Goal: Information Seeking & Learning: Learn about a topic

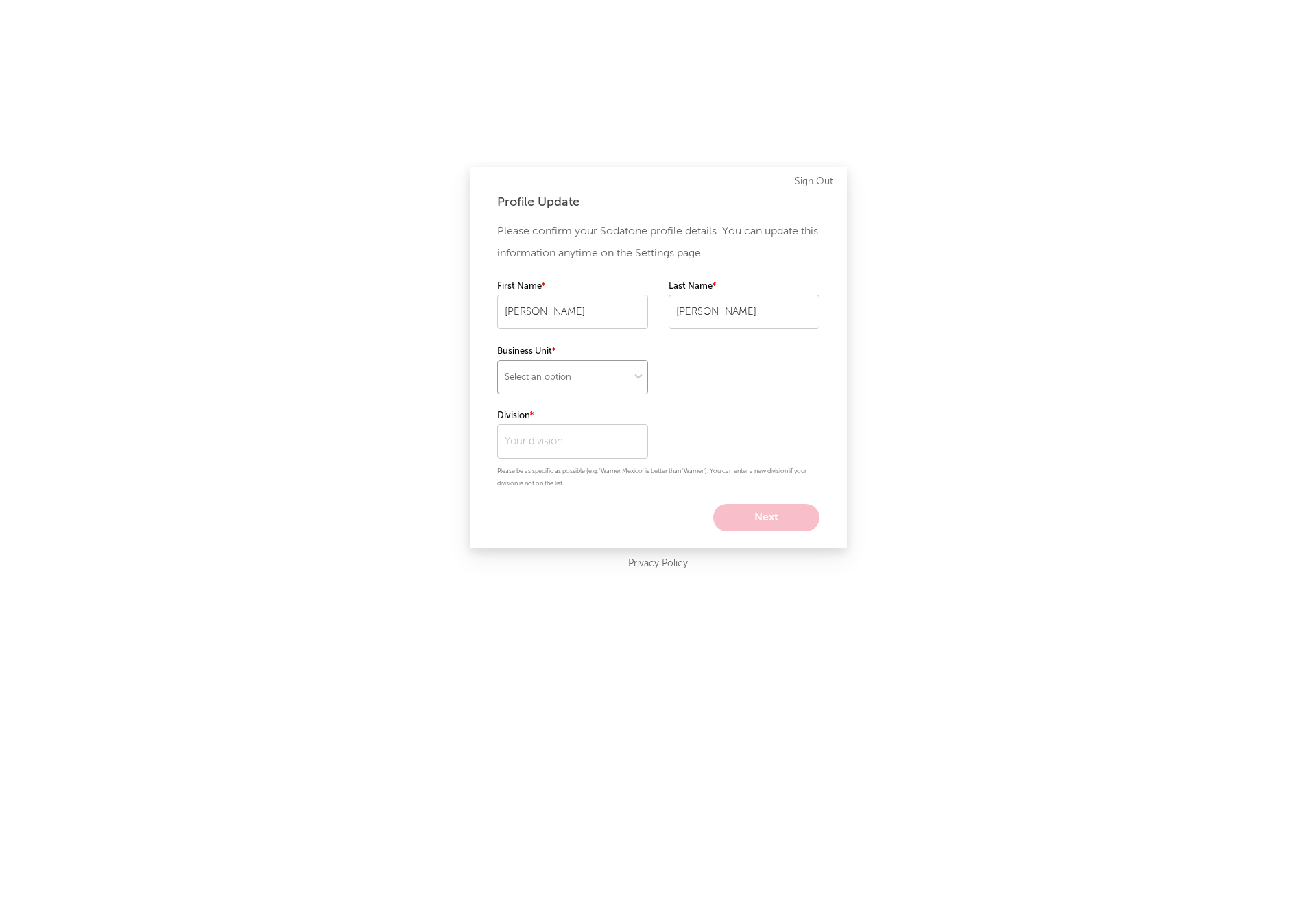
click at [589, 382] on select "Select an option" at bounding box center [572, 377] width 151 height 34
select select "recorded_music"
click at [576, 441] on input "text" at bounding box center [572, 442] width 151 height 34
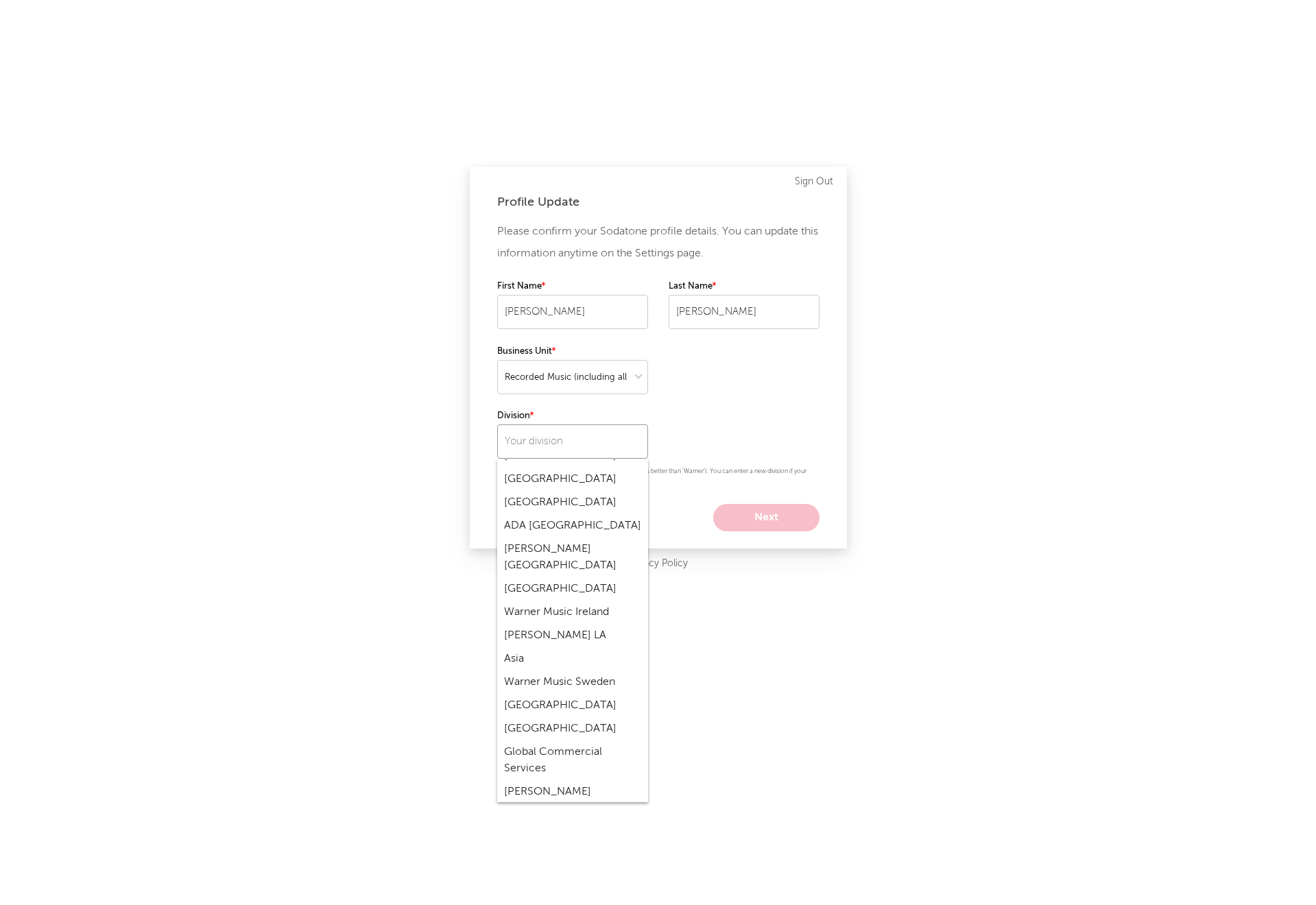
scroll to position [4766, 0]
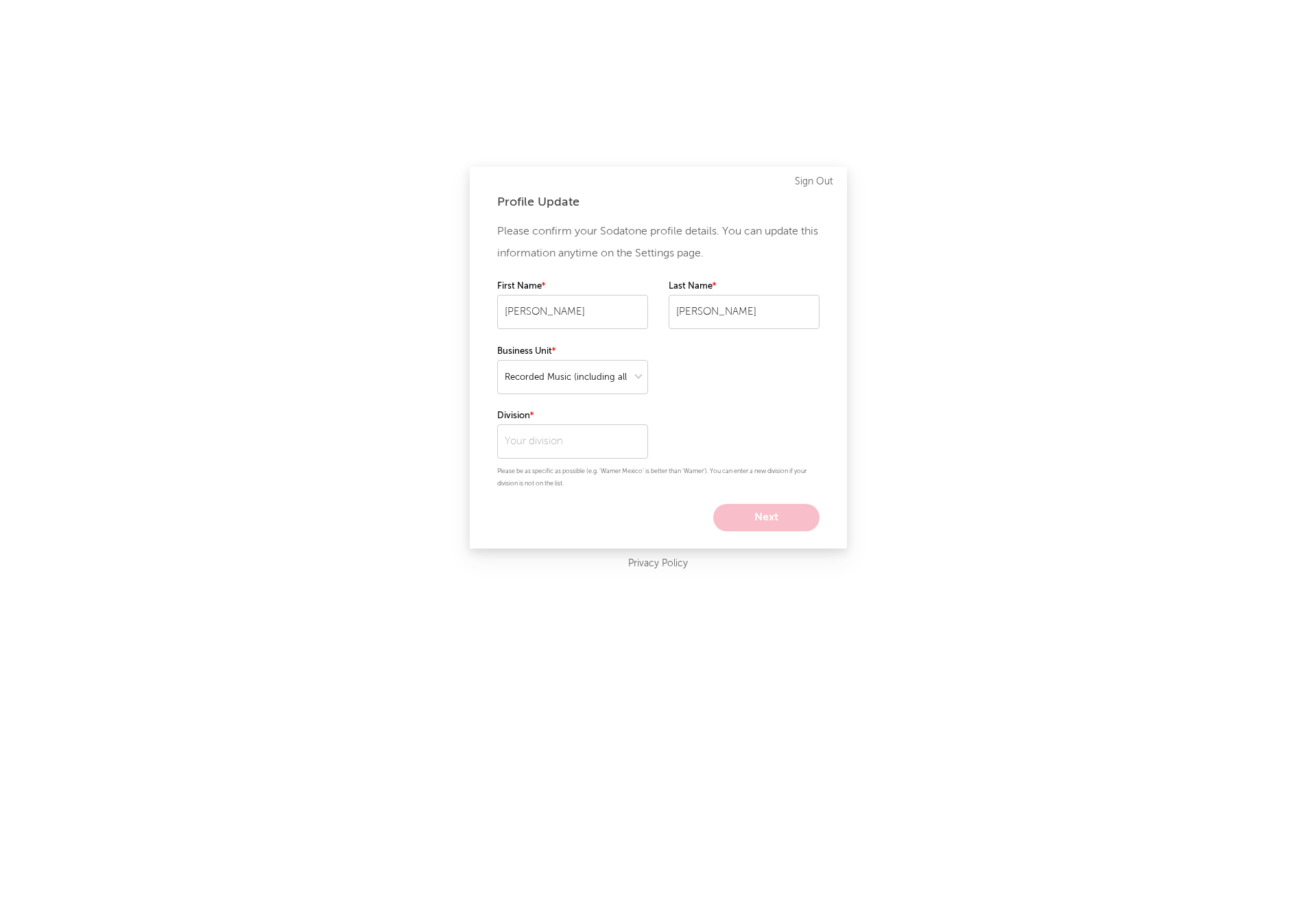
click at [848, 700] on div "Profile Update Please confirm your Sodatone profile details. You can update thi…" at bounding box center [658, 452] width 1316 height 905
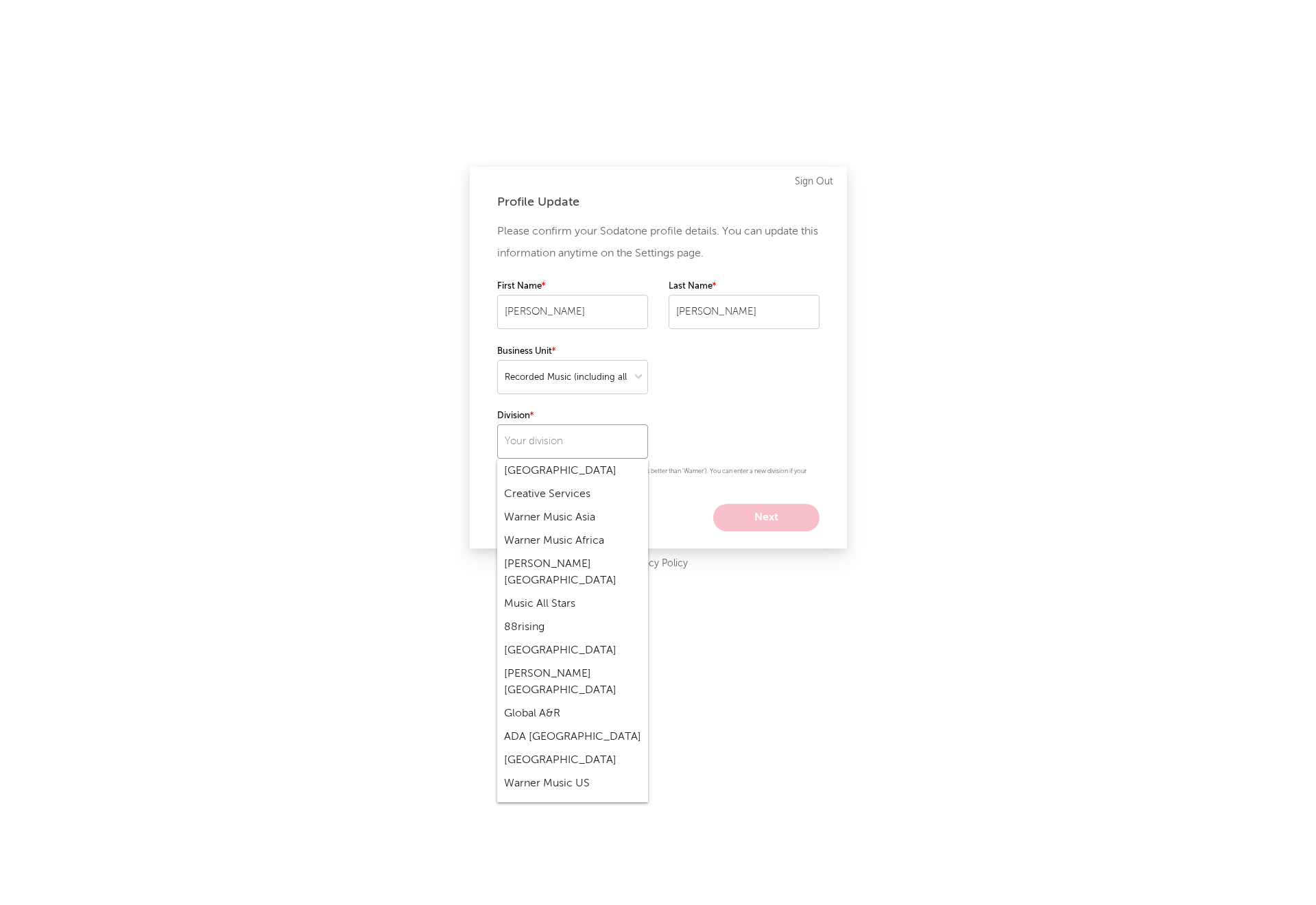
click at [540, 448] on input "text" at bounding box center [572, 442] width 151 height 34
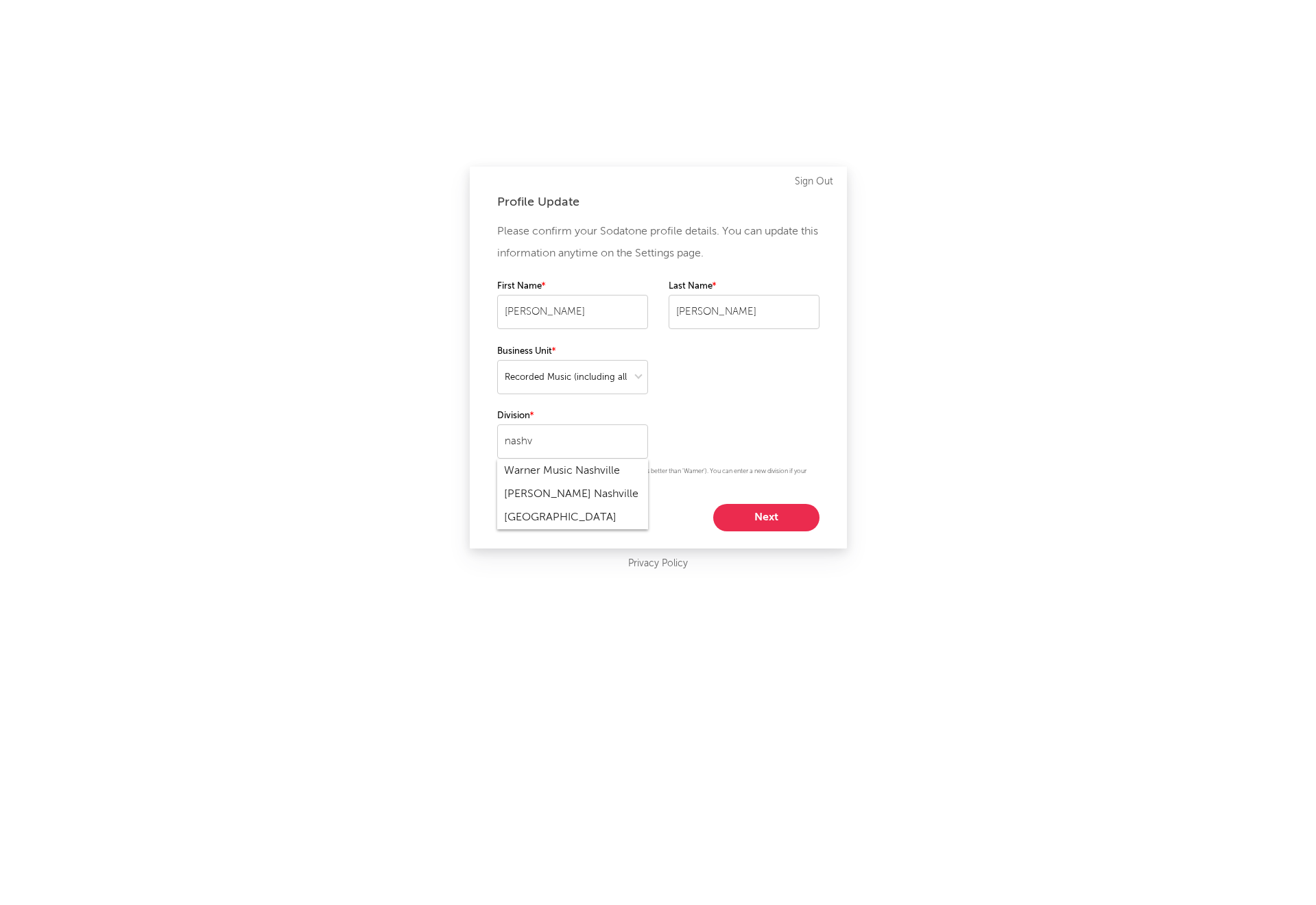
click at [547, 473] on div "Warner Music Nashville" at bounding box center [572, 471] width 151 height 23
type input "Warner Music Nashville"
click at [782, 521] on button "Next" at bounding box center [766, 518] width 107 height 28
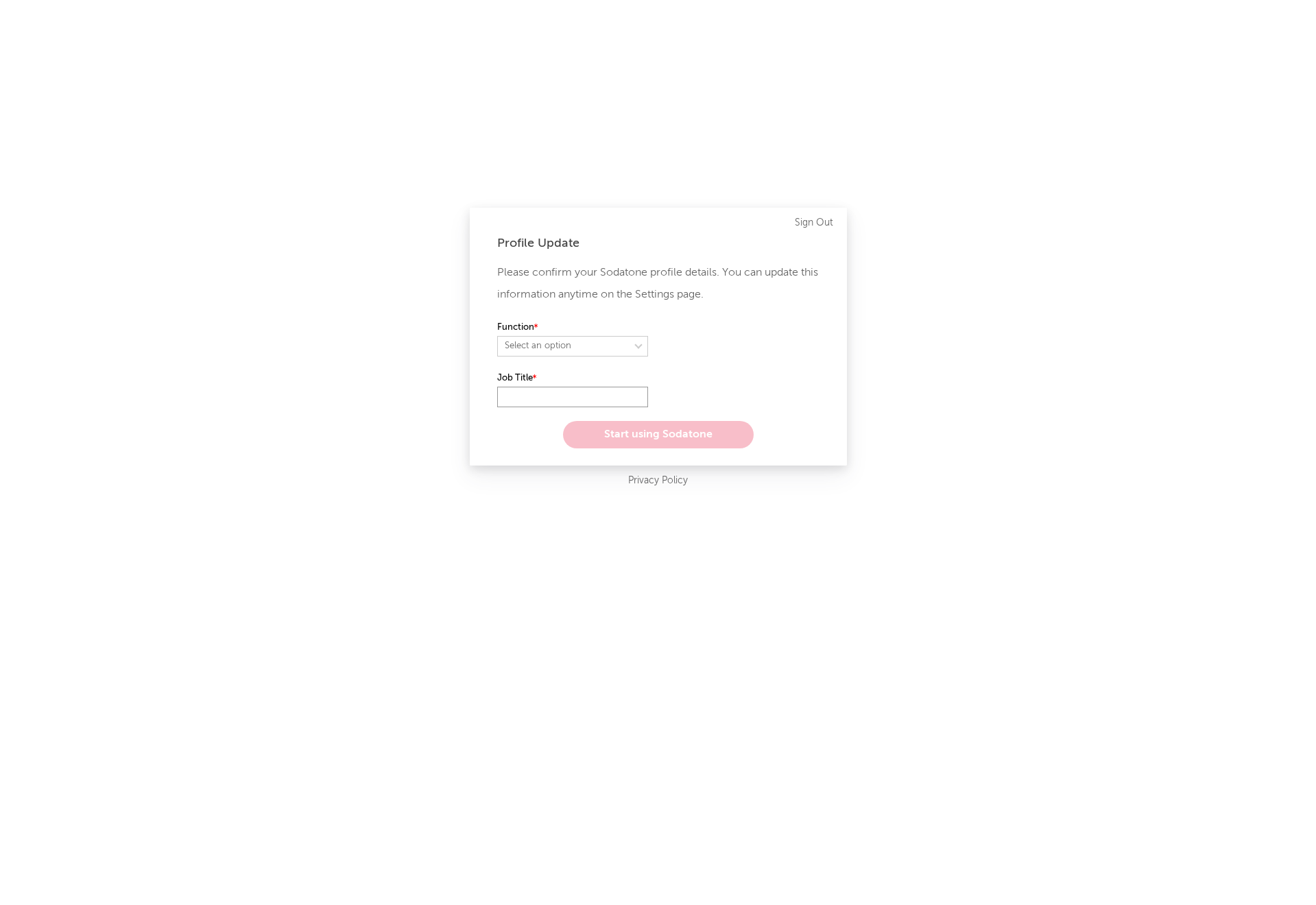
click at [609, 393] on input "text" at bounding box center [572, 397] width 151 height 21
click at [603, 355] on select "Select an option" at bounding box center [572, 346] width 151 height 21
select select "anr"
click at [596, 393] on input "text" at bounding box center [572, 397] width 151 height 21
click at [744, 336] on select "Select an option" at bounding box center [744, 346] width 151 height 21
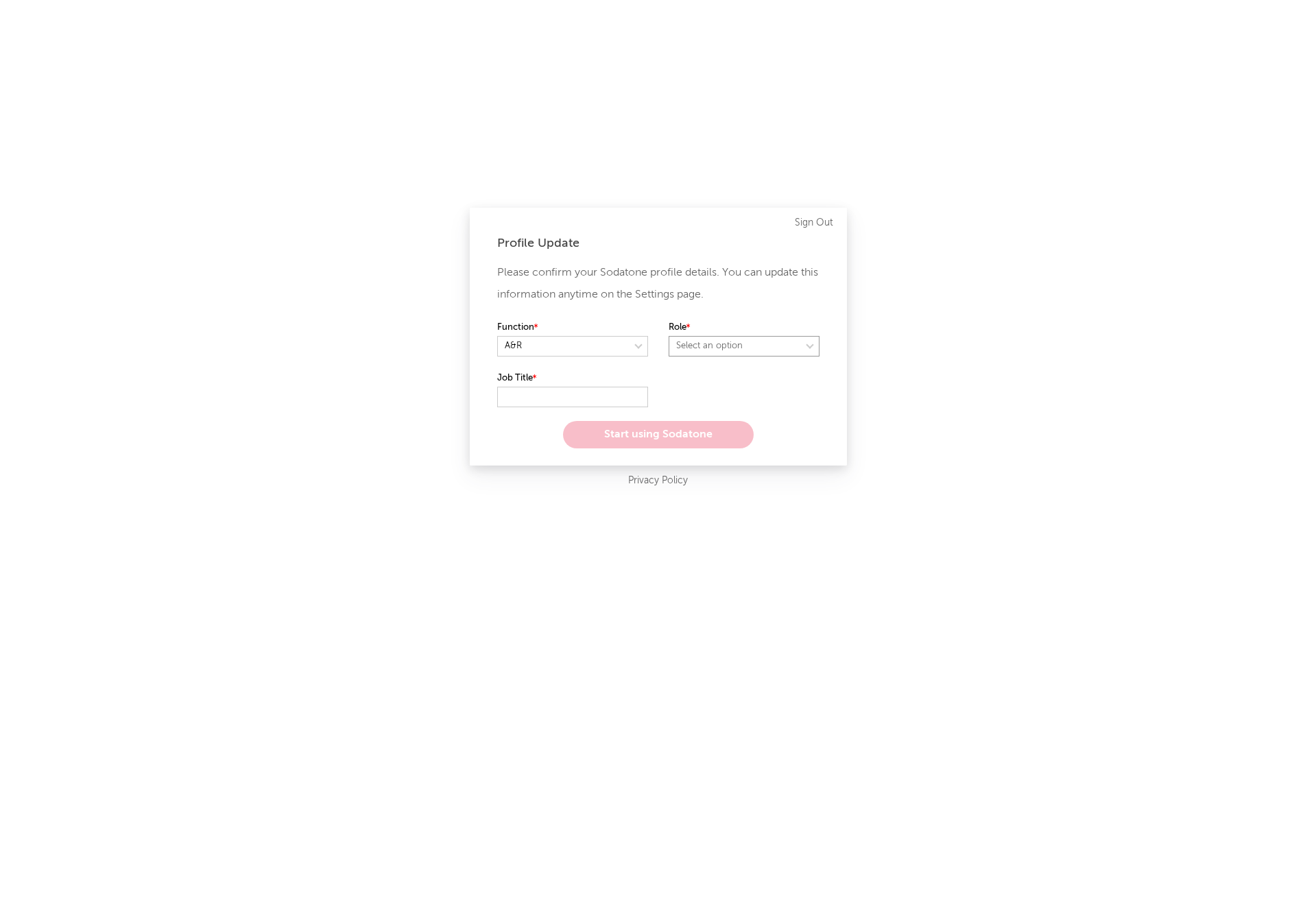
select select "assistant_coordinator"
click at [719, 355] on select at bounding box center [744, 346] width 151 height 21
click at [567, 401] on input "text" at bounding box center [572, 397] width 151 height 21
type input "A&R Coordinator"
click at [670, 435] on button "Start using Sodatone" at bounding box center [658, 435] width 191 height 28
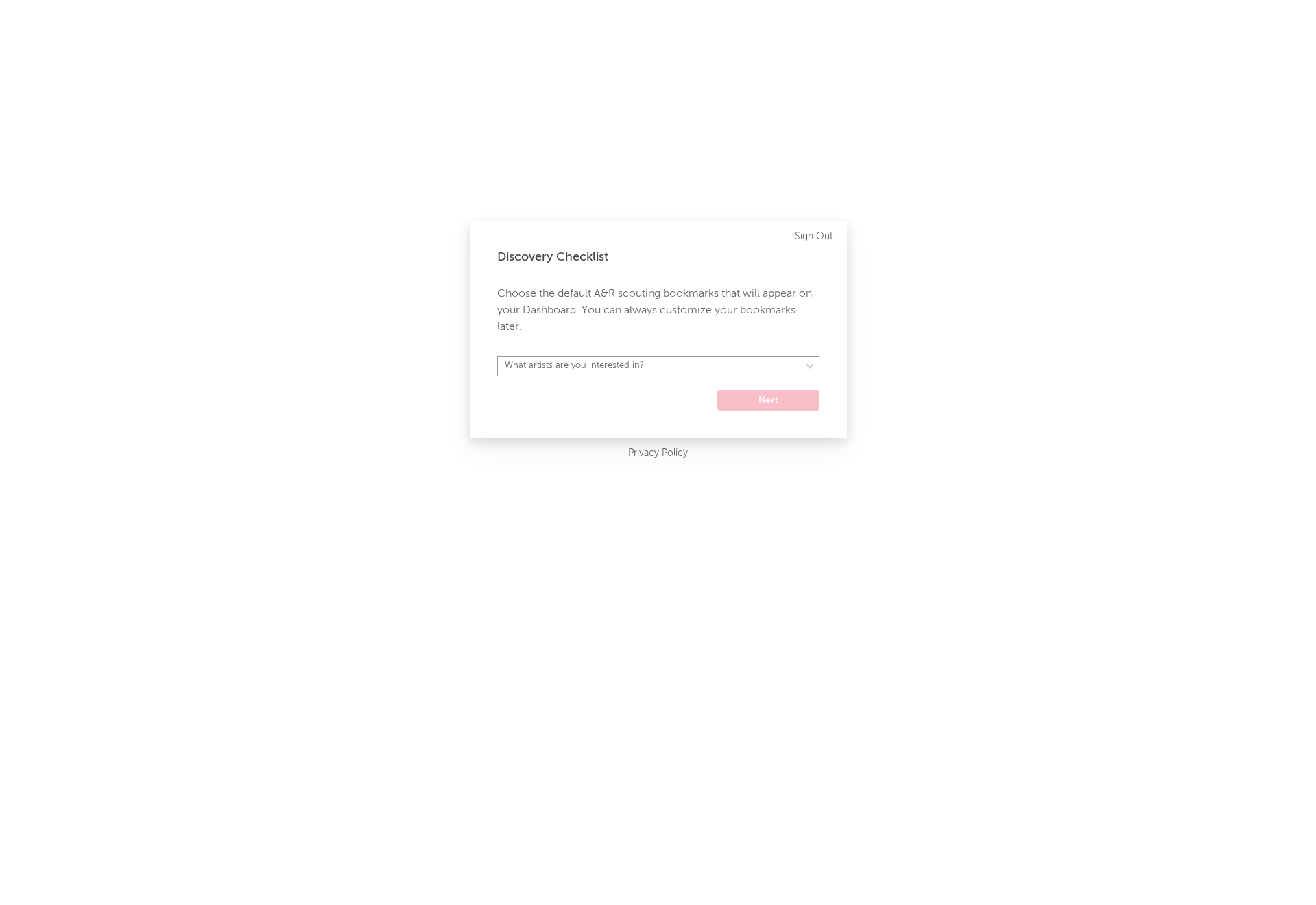
click at [704, 363] on select "What artists are you interested in? Argentina Asia General Australia Austria Be…" at bounding box center [658, 366] width 323 height 21
select select "15"
click at [746, 403] on button "Next" at bounding box center [769, 400] width 102 height 21
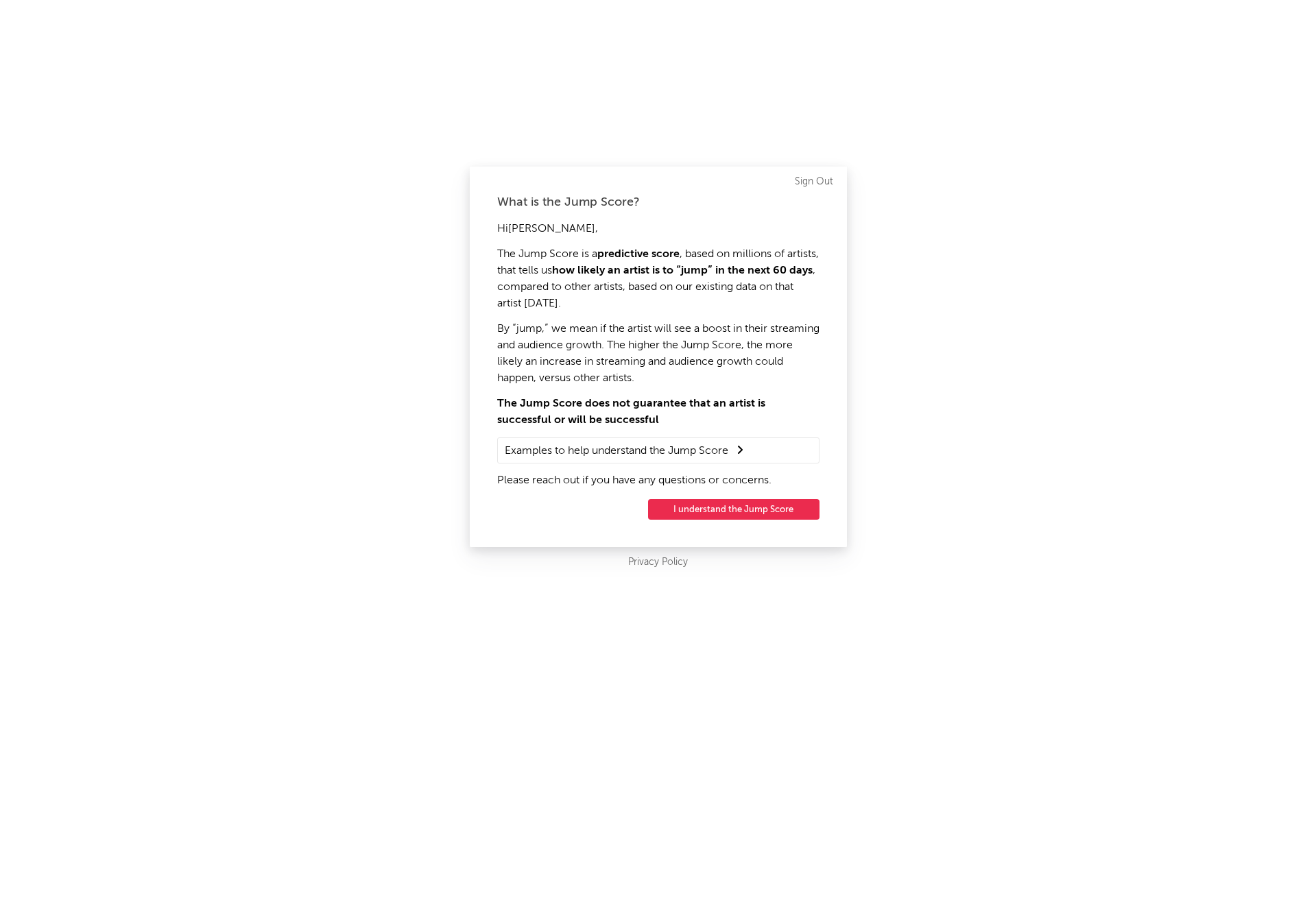
click at [703, 513] on button "I understand the Jump Score" at bounding box center [733, 509] width 171 height 21
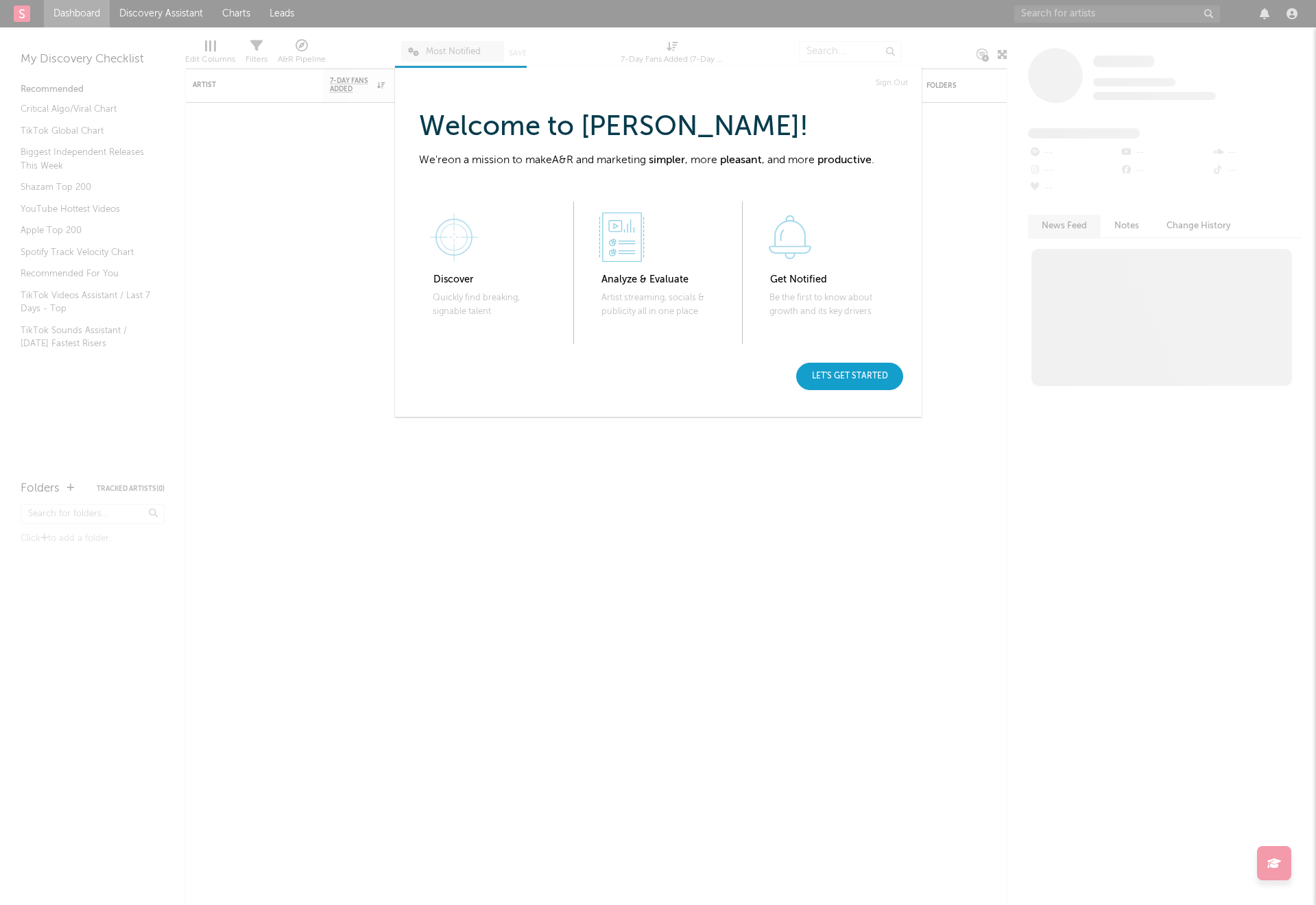
click at [848, 375] on div "Let's get started" at bounding box center [849, 376] width 107 height 28
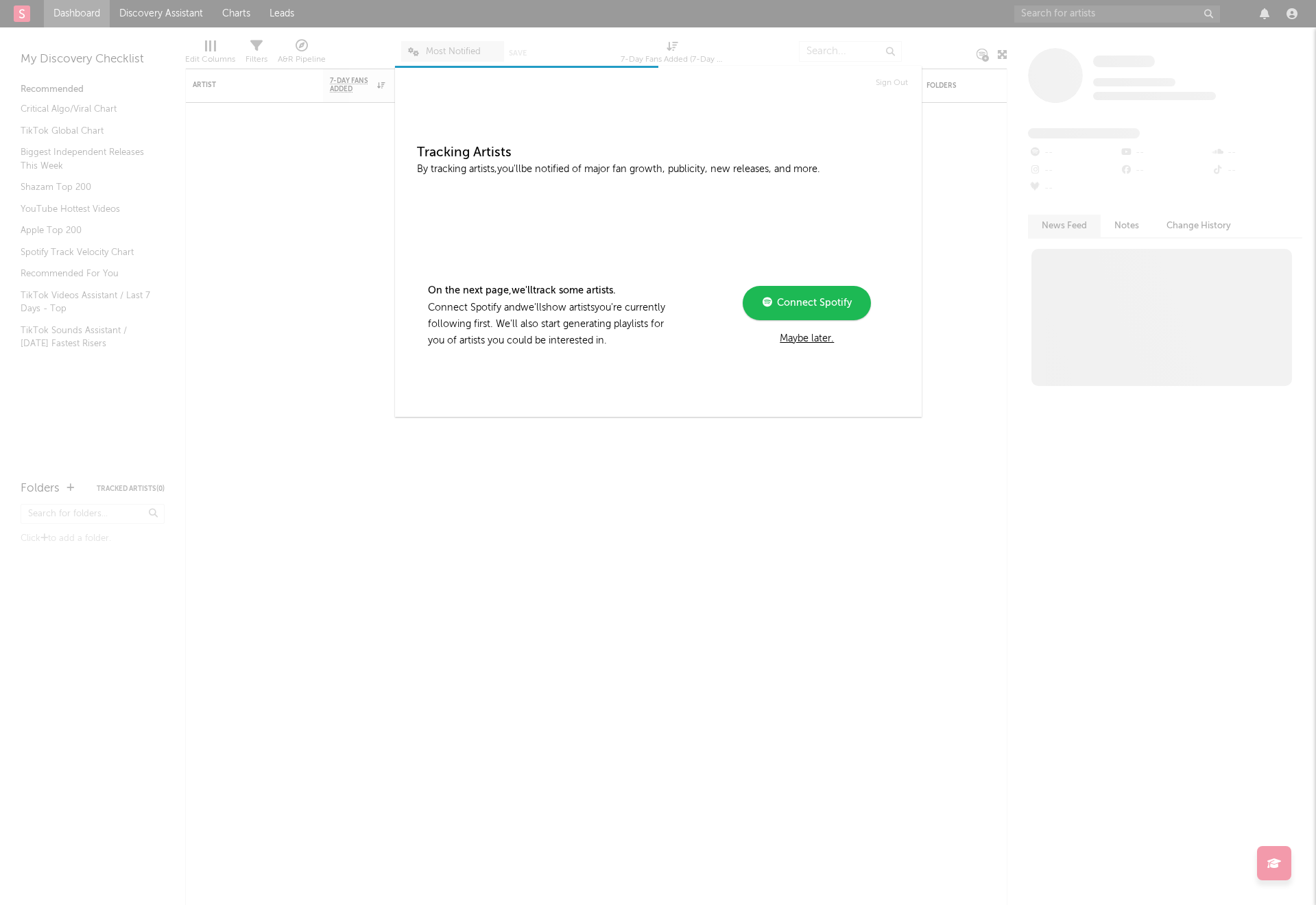
click at [826, 302] on span "Connect Spotify" at bounding box center [812, 303] width 80 height 10
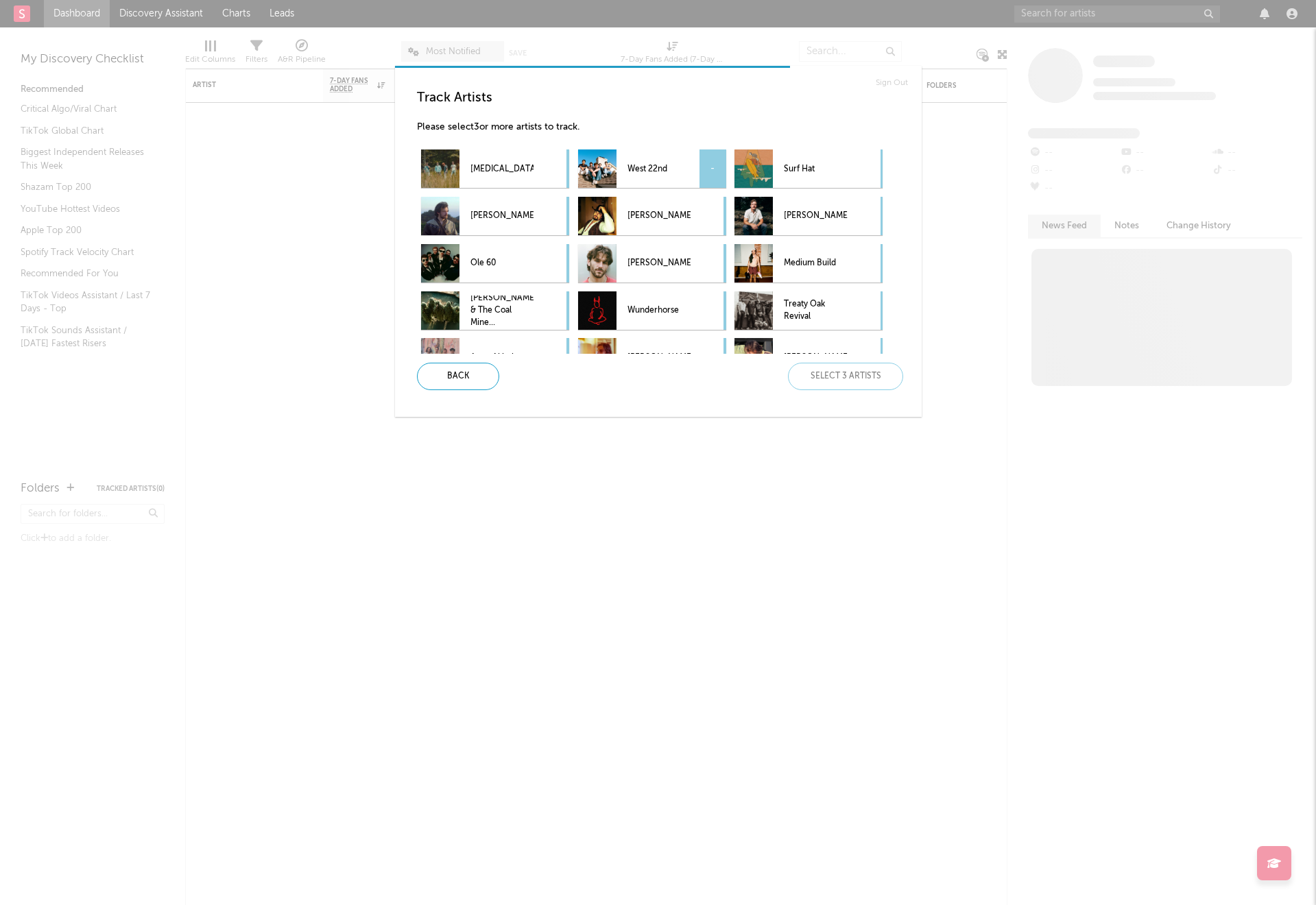
click at [659, 172] on p "West 22nd" at bounding box center [658, 168] width 63 height 30
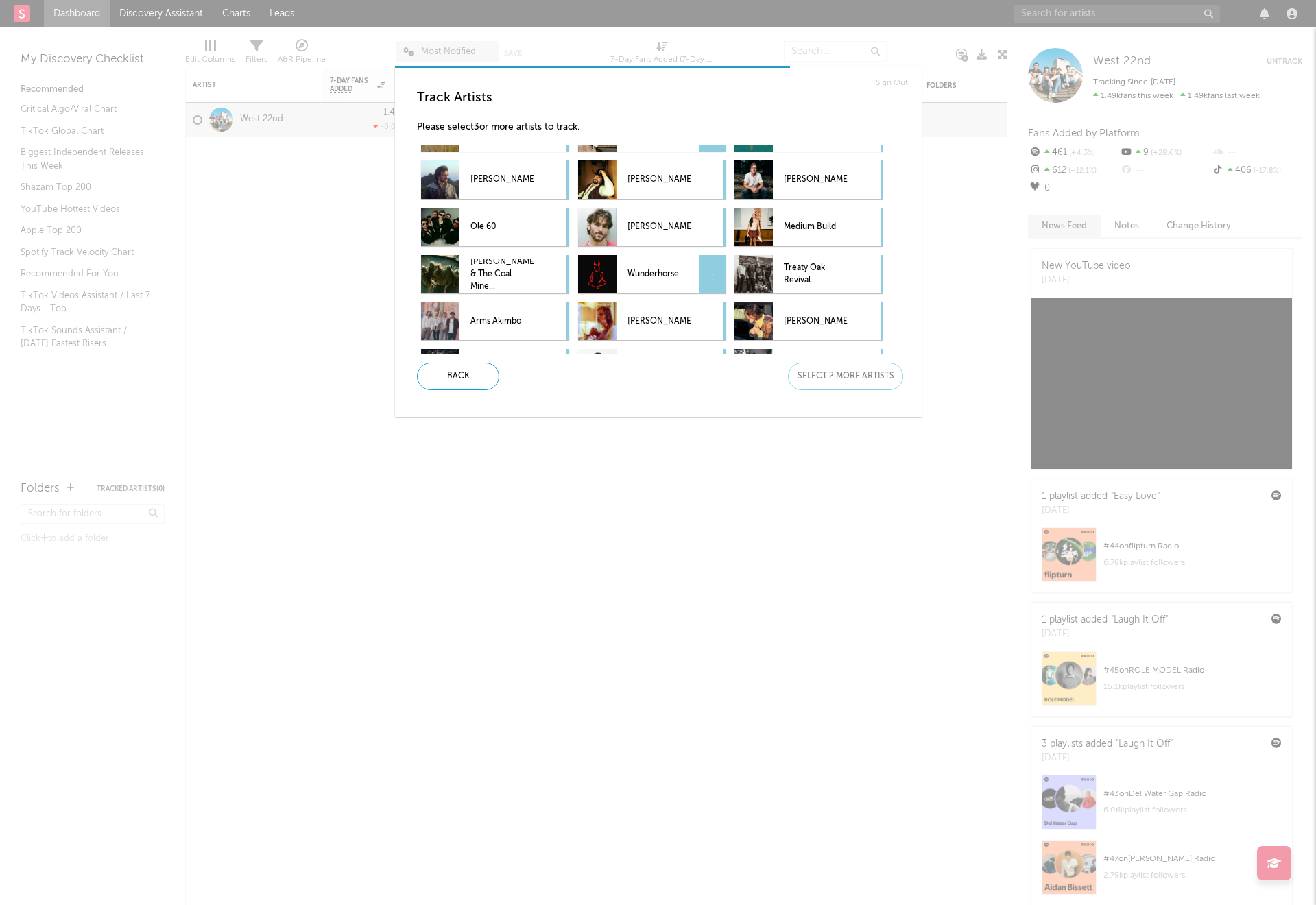
scroll to position [42, 0]
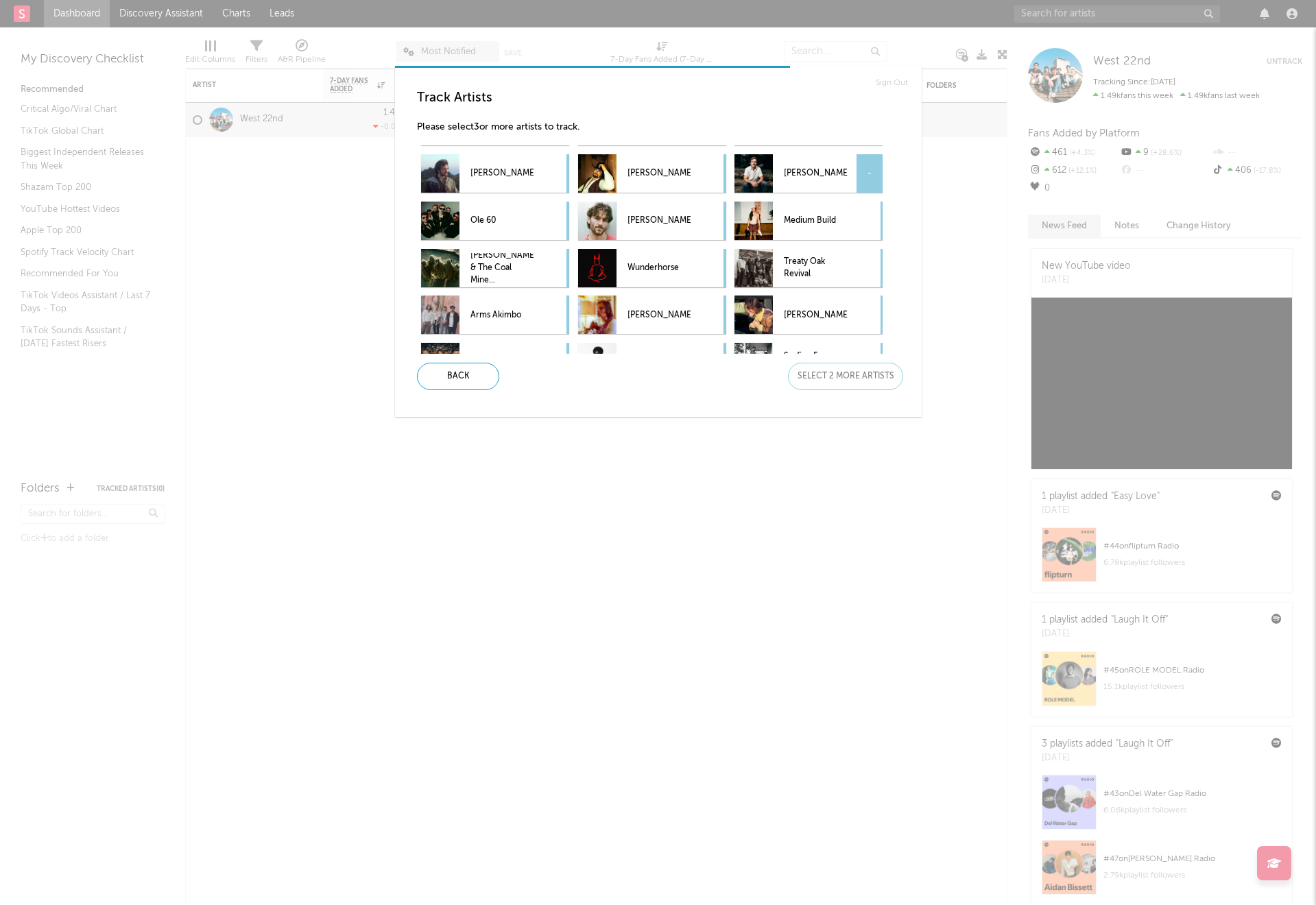
click at [810, 168] on p "[PERSON_NAME]" at bounding box center [815, 174] width 63 height 30
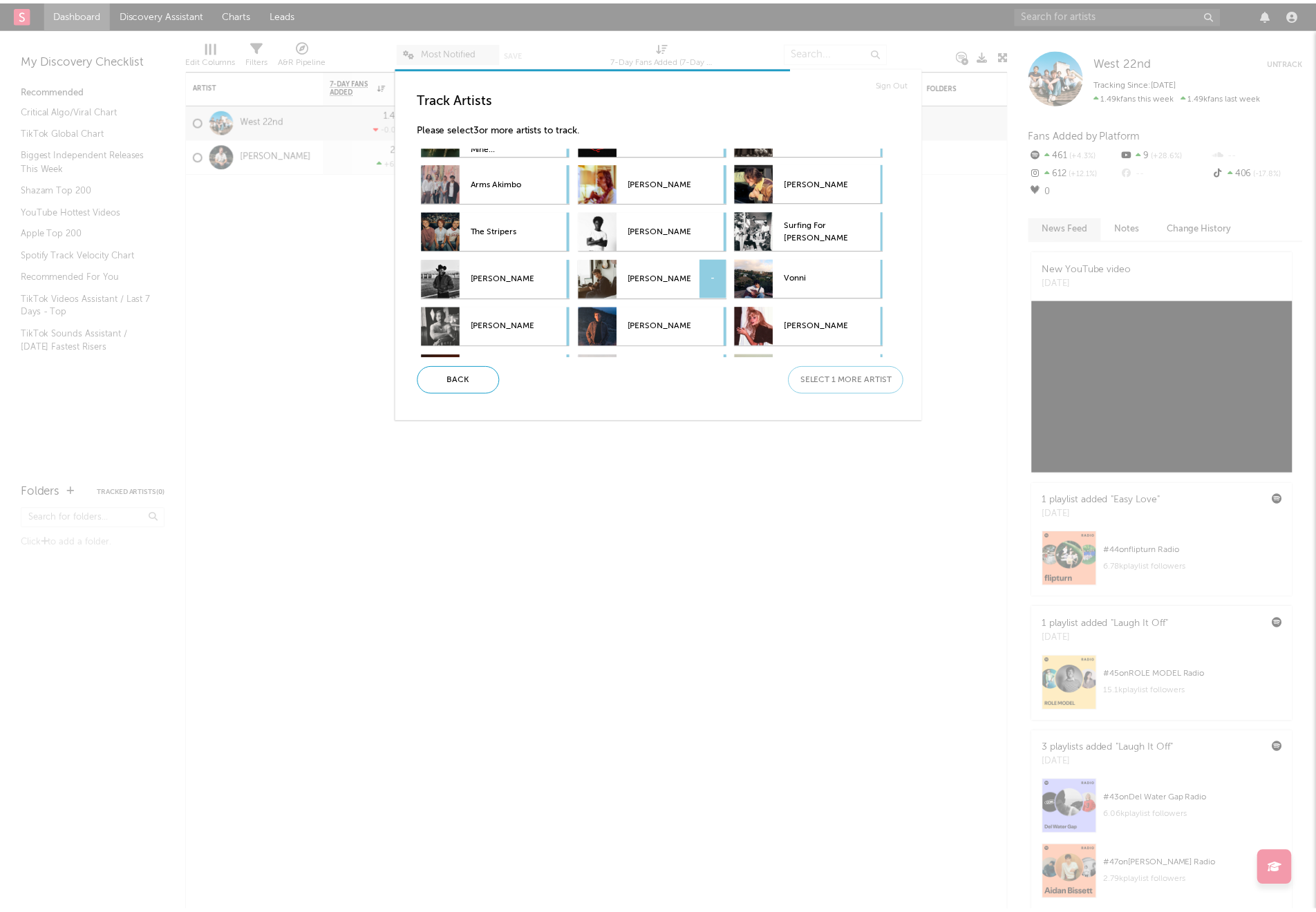
scroll to position [178, 0]
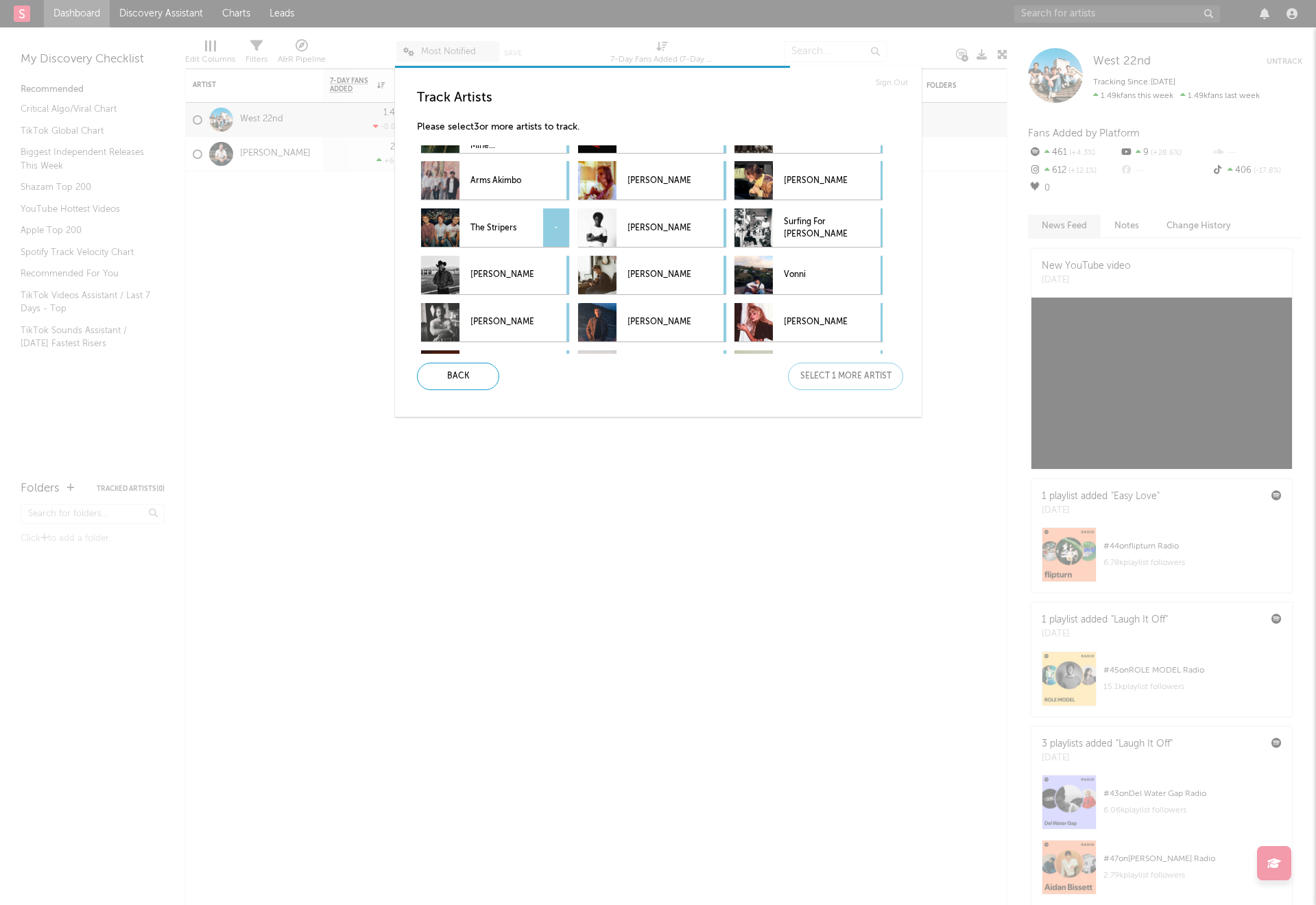
click at [528, 236] on p "The Stripers" at bounding box center [502, 228] width 63 height 30
click at [836, 389] on div "Next" at bounding box center [845, 376] width 116 height 28
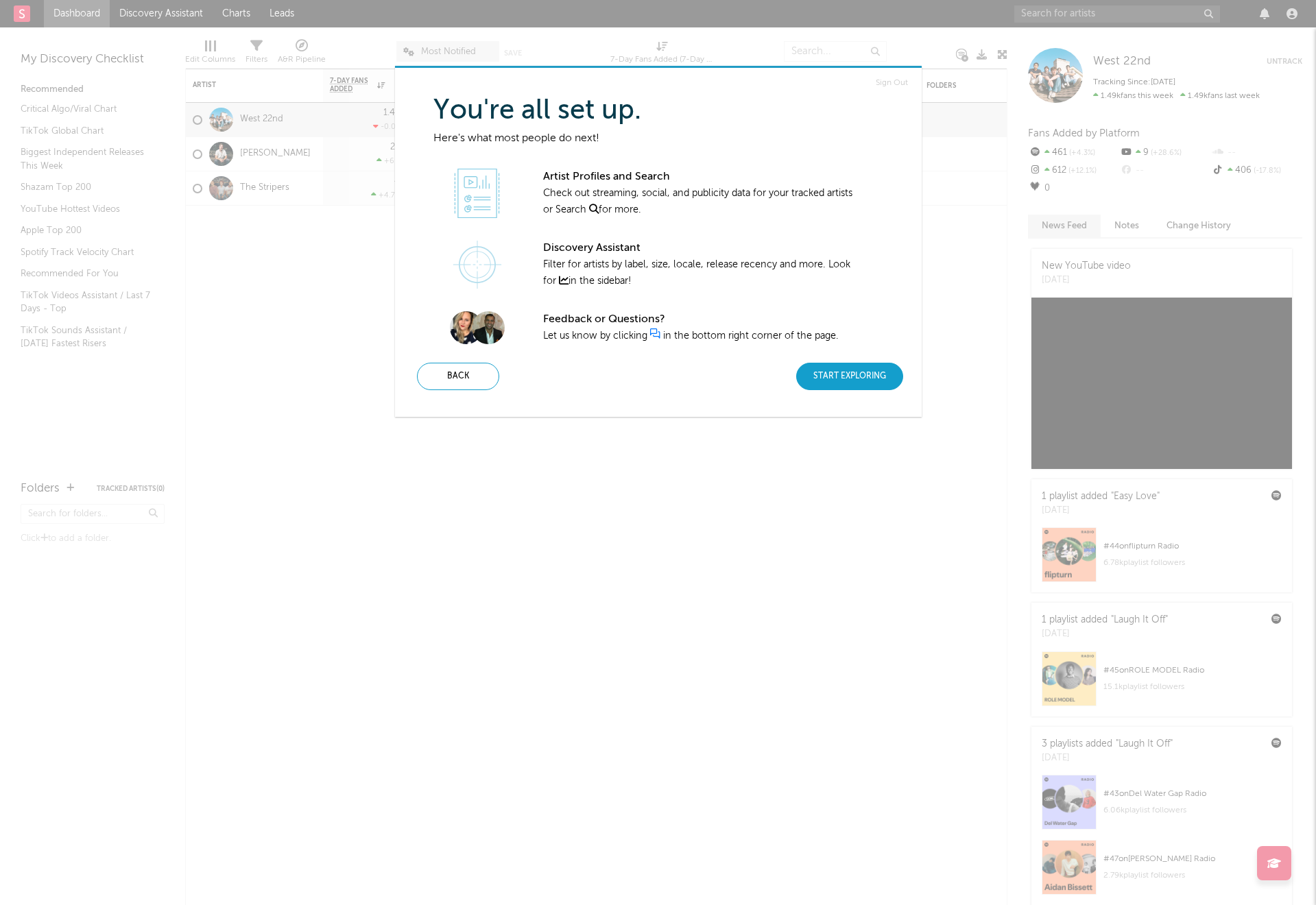
click at [864, 383] on div "Start Exploring" at bounding box center [849, 376] width 107 height 28
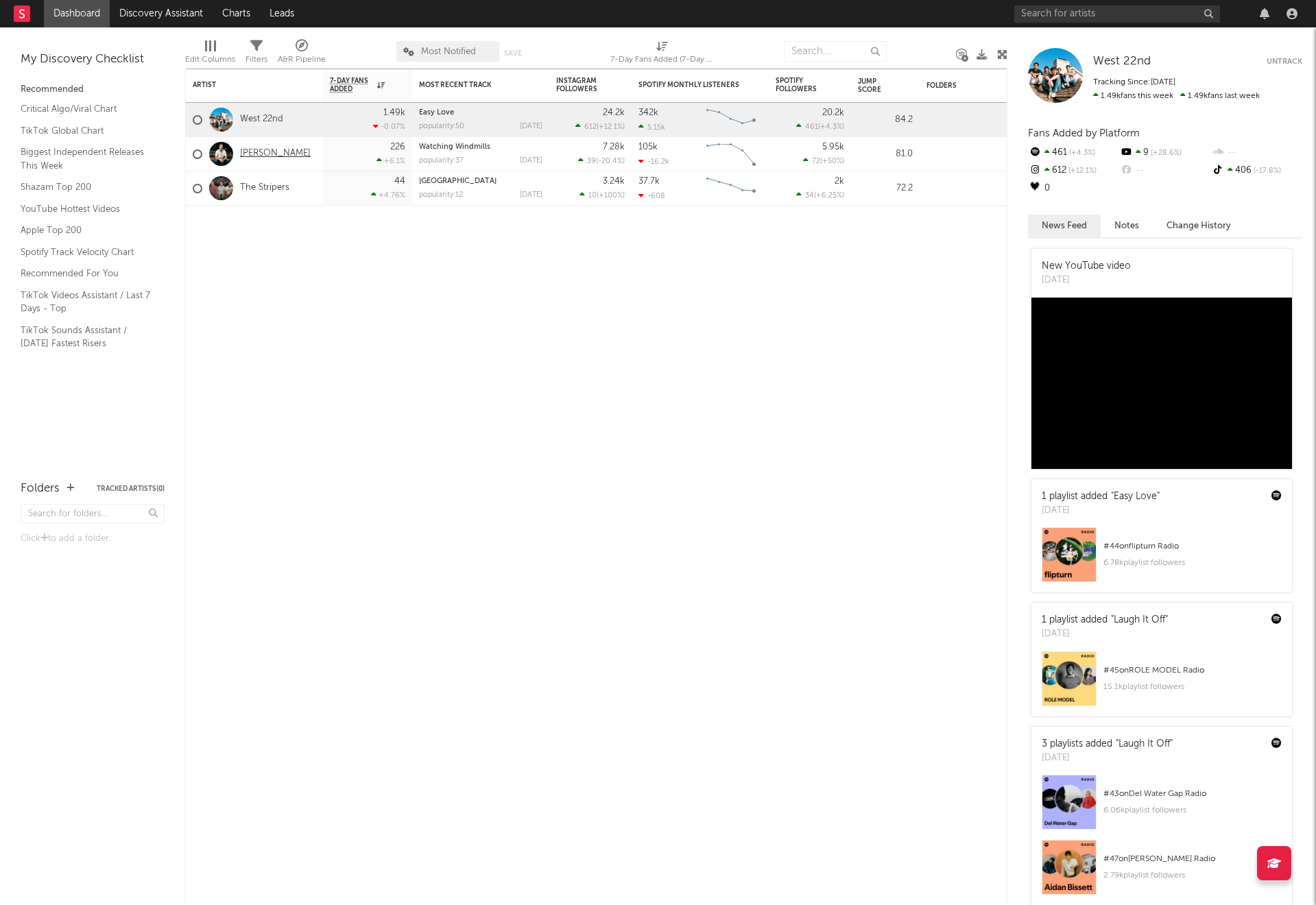
click at [262, 155] on link "[PERSON_NAME]" at bounding box center [275, 153] width 71 height 12
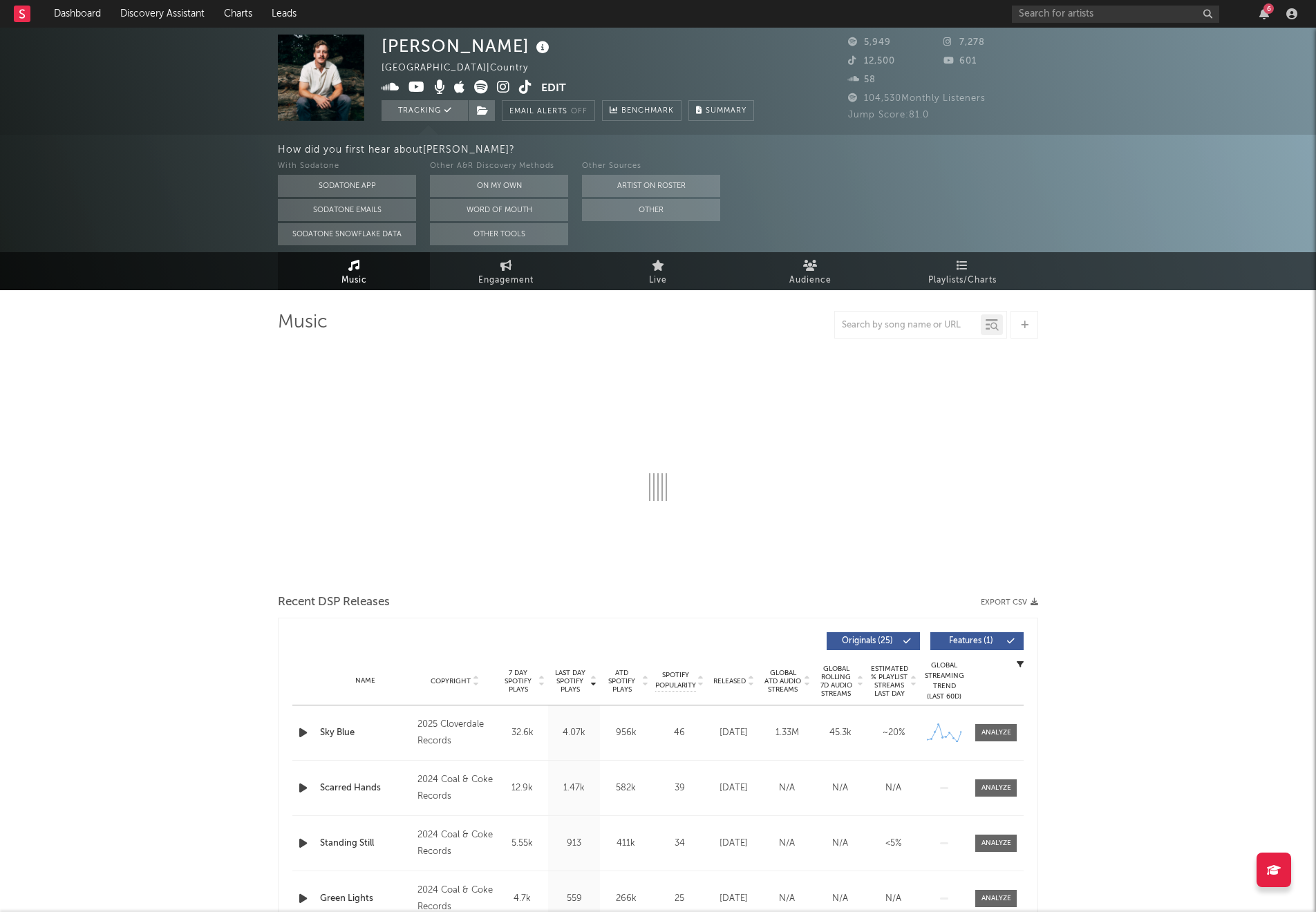
select select "6m"
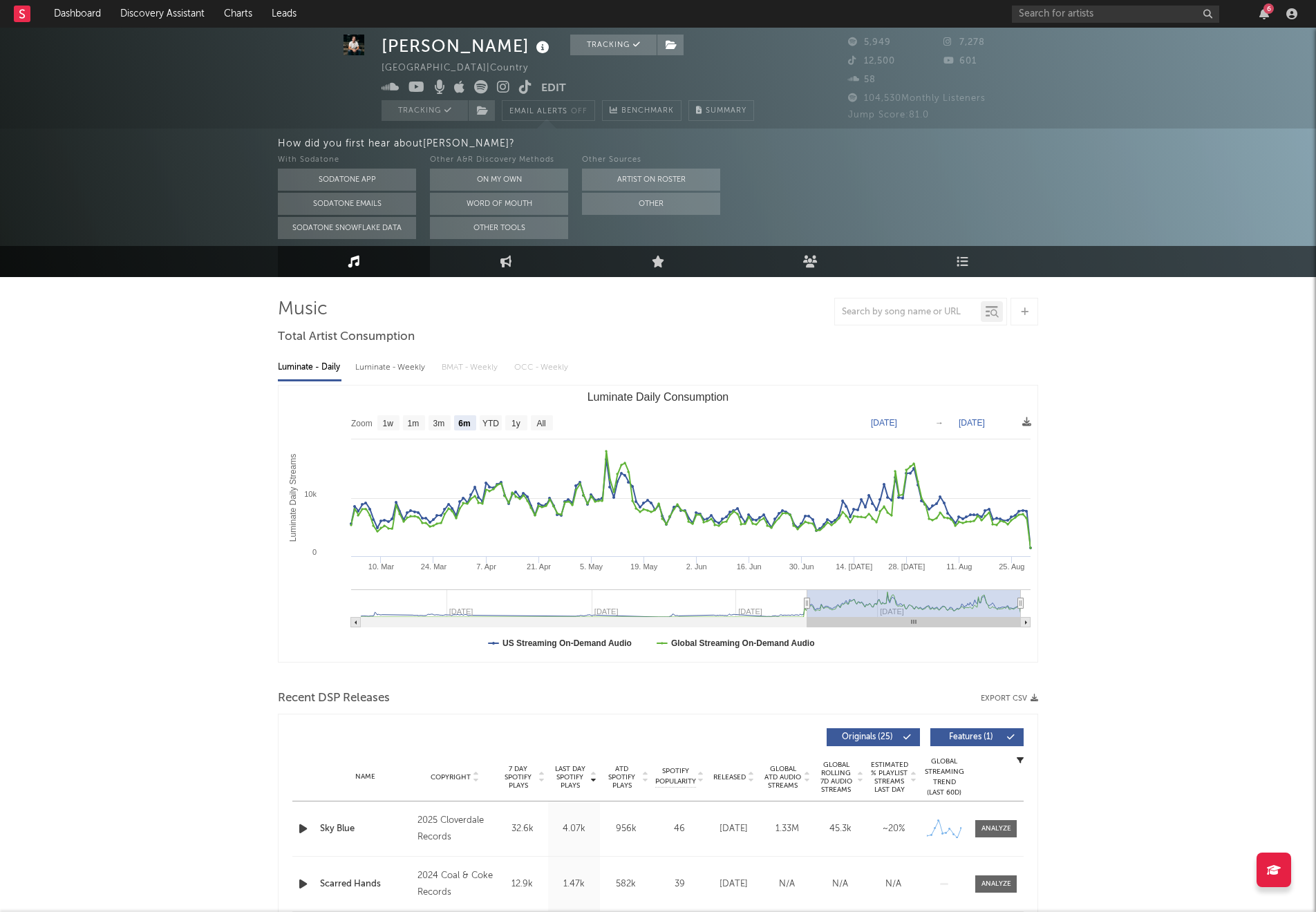
scroll to position [18, 0]
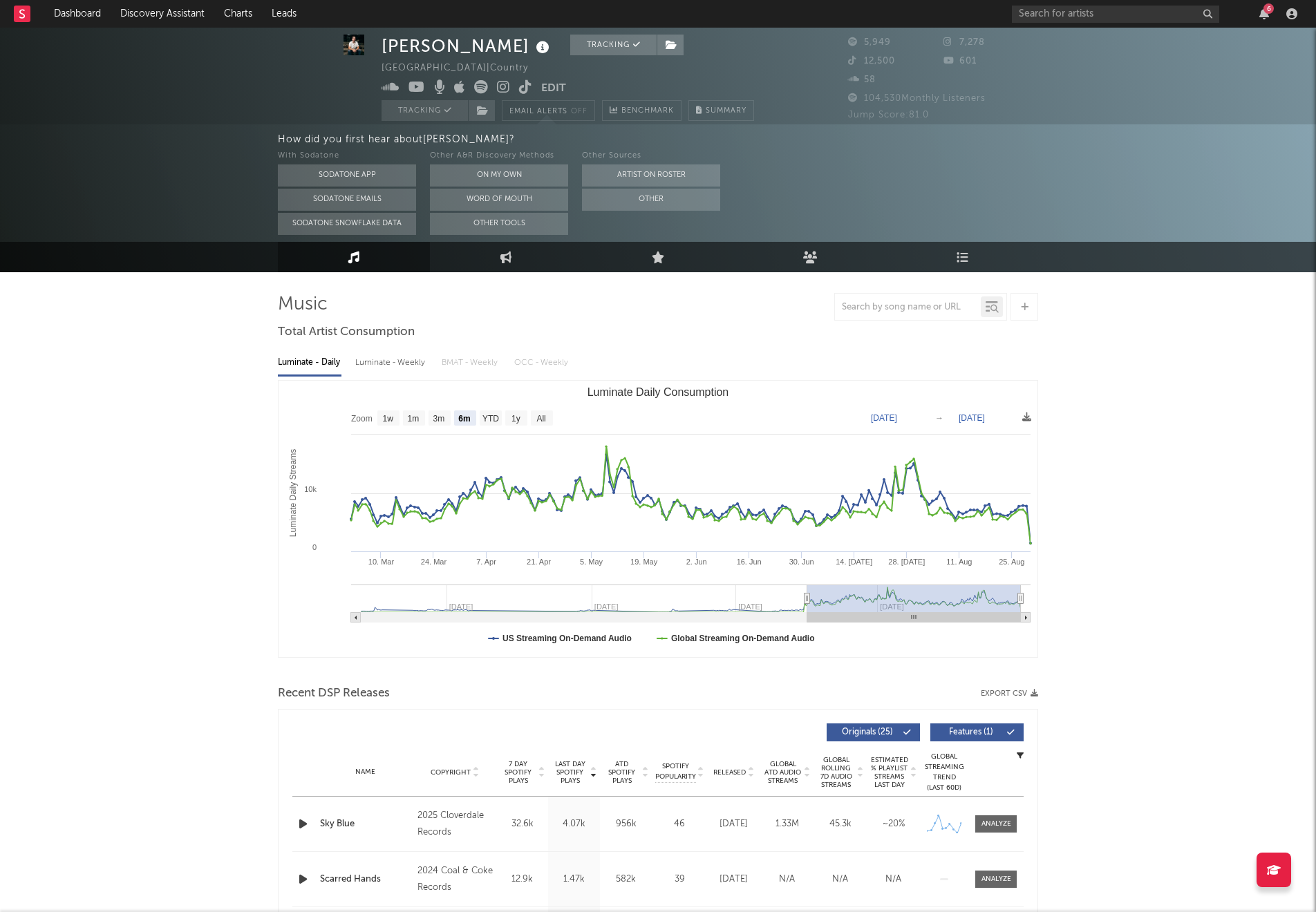
click at [649, 734] on div at bounding box center [475, 732] width 366 height 18
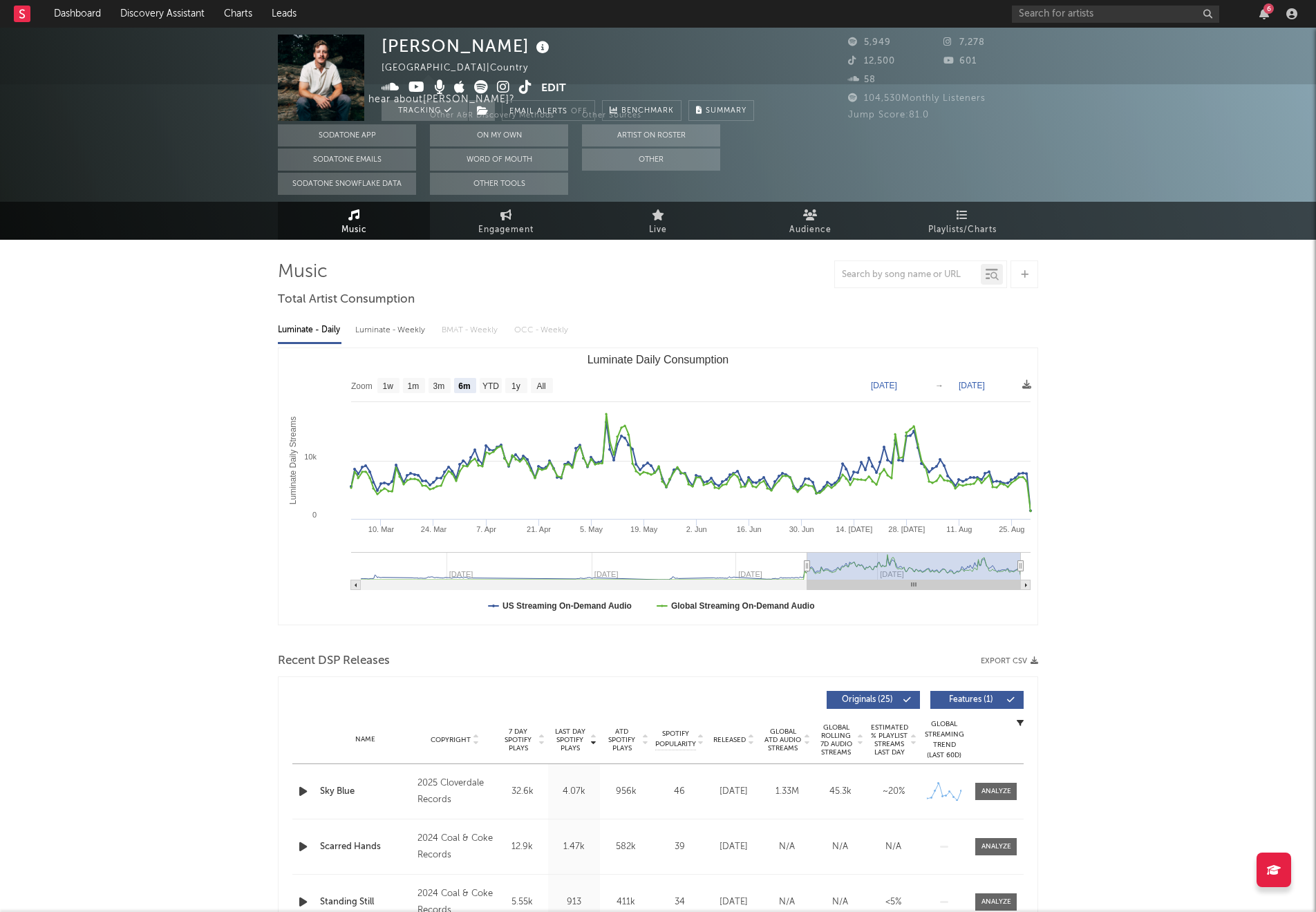
scroll to position [0, 0]
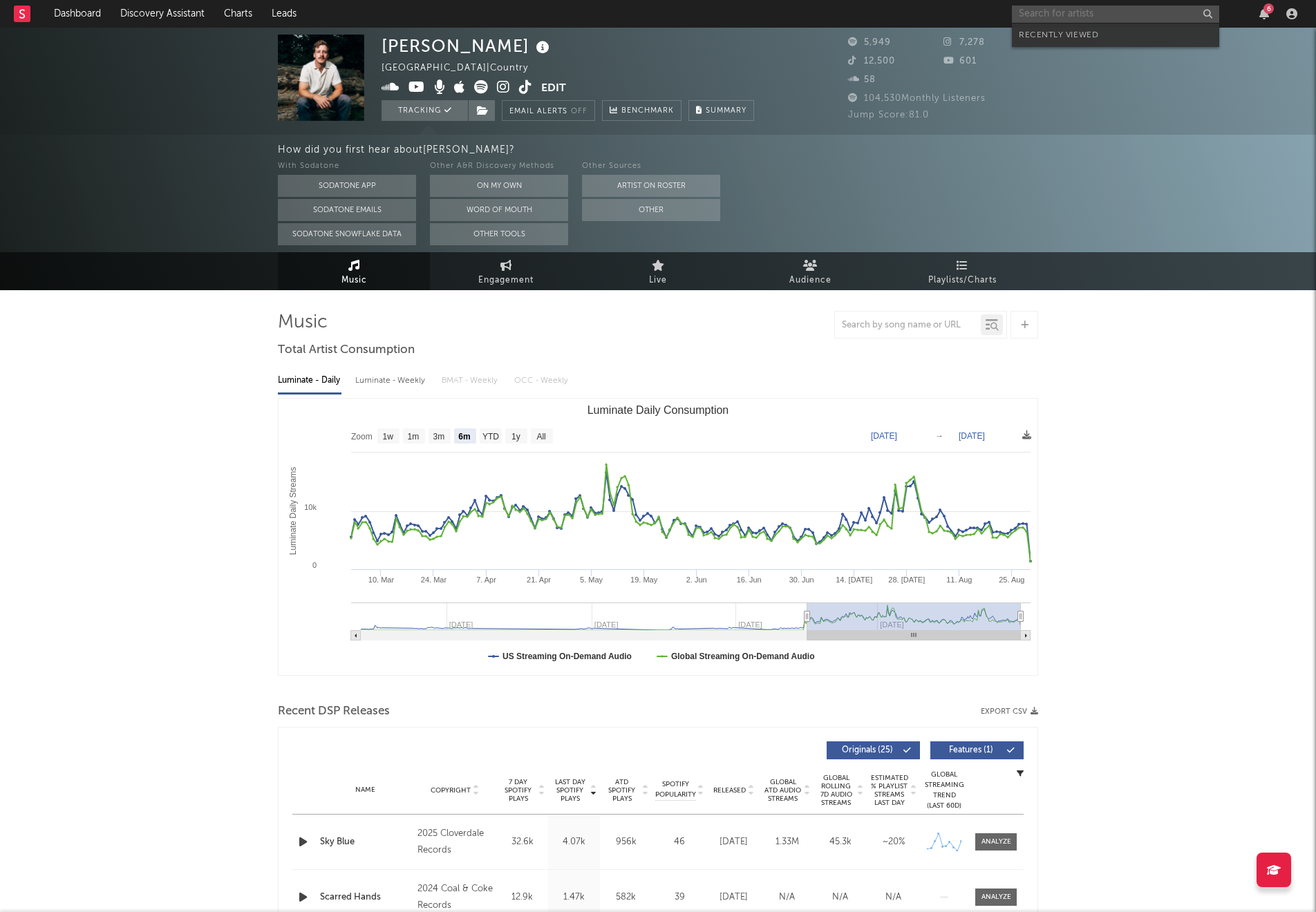
click at [1059, 22] on input "text" at bounding box center [1115, 14] width 208 height 17
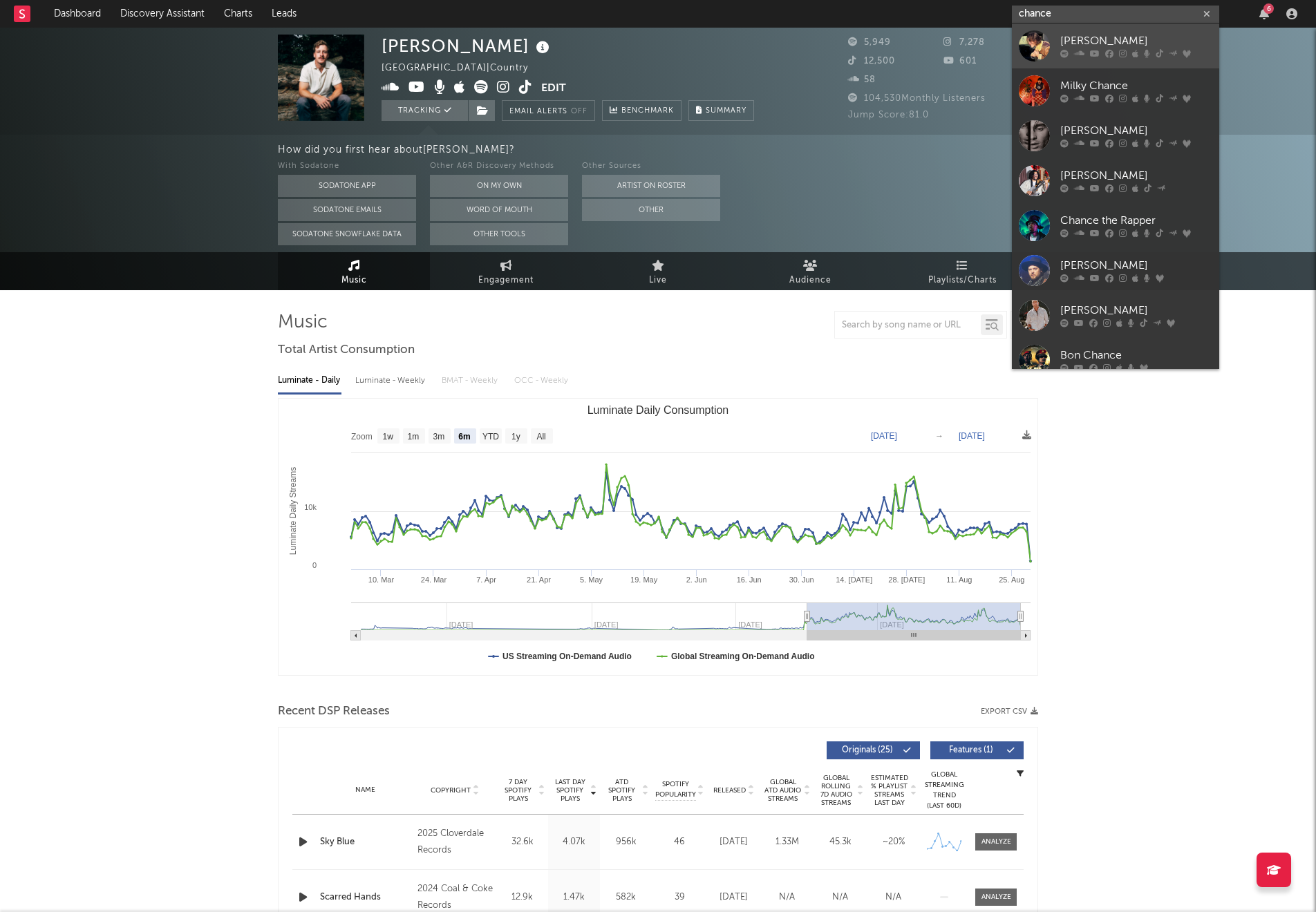
type input "chance"
click at [1080, 41] on div "[PERSON_NAME]" at bounding box center [1136, 42] width 152 height 16
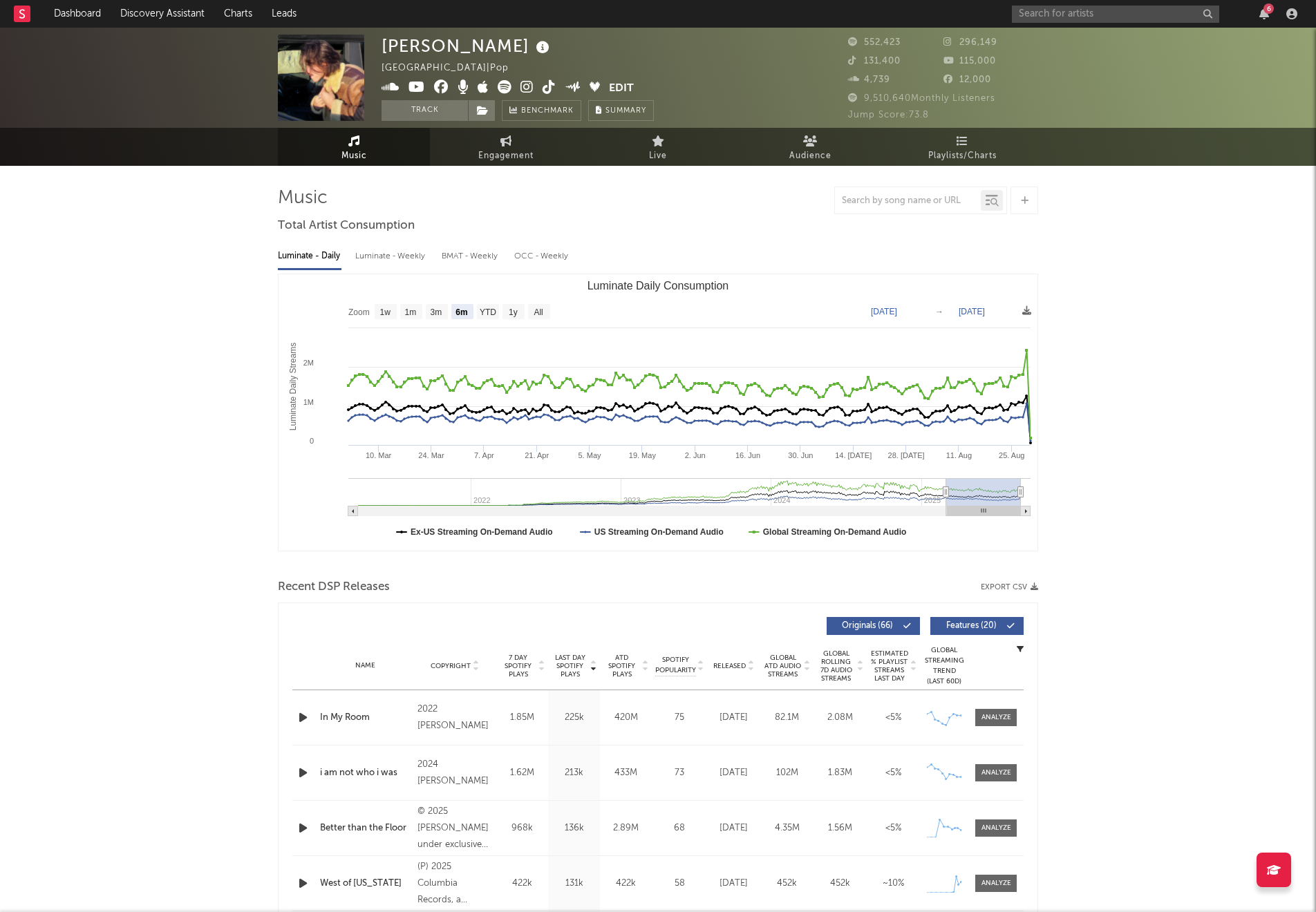
click at [576, 667] on span "Last Day Spotify Plays" at bounding box center [570, 666] width 37 height 25
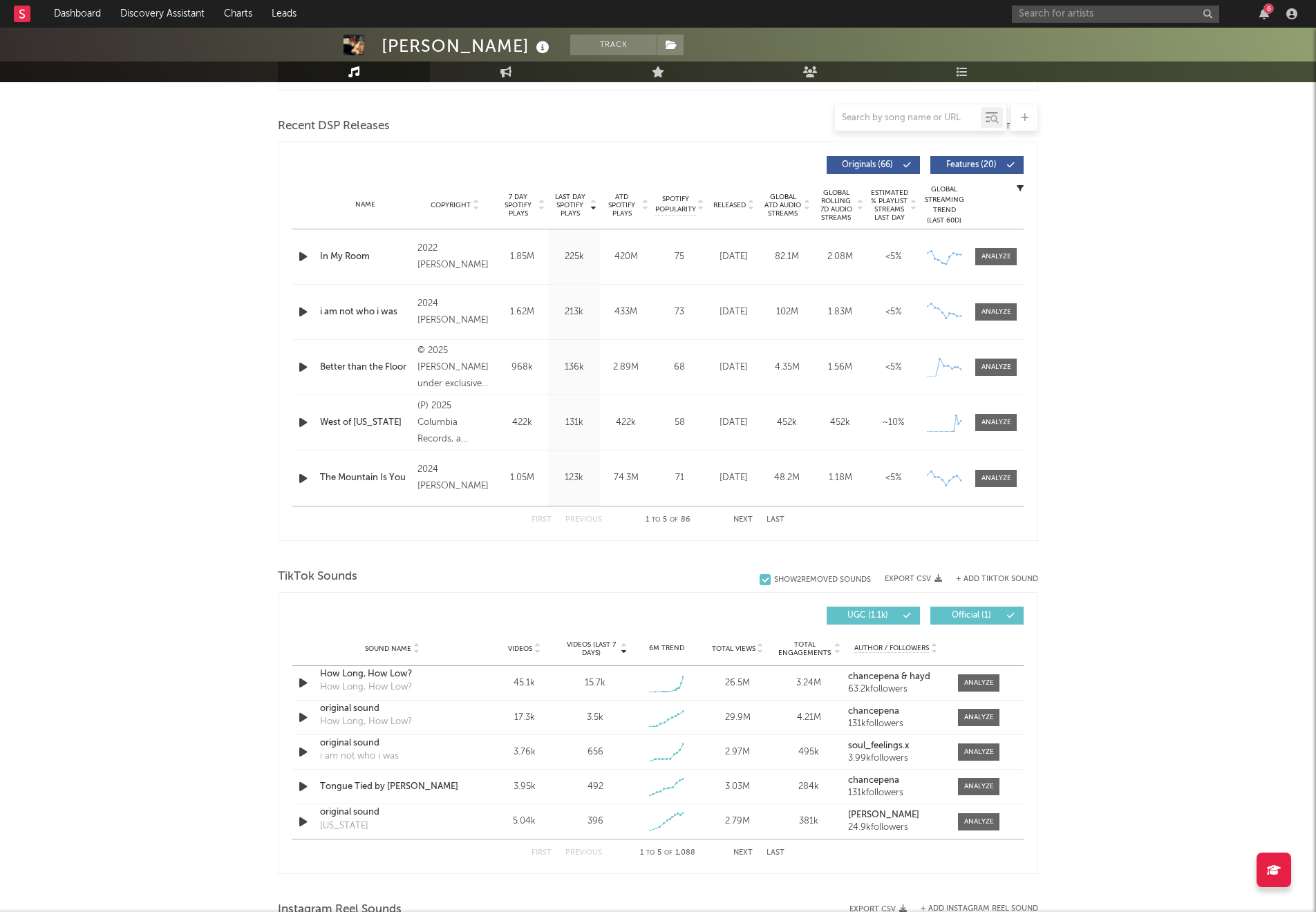
scroll to position [469, 0]
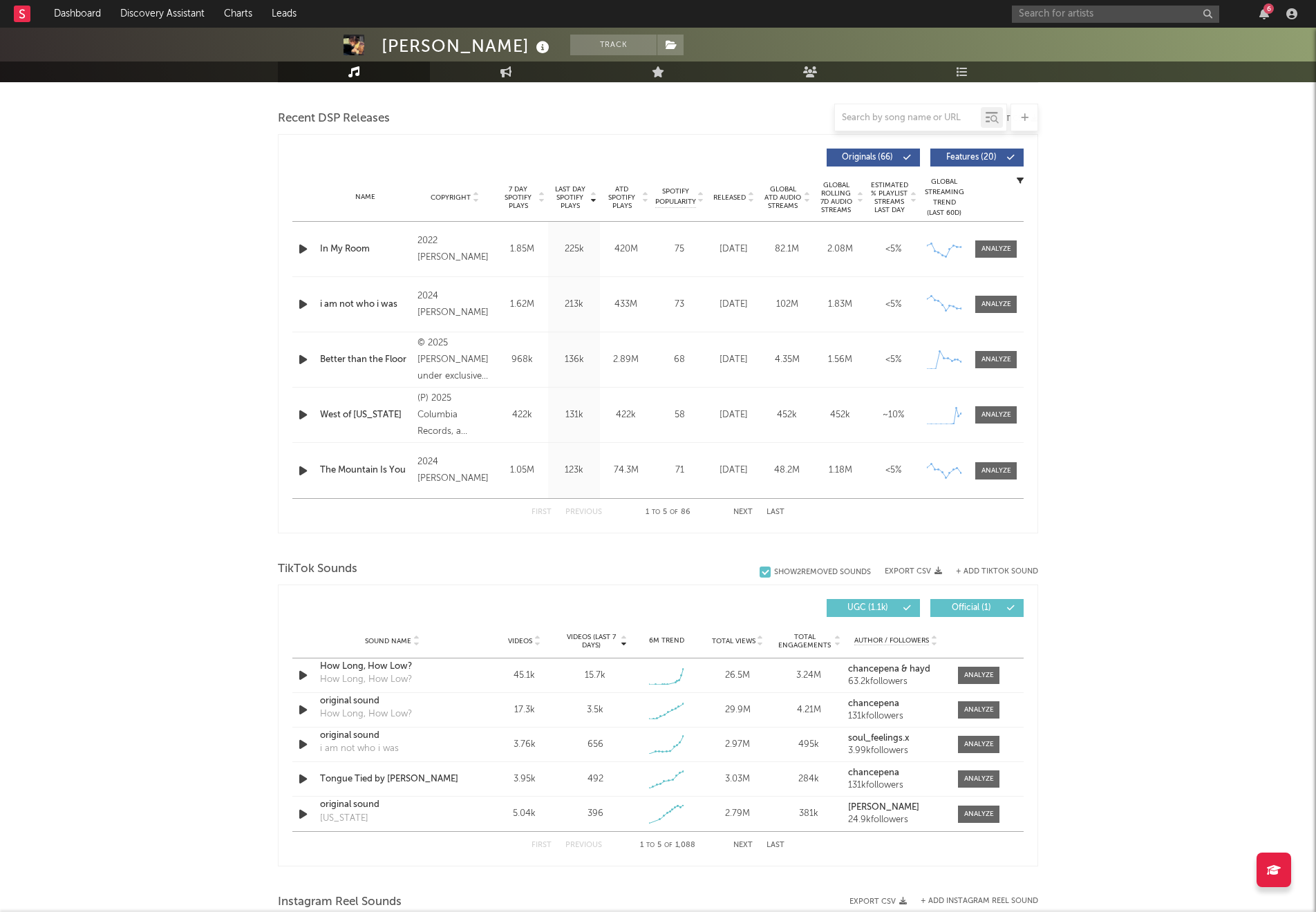
click at [751, 636] on div "Total Views" at bounding box center [737, 640] width 64 height 10
click at [751, 637] on span "Total Views" at bounding box center [733, 641] width 43 height 8
click at [740, 846] on button "Next" at bounding box center [742, 845] width 19 height 7
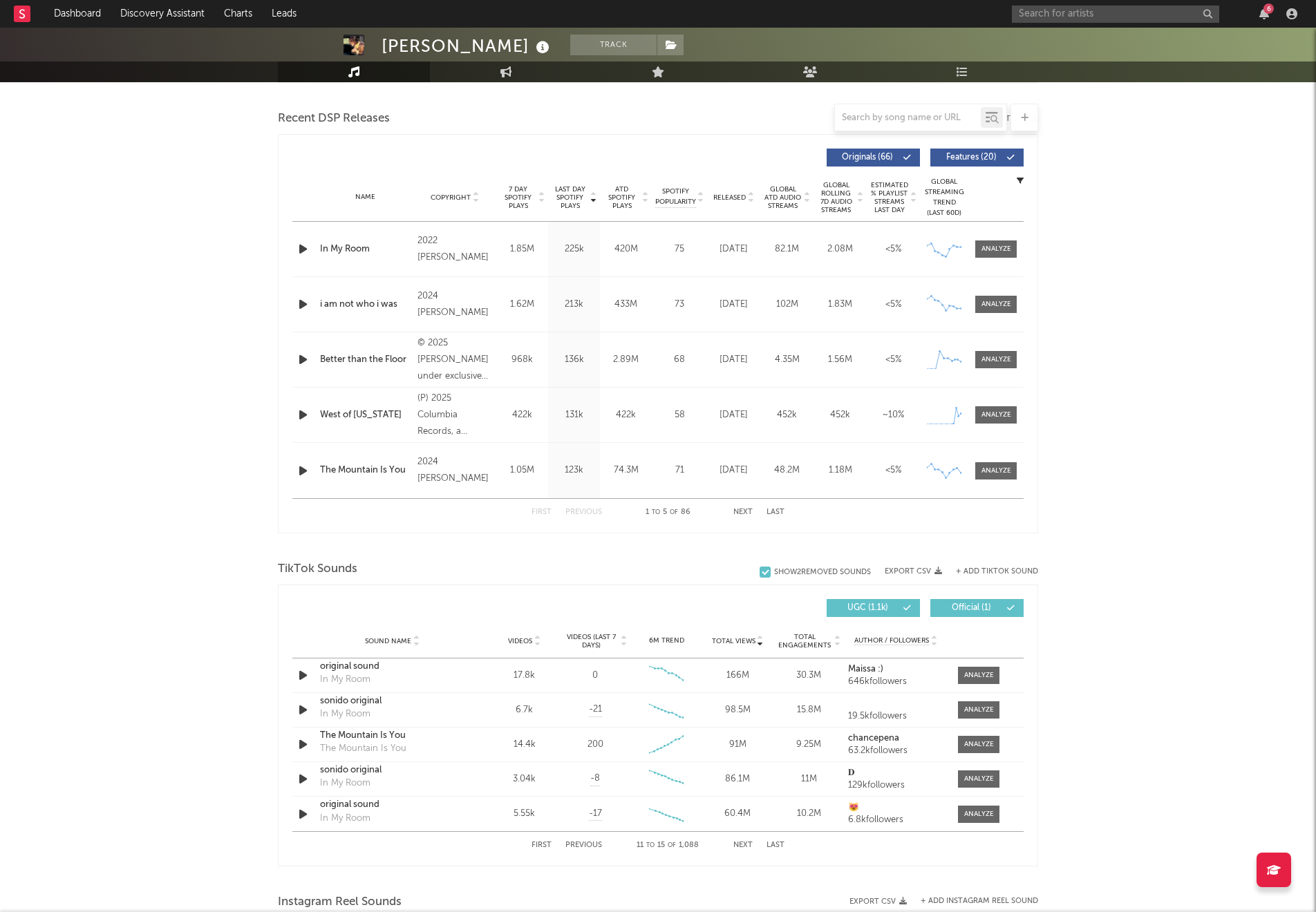
click at [740, 846] on button "Next" at bounding box center [742, 845] width 19 height 7
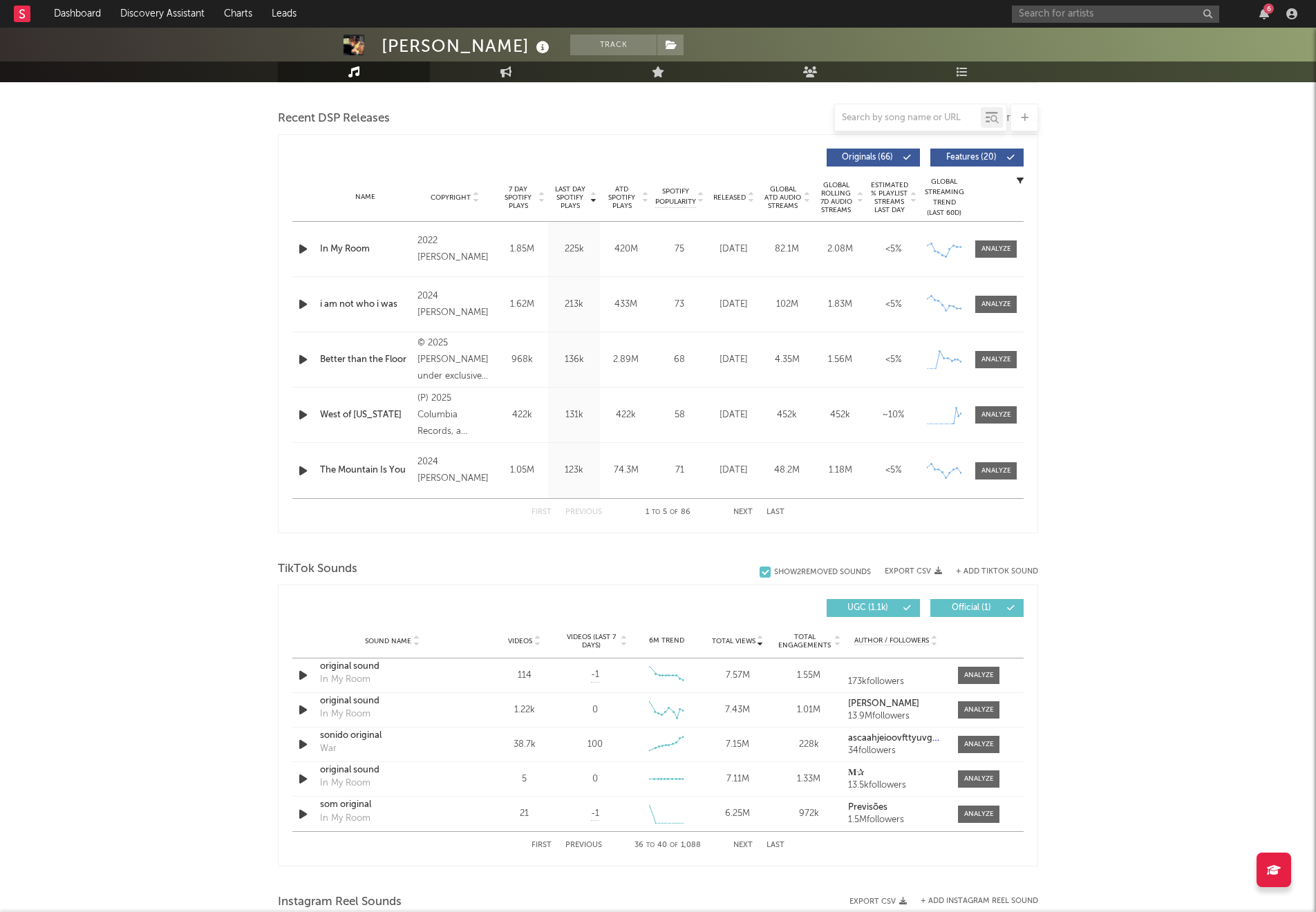
click at [740, 846] on button "Next" at bounding box center [742, 845] width 19 height 7
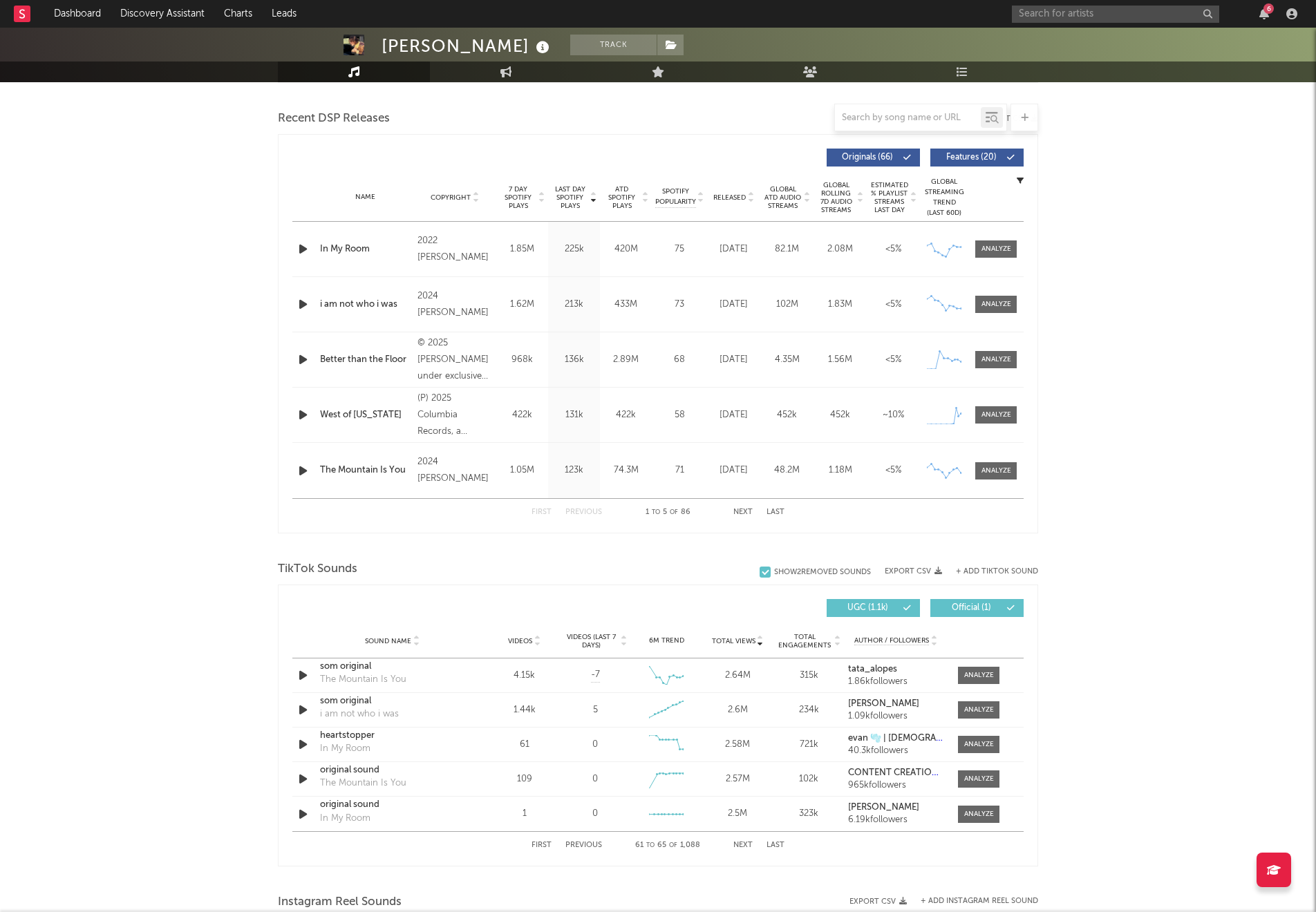
click at [546, 844] on button "First" at bounding box center [542, 845] width 20 height 7
click at [589, 639] on span "Videos (last 7 days)" at bounding box center [592, 641] width 56 height 16
click at [738, 850] on div "First Previous 1 to 5 of 1,088 Next Last" at bounding box center [658, 845] width 253 height 27
click at [743, 842] on button "Next" at bounding box center [742, 845] width 19 height 7
click at [590, 848] on button "Previous" at bounding box center [583, 845] width 37 height 7
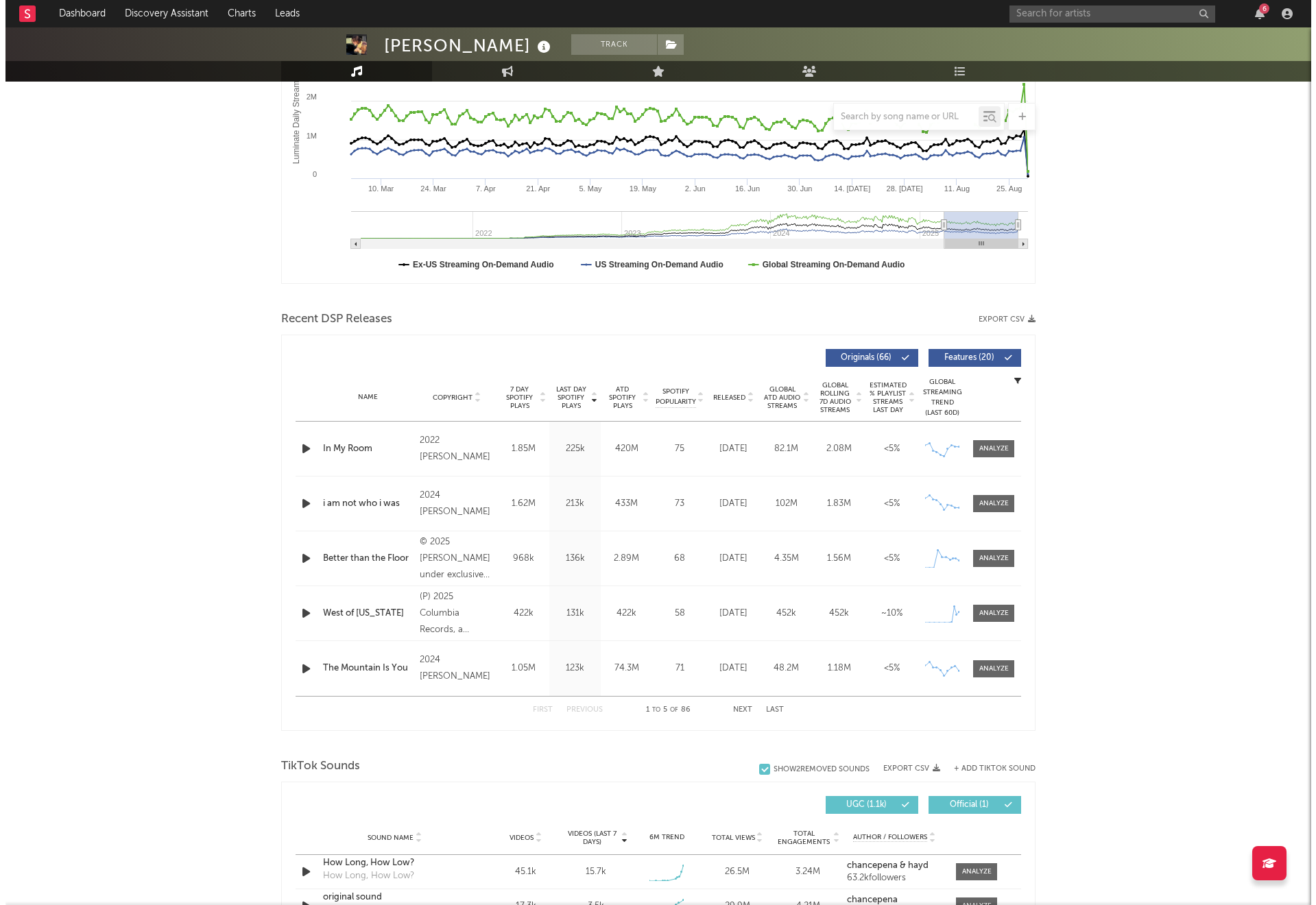
scroll to position [0, 0]
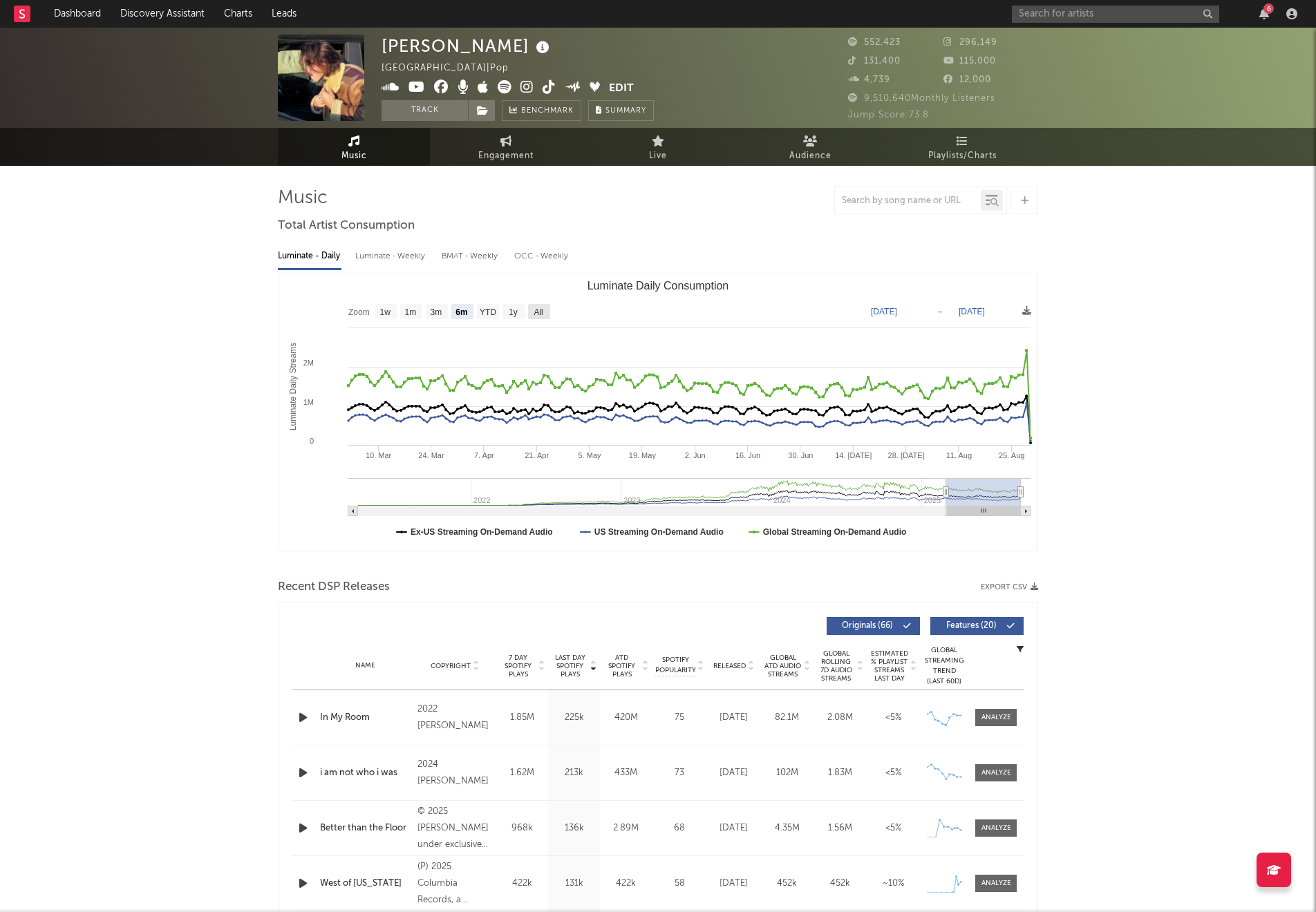
click at [537, 316] on text "All" at bounding box center [538, 312] width 9 height 10
select select "All"
type input "[DATE]"
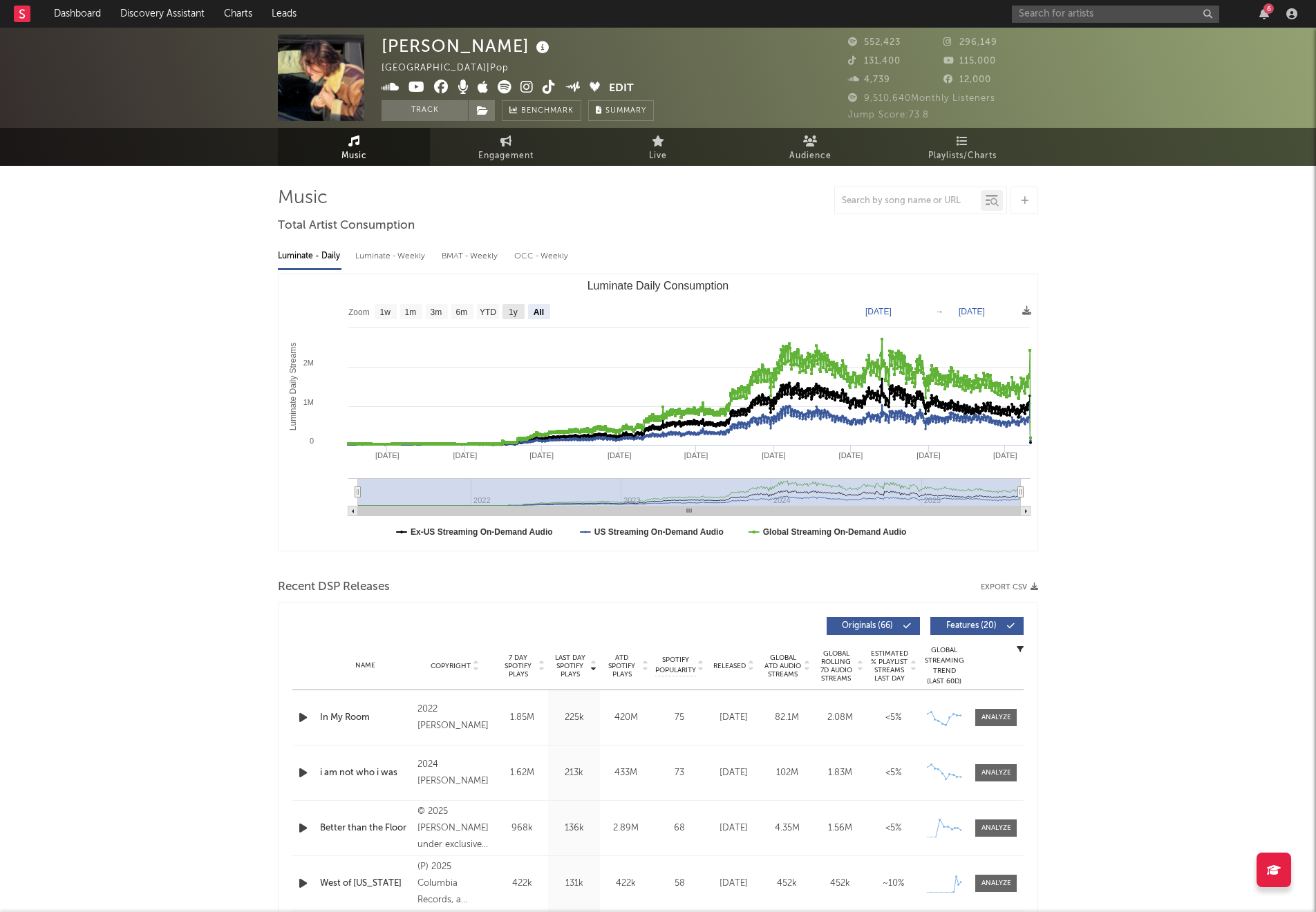
click at [513, 311] on text "1y" at bounding box center [513, 312] width 9 height 10
select select "1y"
type input "[DATE]"
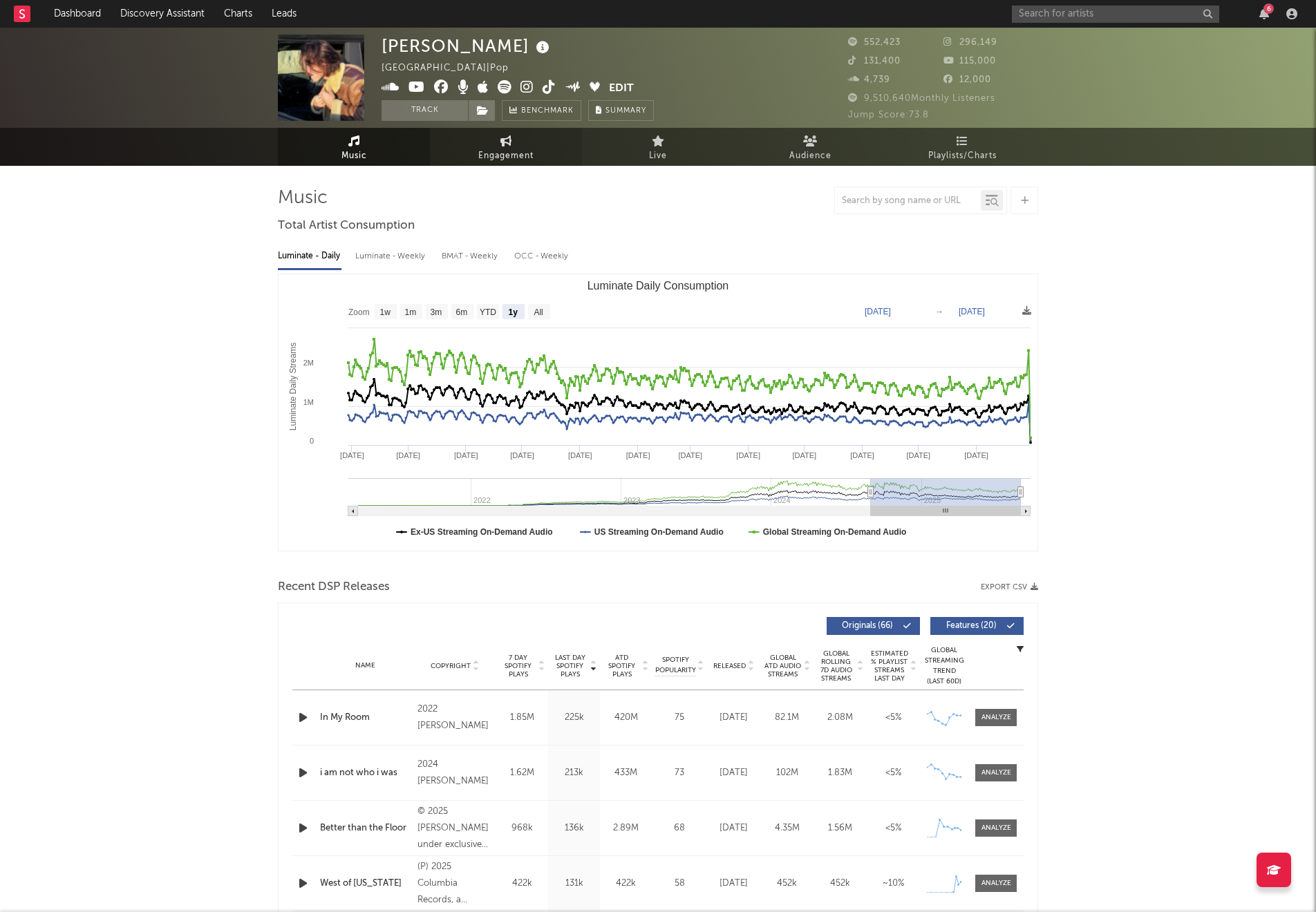
click at [507, 153] on span "Engagement" at bounding box center [506, 156] width 55 height 16
select select "1w"
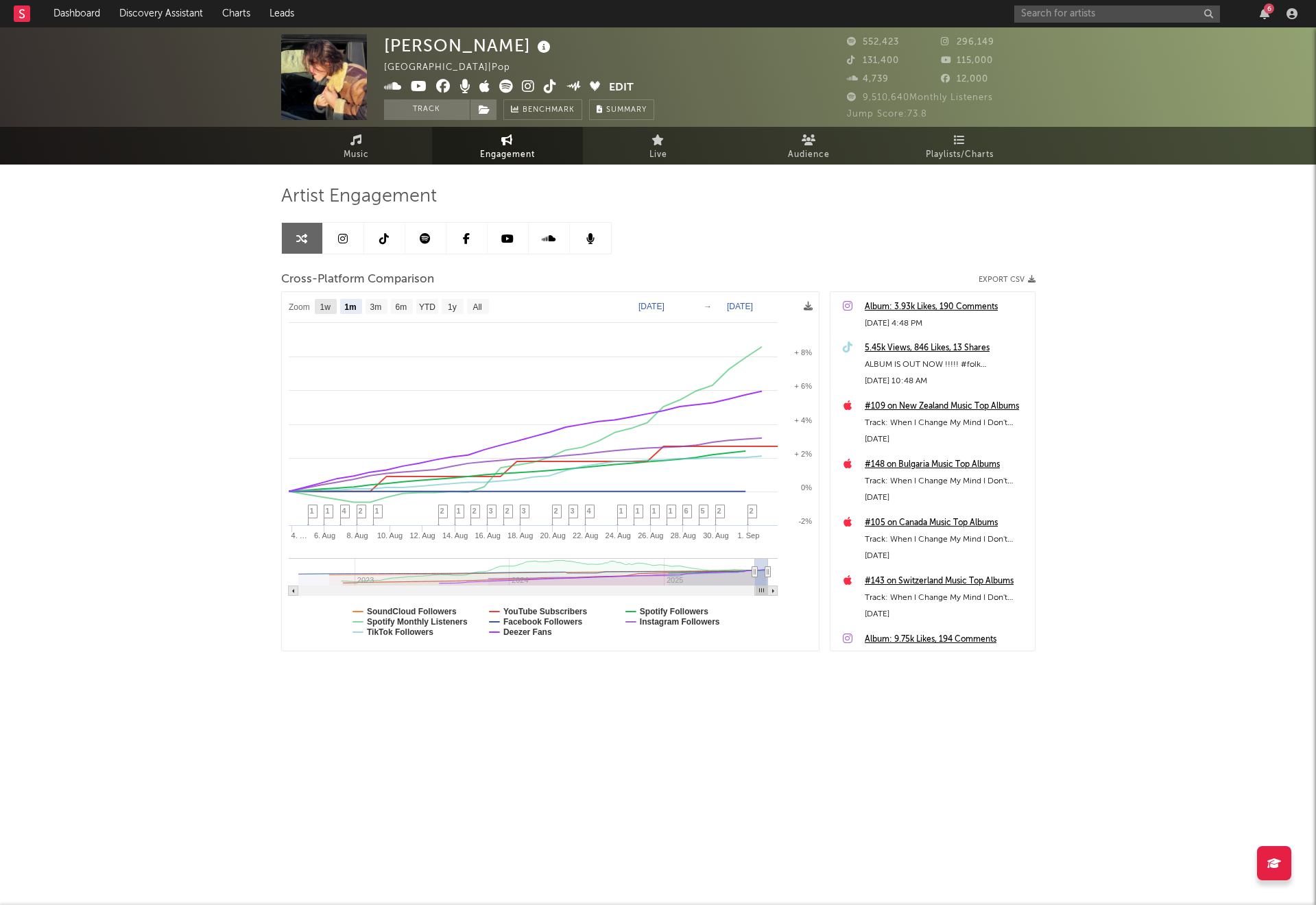
click at [326, 306] on text "1w" at bounding box center [325, 307] width 11 height 10
select select "1w"
type input "[DATE]"
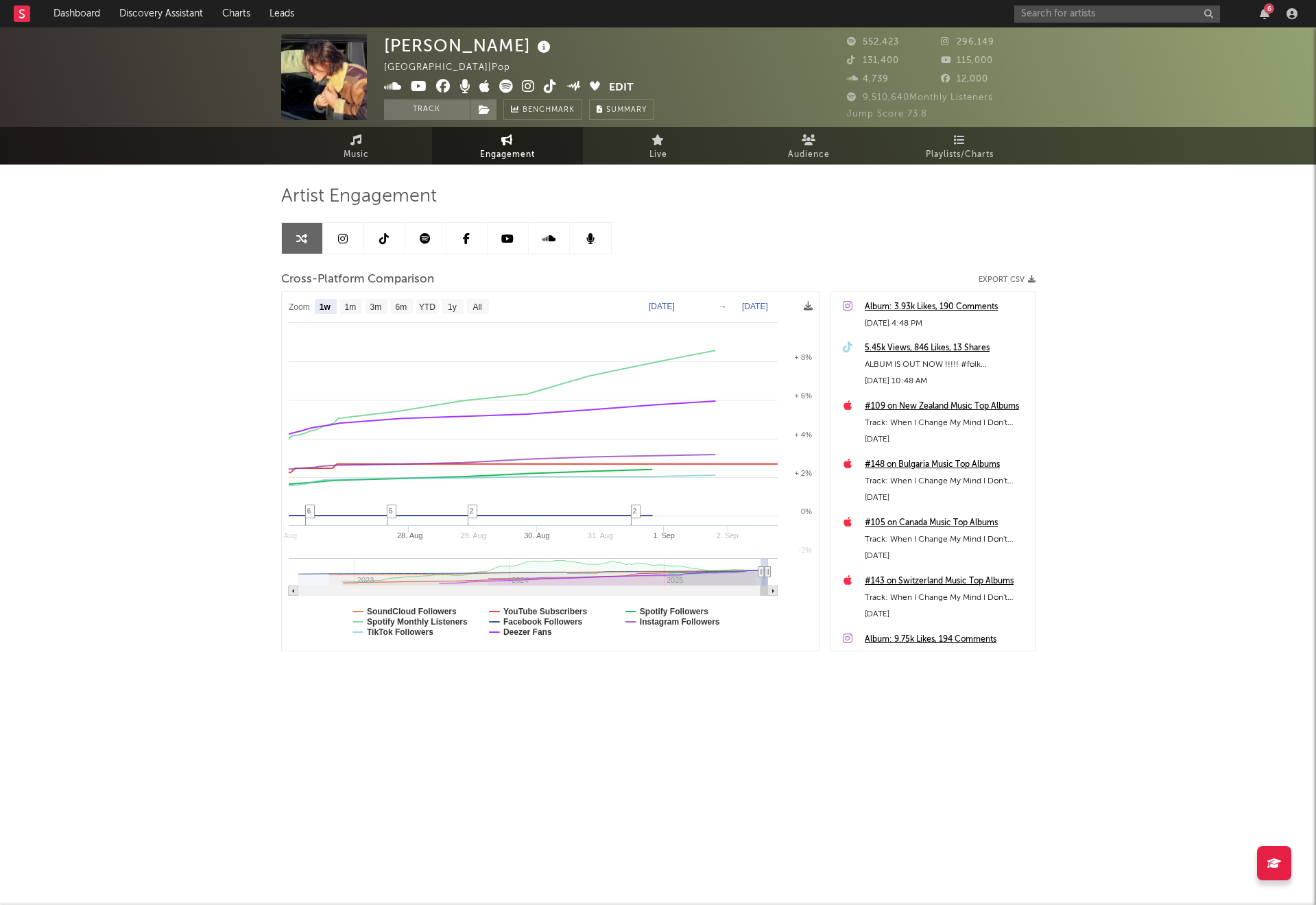
select select "1w"
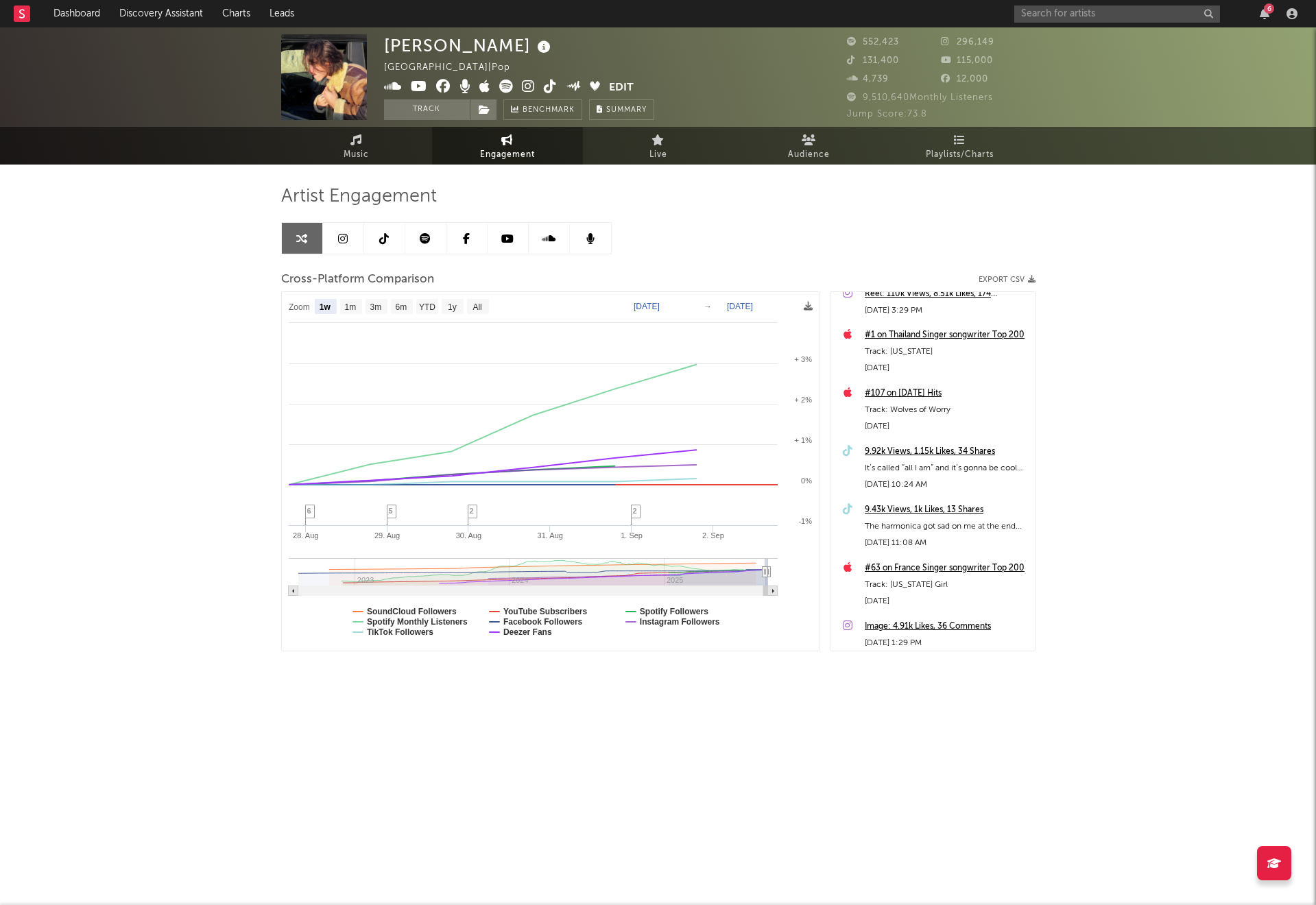
scroll to position [884, 0]
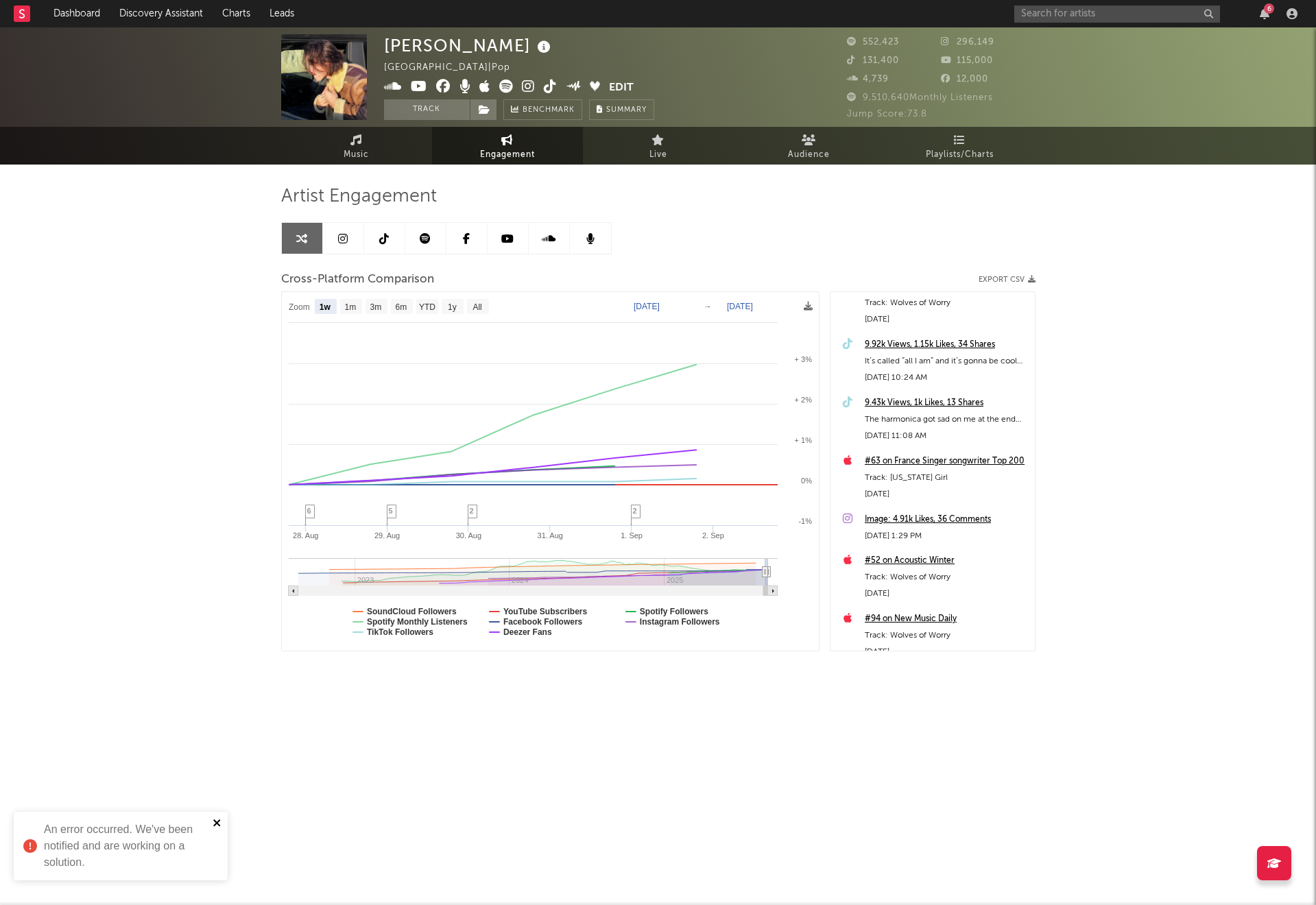
click at [219, 825] on icon "close" at bounding box center [217, 823] width 7 height 7
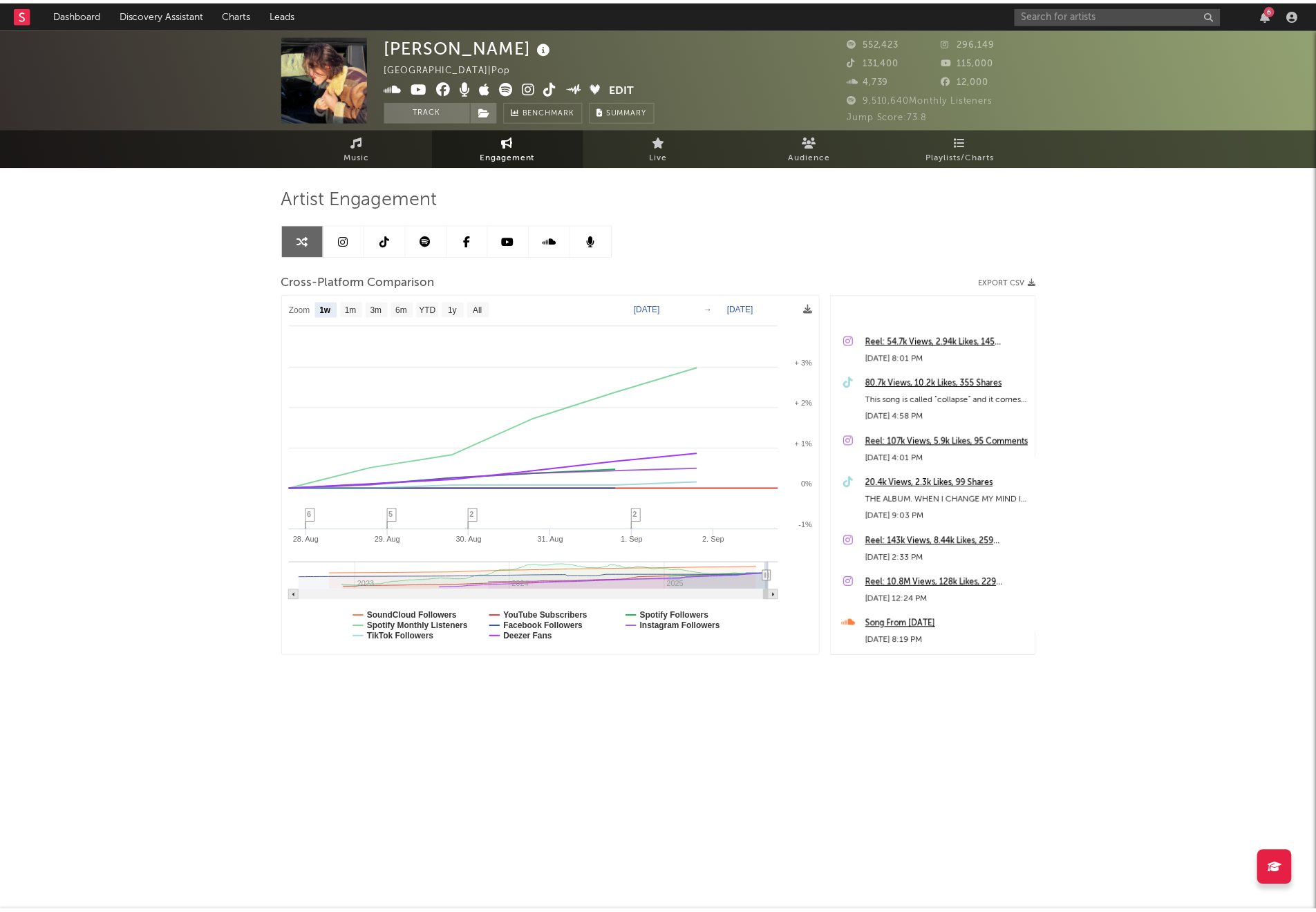
scroll to position [2766, 0]
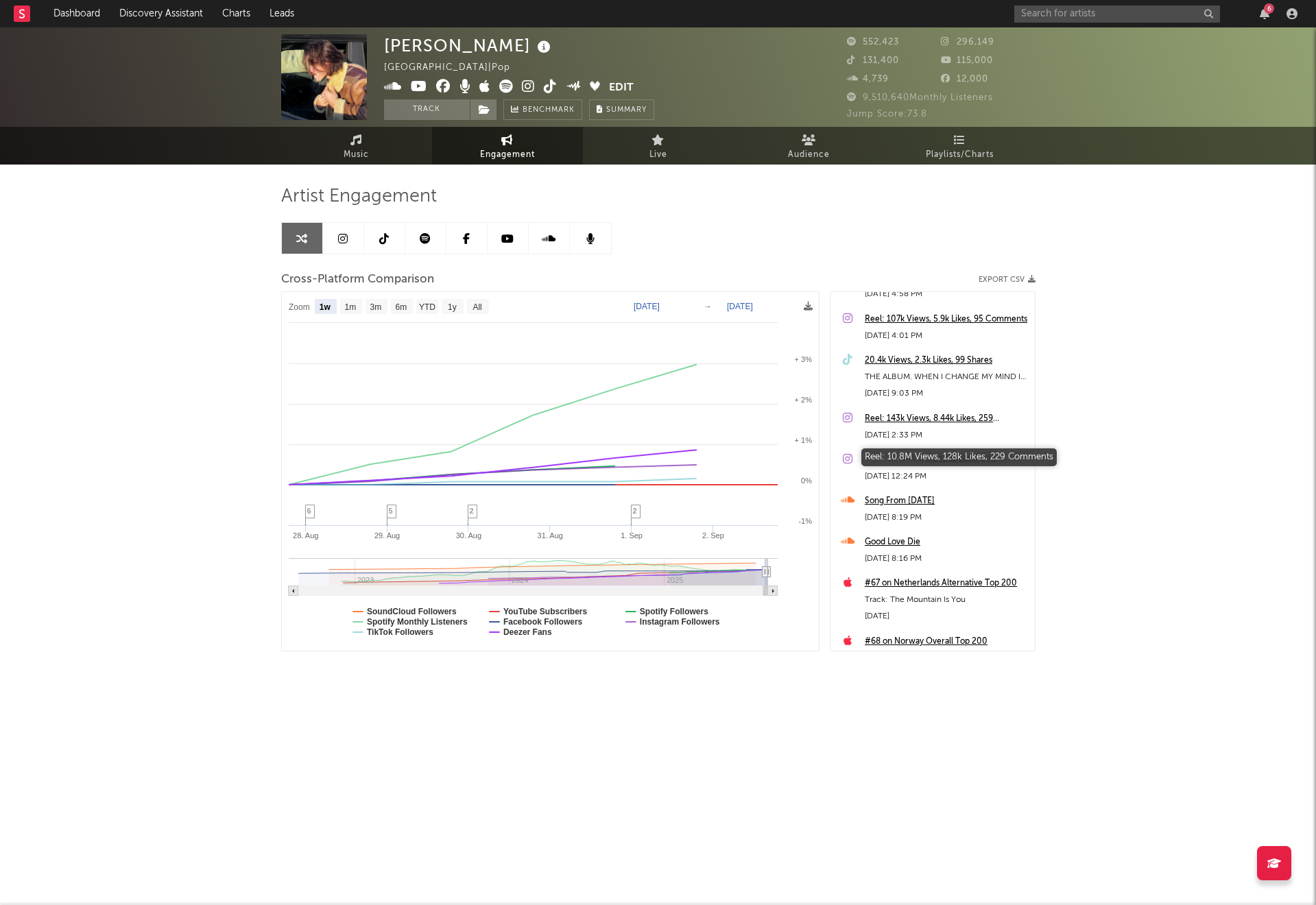
click at [928, 460] on div "Reel: 10.8M Views, 128k Likes, 229 Comments" at bounding box center [946, 460] width 163 height 16
click at [675, 151] on link "Live" at bounding box center [658, 146] width 151 height 38
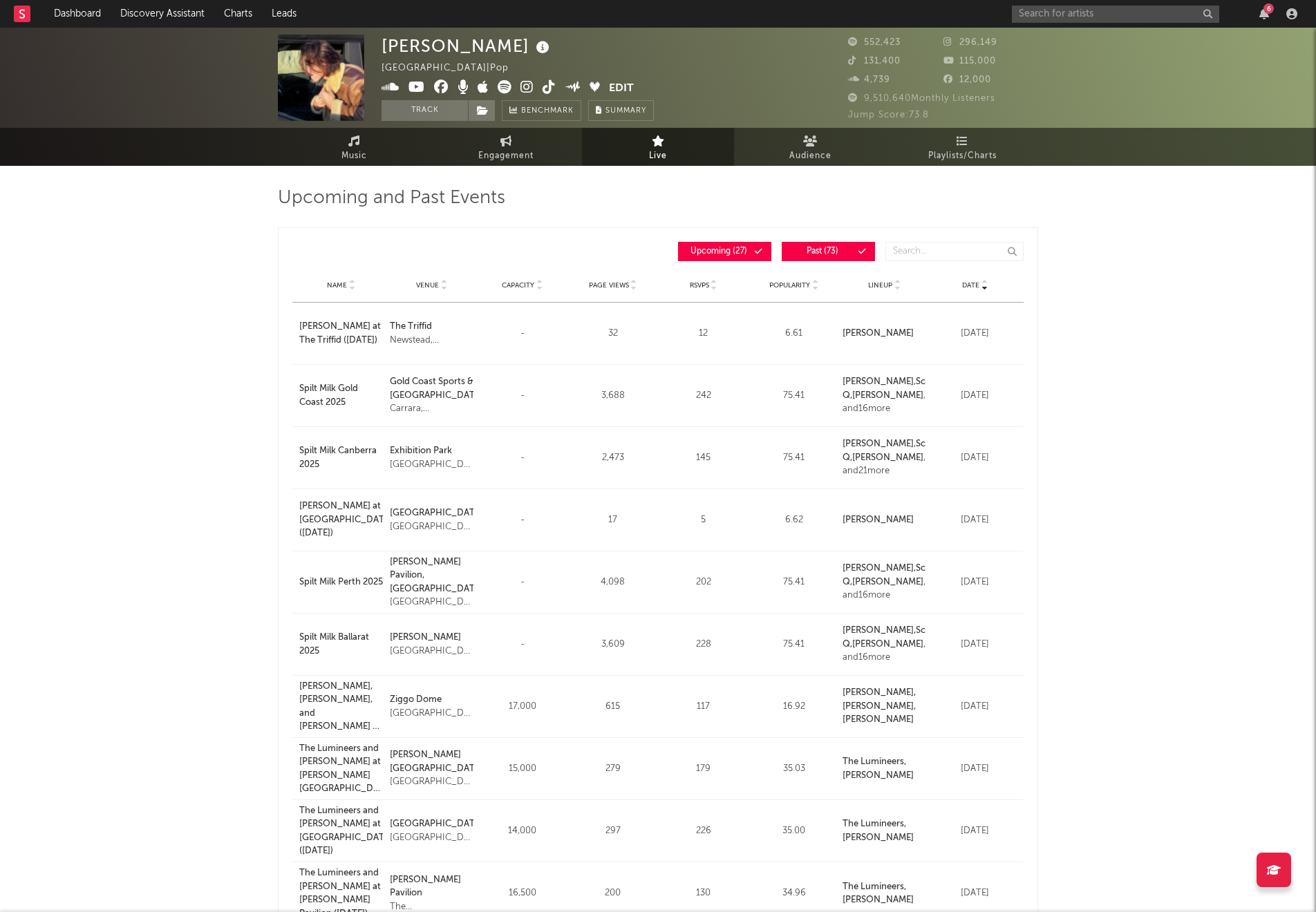
click at [615, 283] on span "Page Views" at bounding box center [609, 284] width 40 height 8
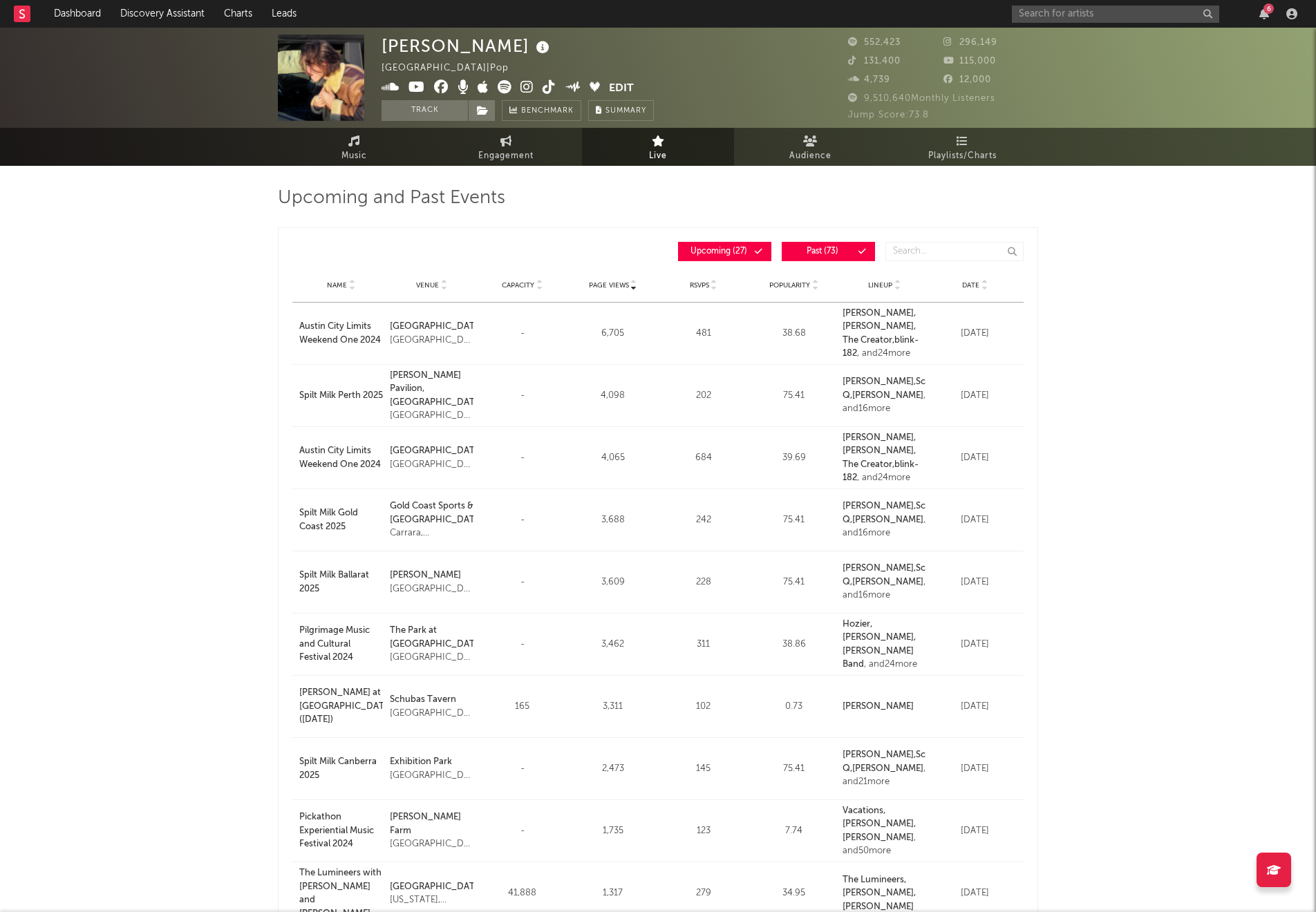
click at [357, 340] on div "Austin City Limits Weekend One 2024" at bounding box center [341, 333] width 84 height 27
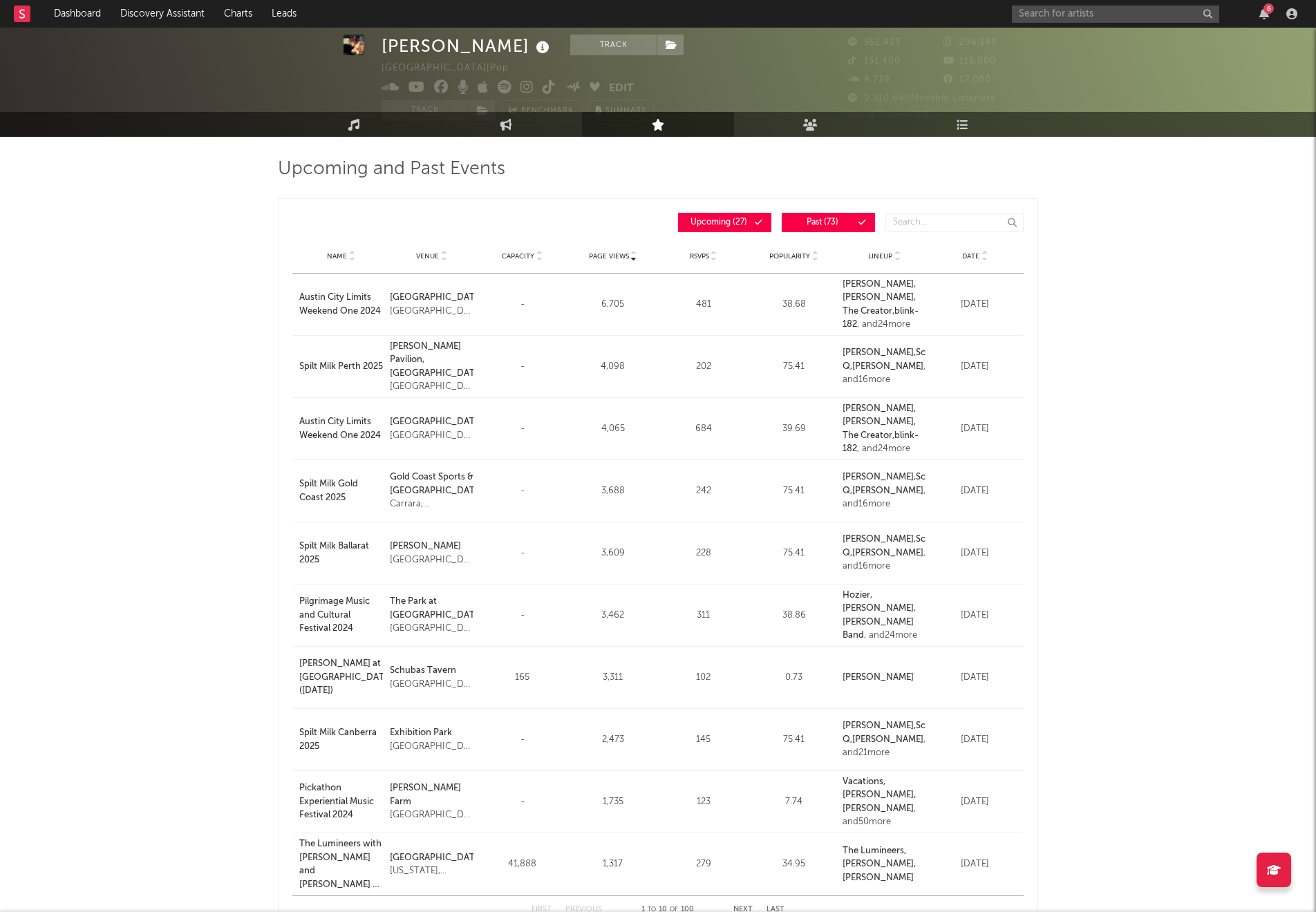
scroll to position [34, 0]
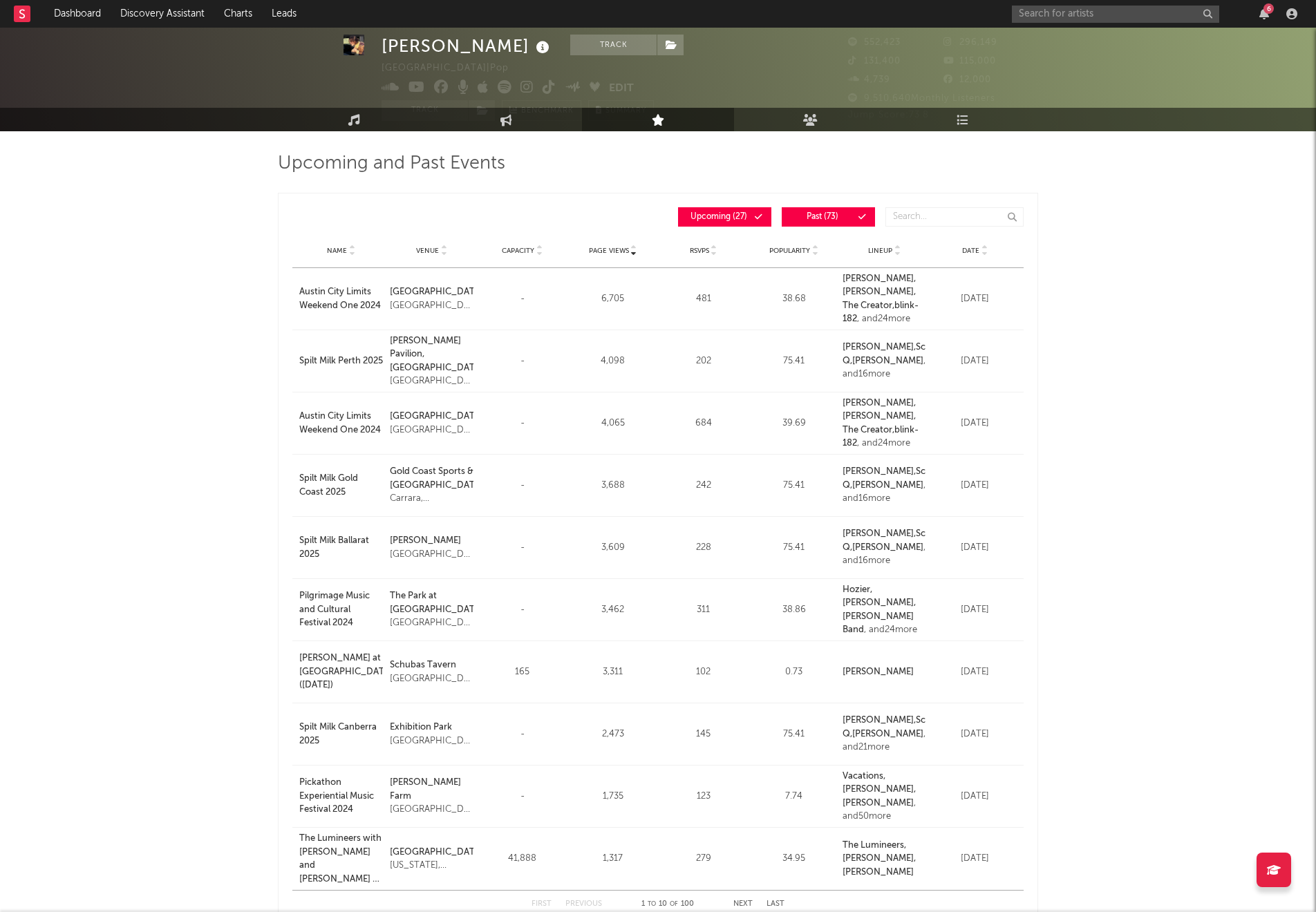
click at [519, 249] on span "Capacity" at bounding box center [518, 250] width 33 height 8
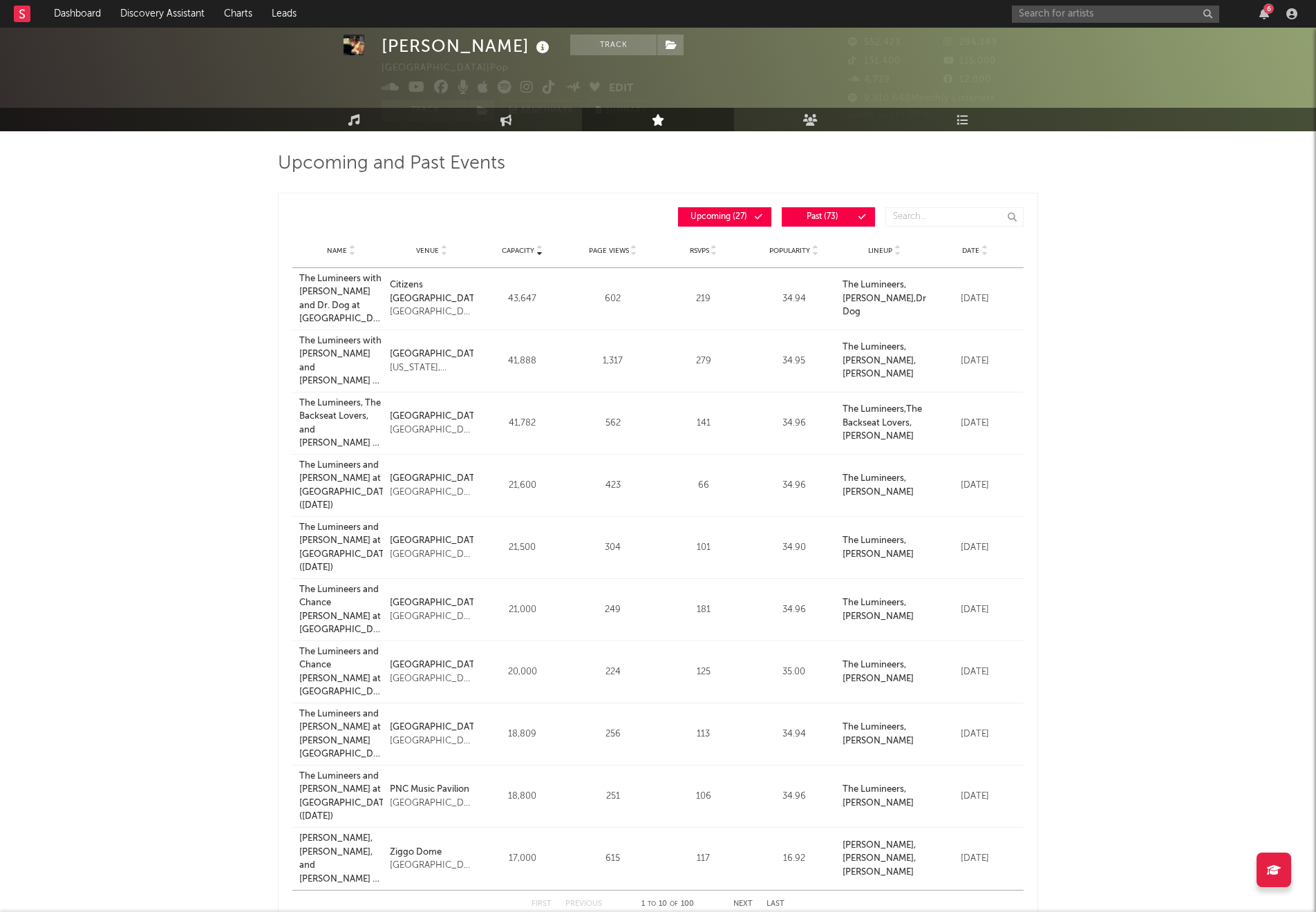
scroll to position [0, 0]
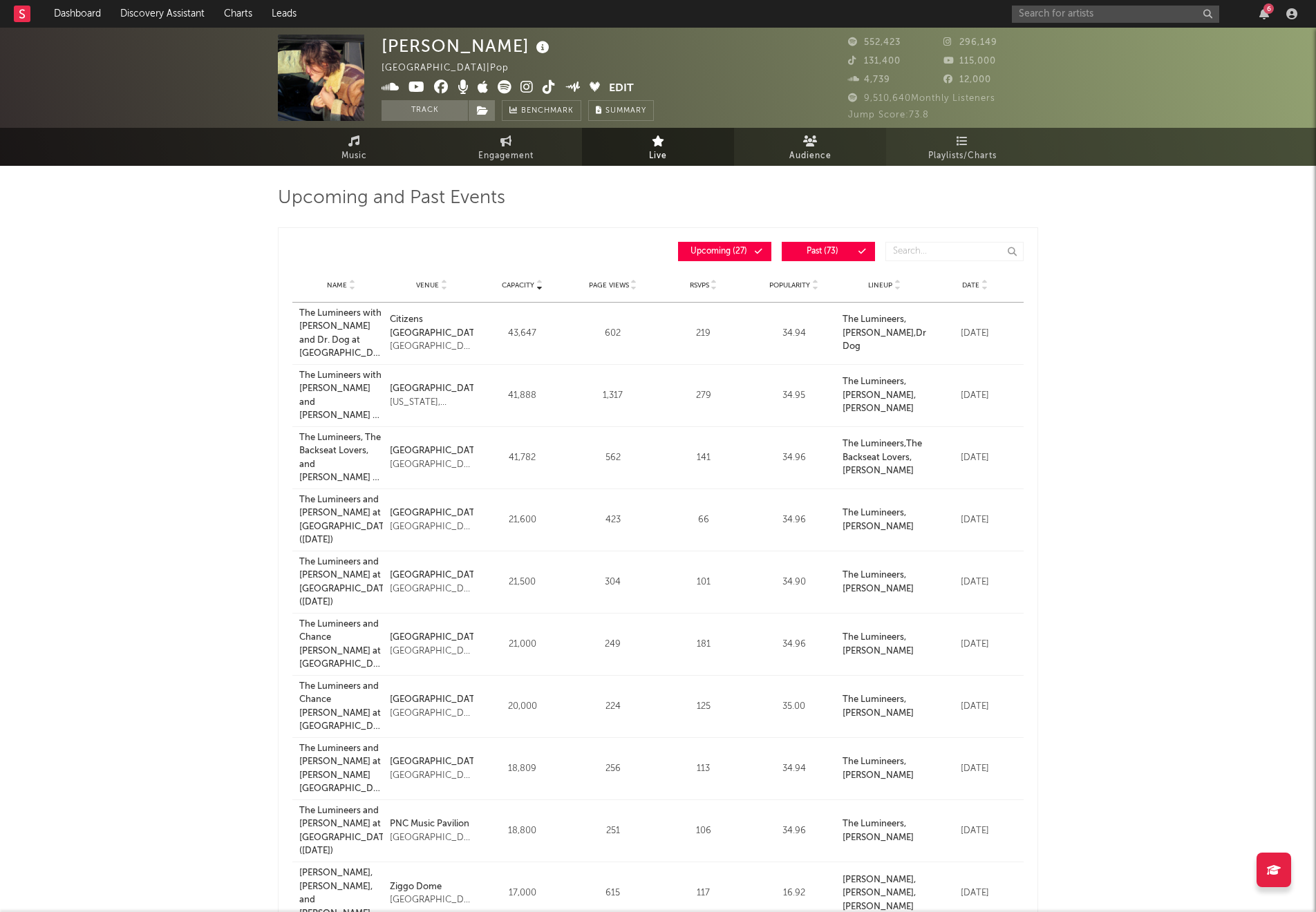
click at [805, 158] on span "Audience" at bounding box center [810, 156] width 42 height 16
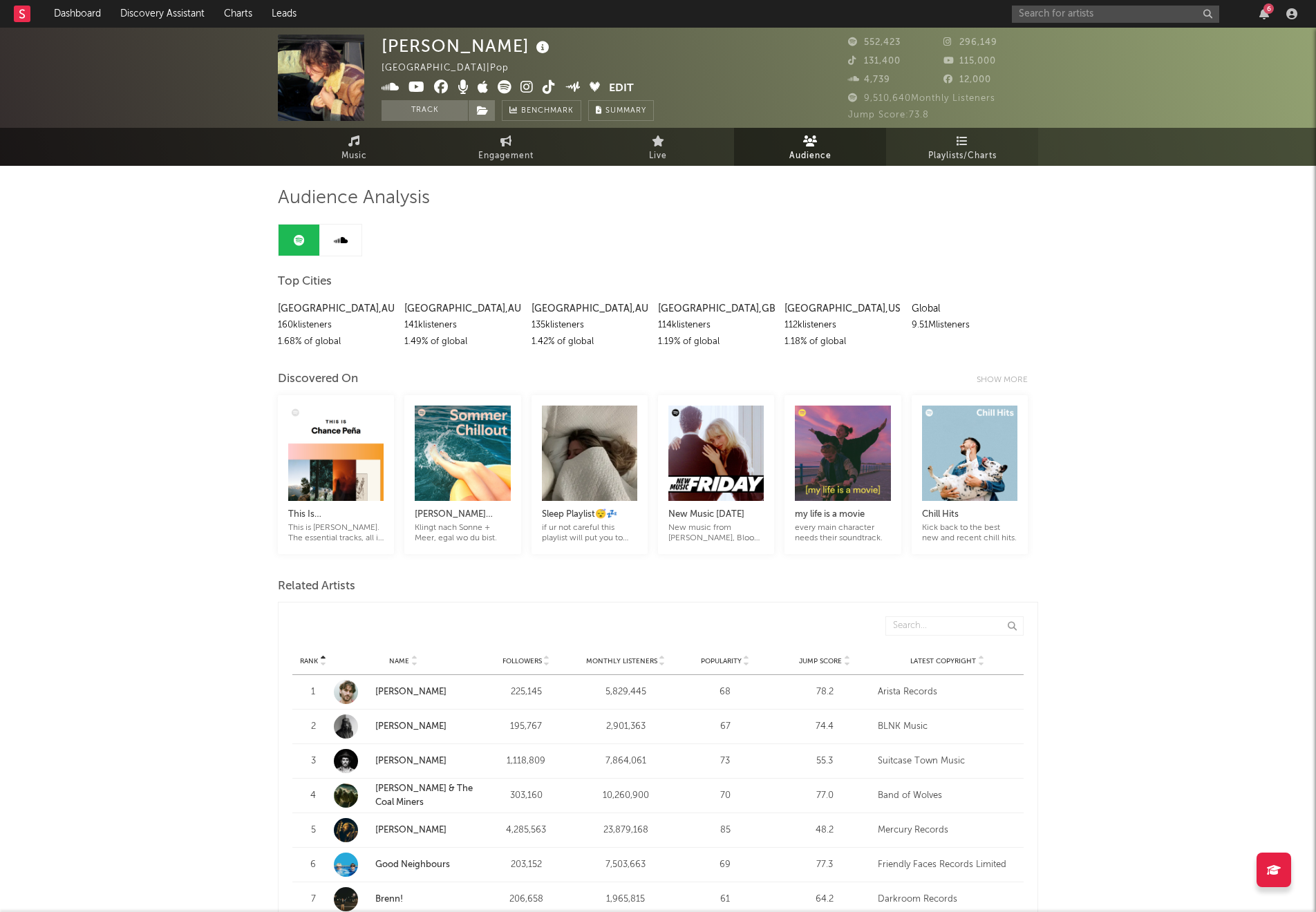
click at [952, 139] on link "Playlists/Charts" at bounding box center [962, 147] width 152 height 38
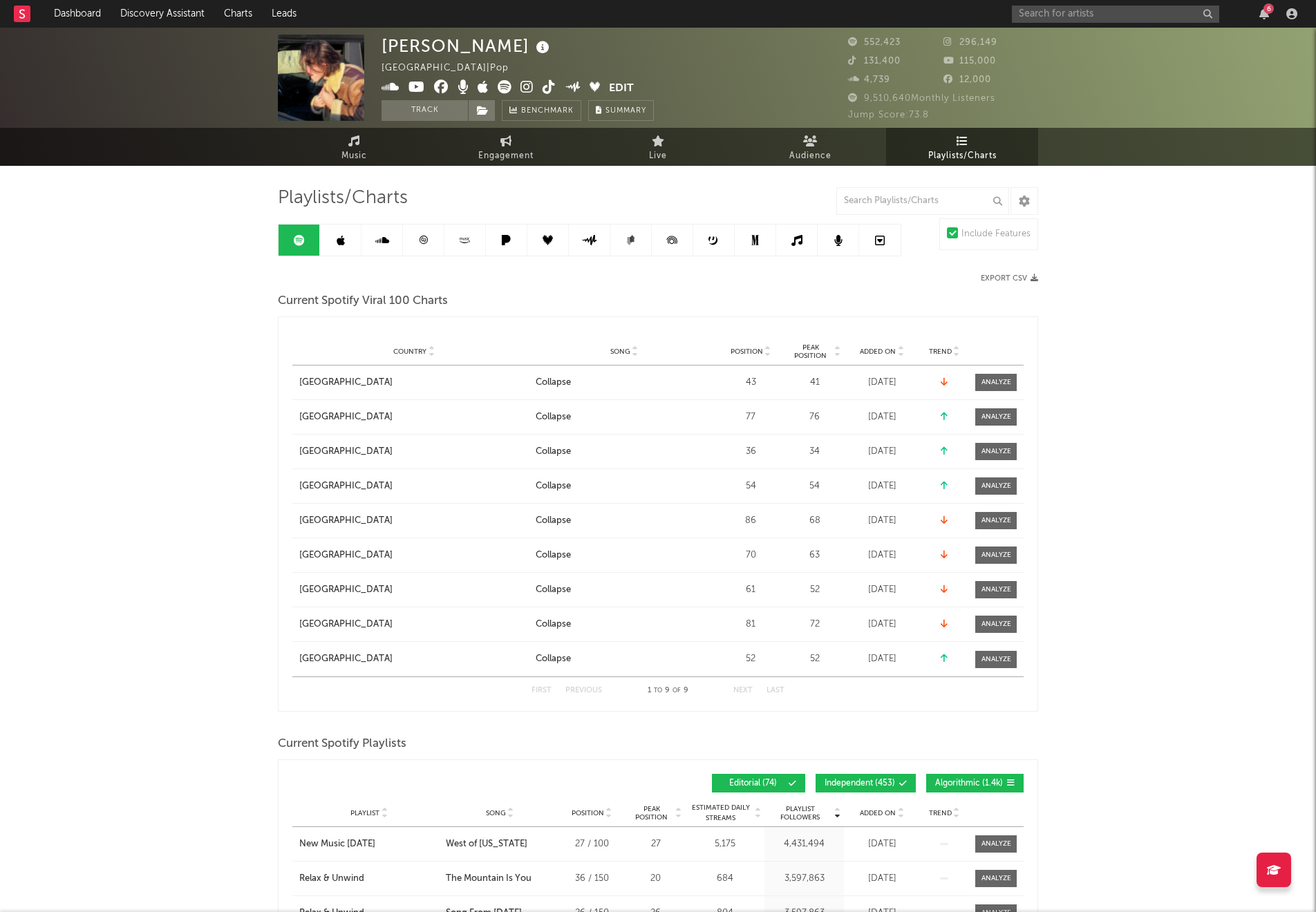
click at [747, 346] on div "Position" at bounding box center [751, 350] width 62 height 10
click at [748, 348] on span "Position" at bounding box center [747, 351] width 33 height 8
click at [747, 348] on span "Position" at bounding box center [747, 351] width 33 height 8
click at [746, 348] on span "Position" at bounding box center [747, 351] width 33 height 8
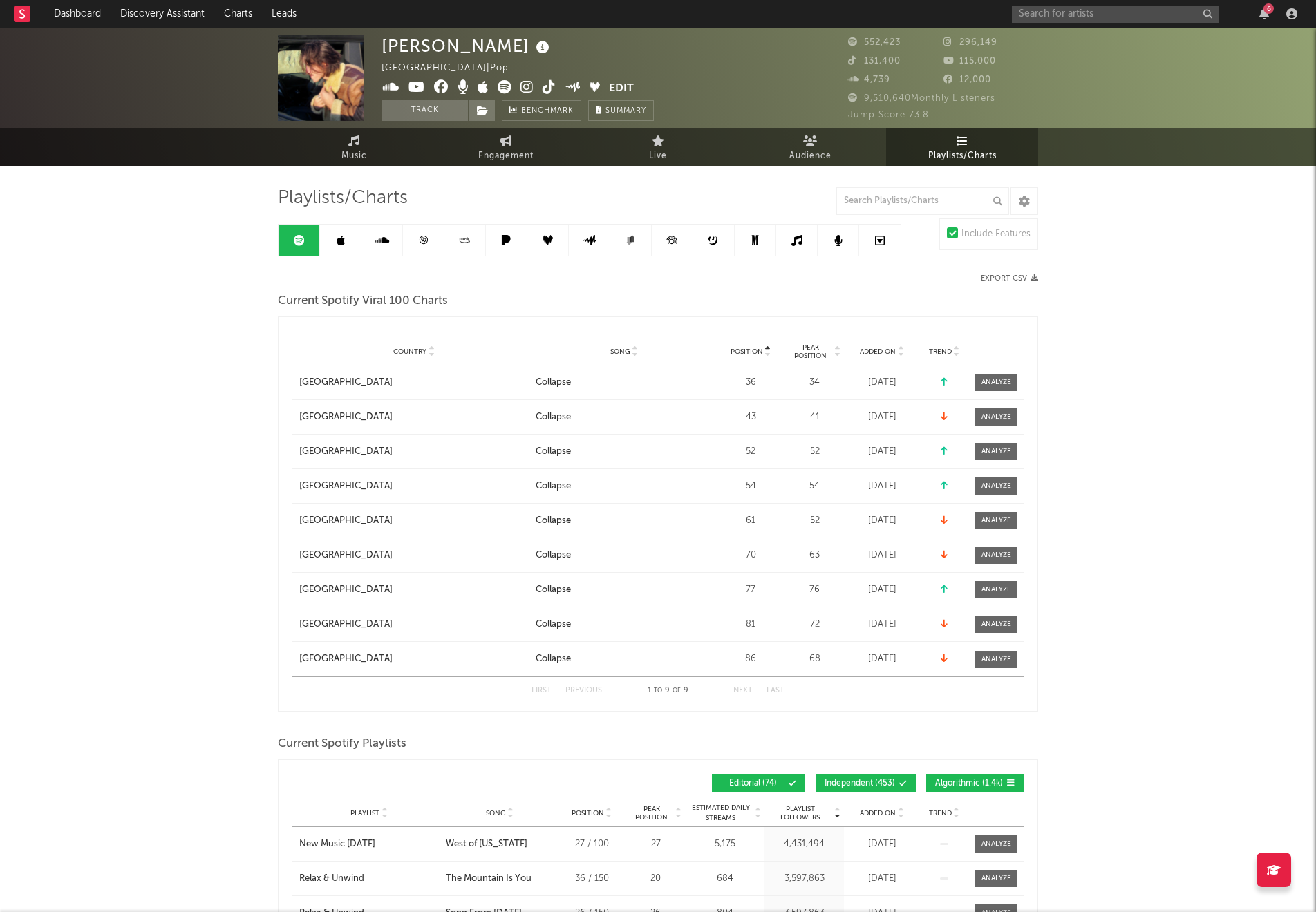
click at [939, 354] on span "Trend" at bounding box center [940, 351] width 23 height 8
click at [746, 348] on span "Position" at bounding box center [747, 351] width 33 height 8
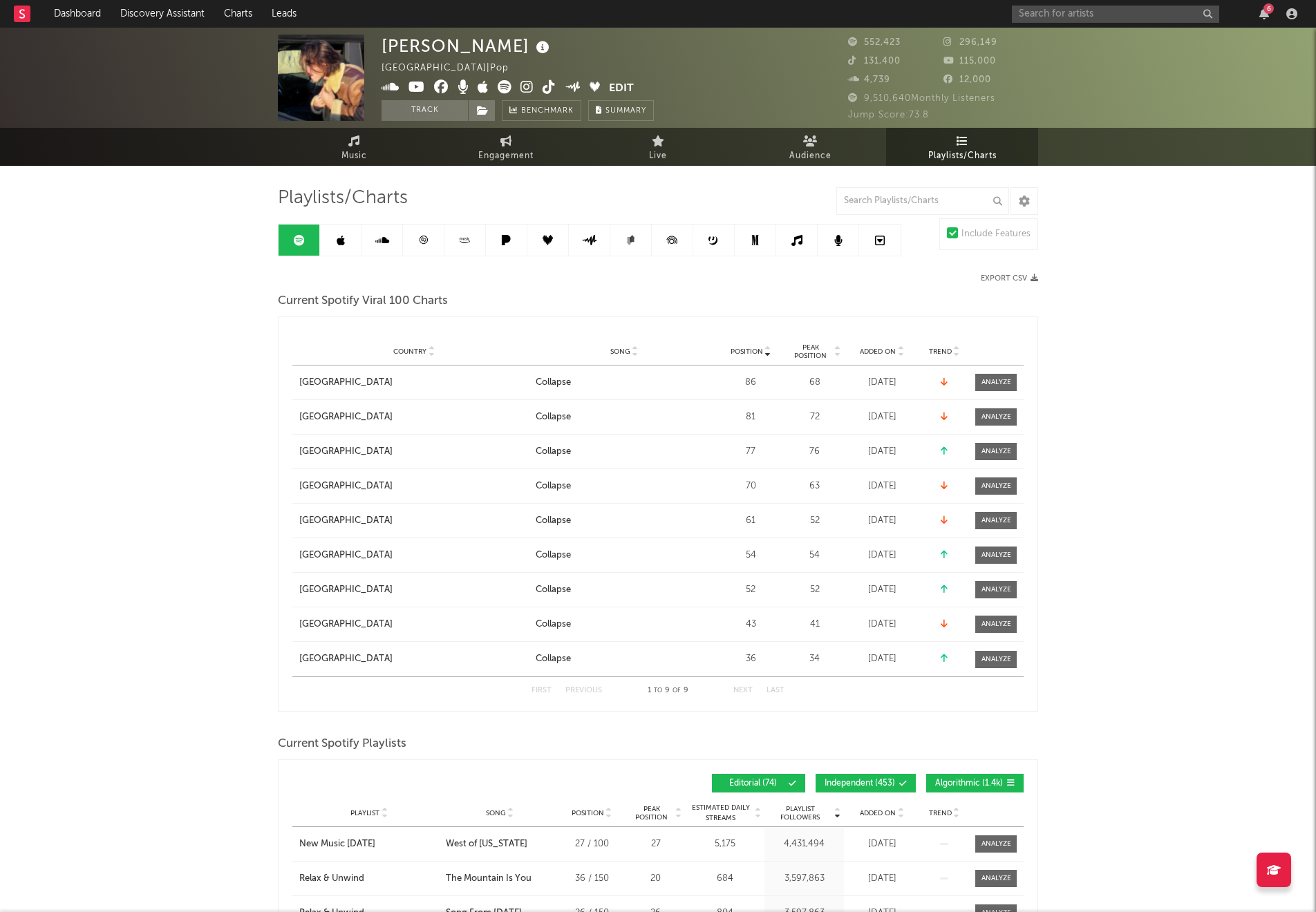
click at [746, 348] on span "Position" at bounding box center [747, 351] width 33 height 8
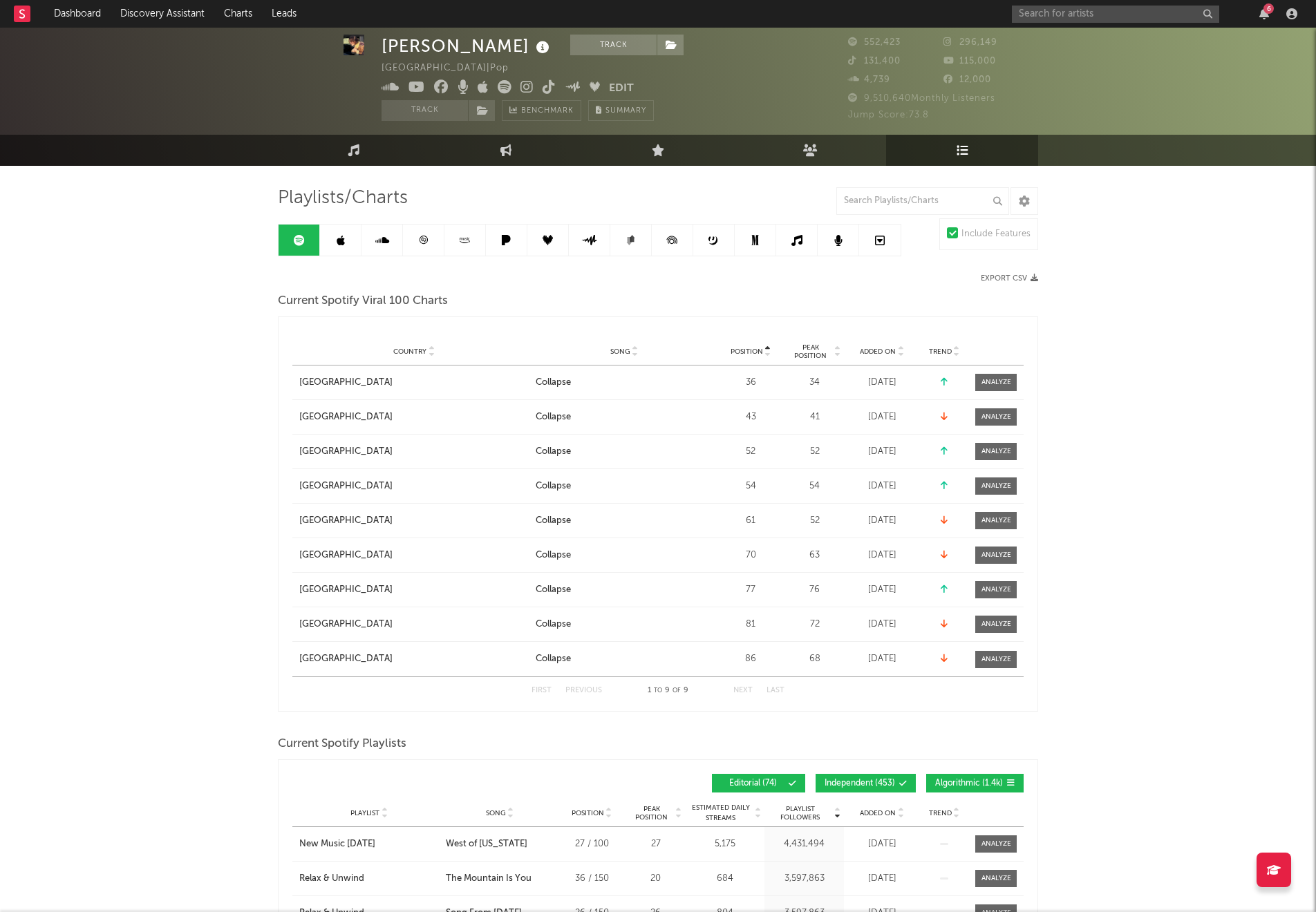
scroll to position [52, 0]
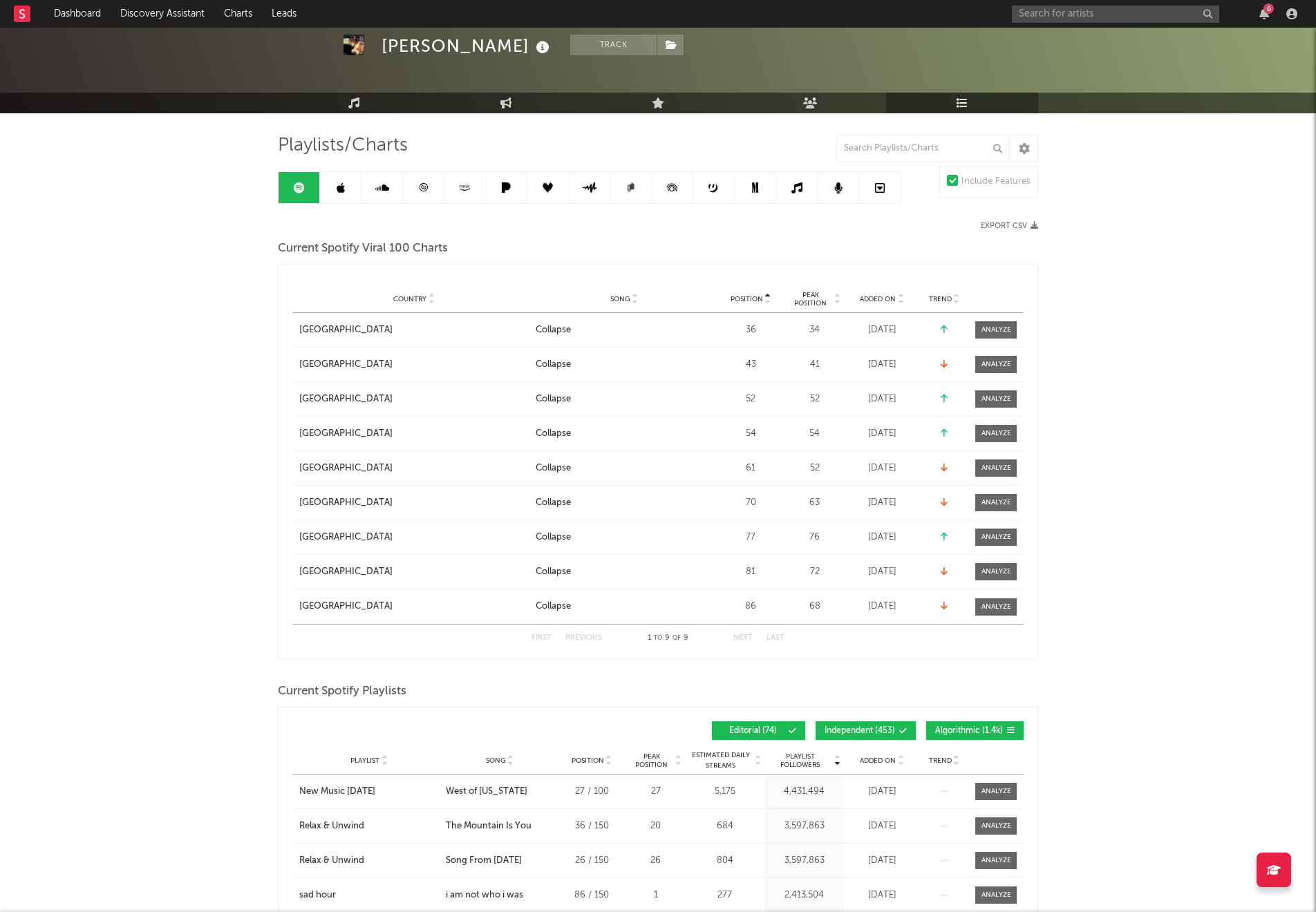
click at [656, 762] on span "Peak Position" at bounding box center [651, 760] width 43 height 16
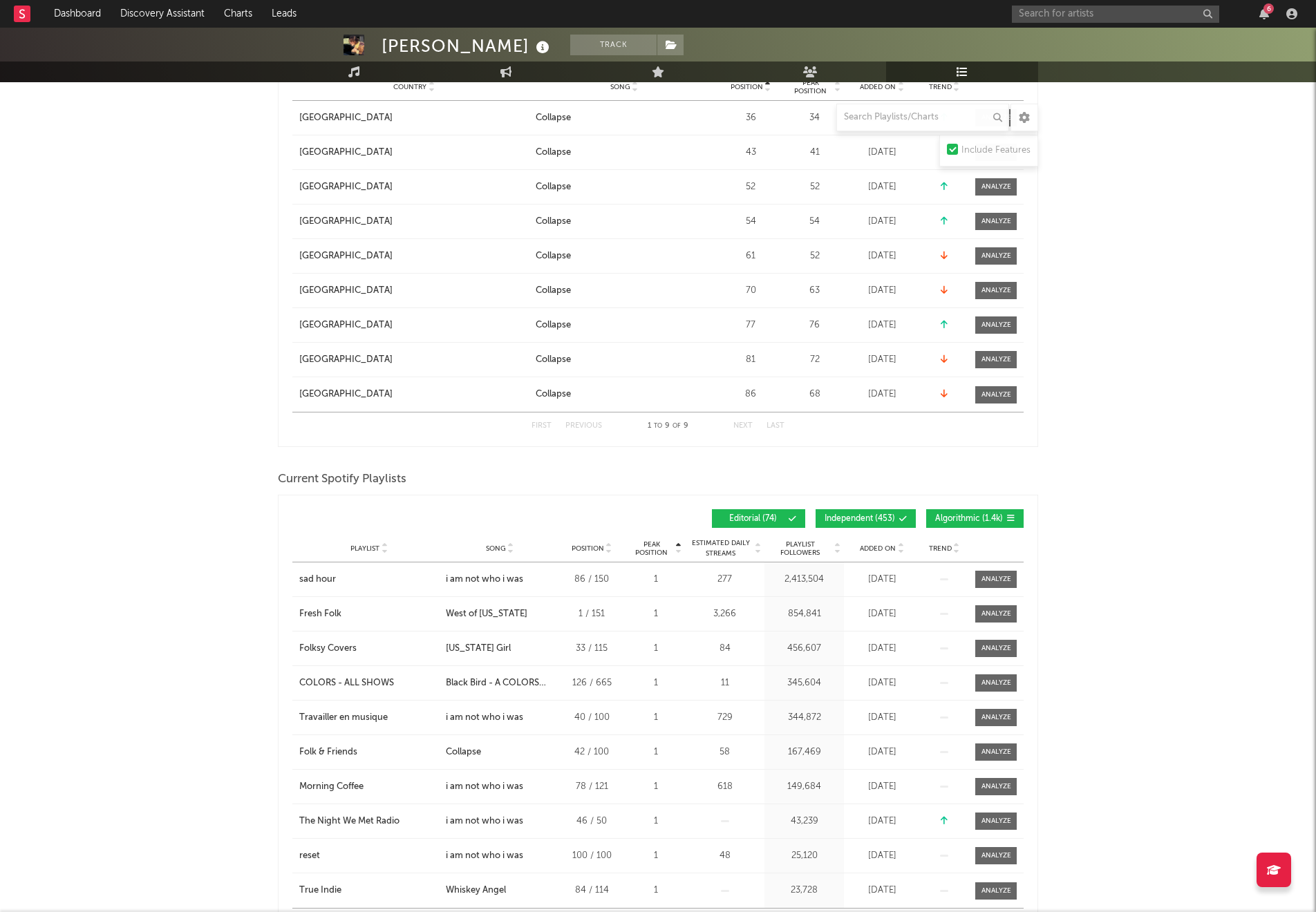
scroll to position [265, 0]
click at [594, 544] on span "Position" at bounding box center [588, 547] width 33 height 8
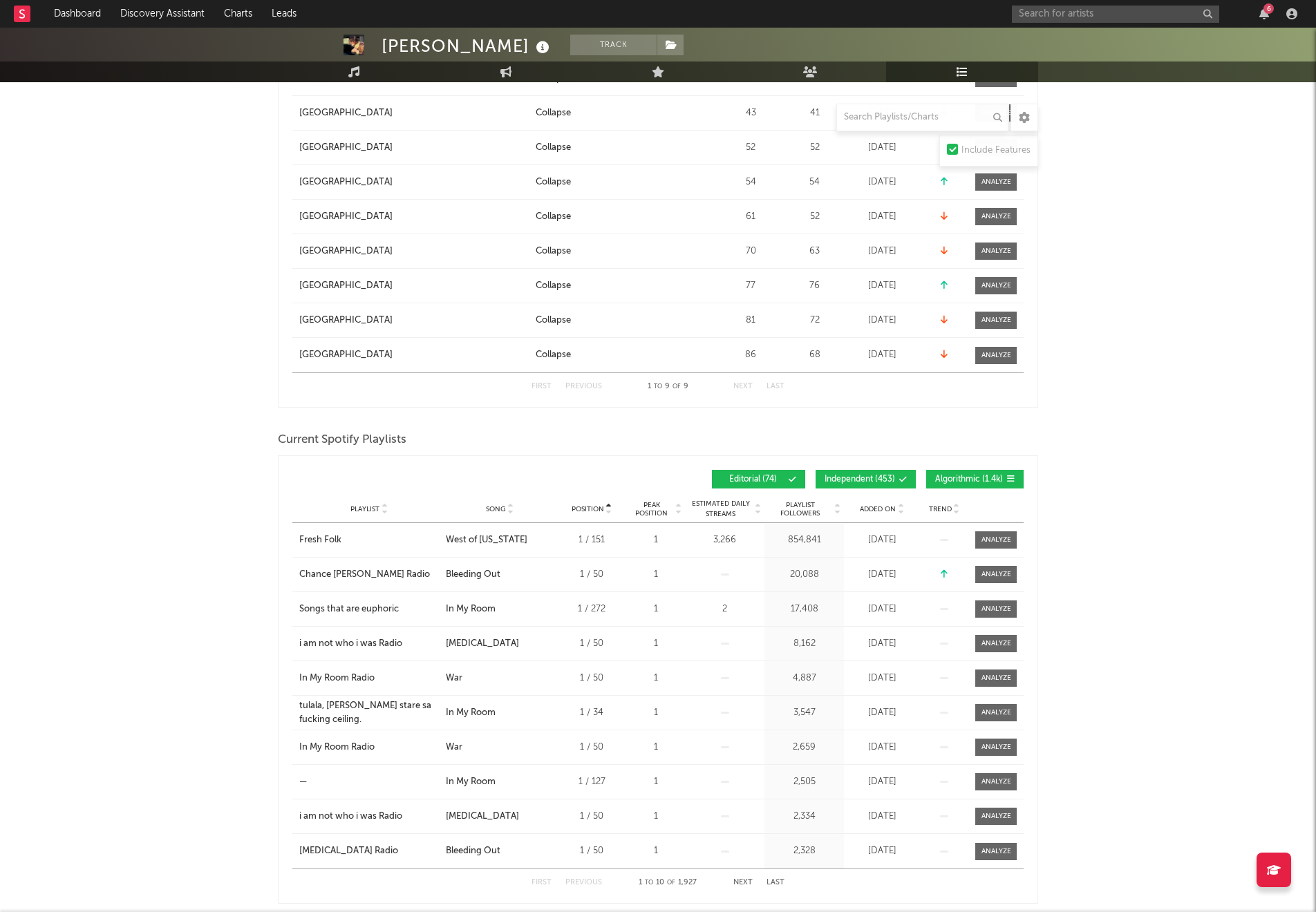
scroll to position [305, 0]
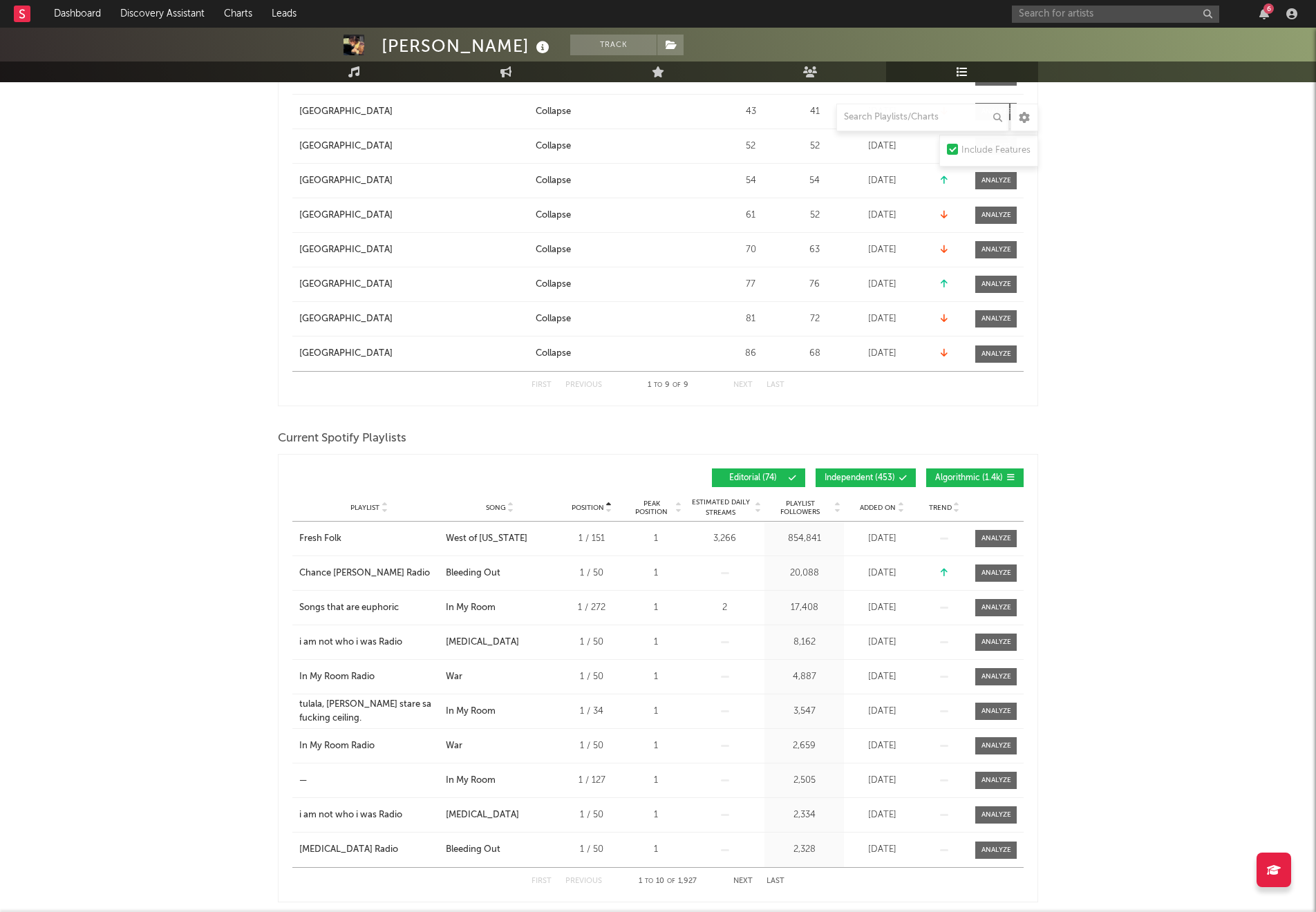
click at [813, 508] on span "Playlist Followers" at bounding box center [799, 507] width 64 height 16
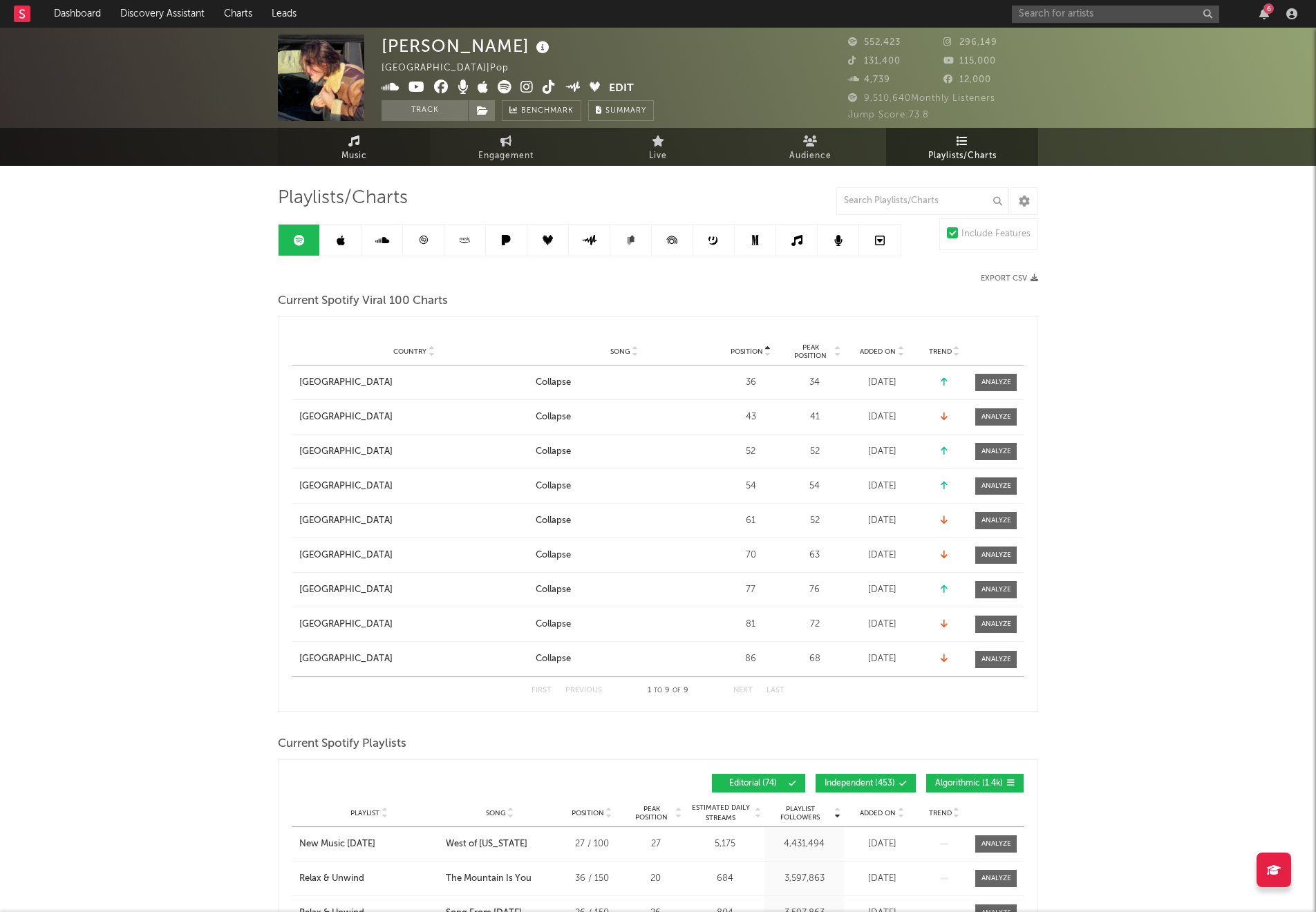
click at [368, 154] on link "Music" at bounding box center [354, 147] width 152 height 38
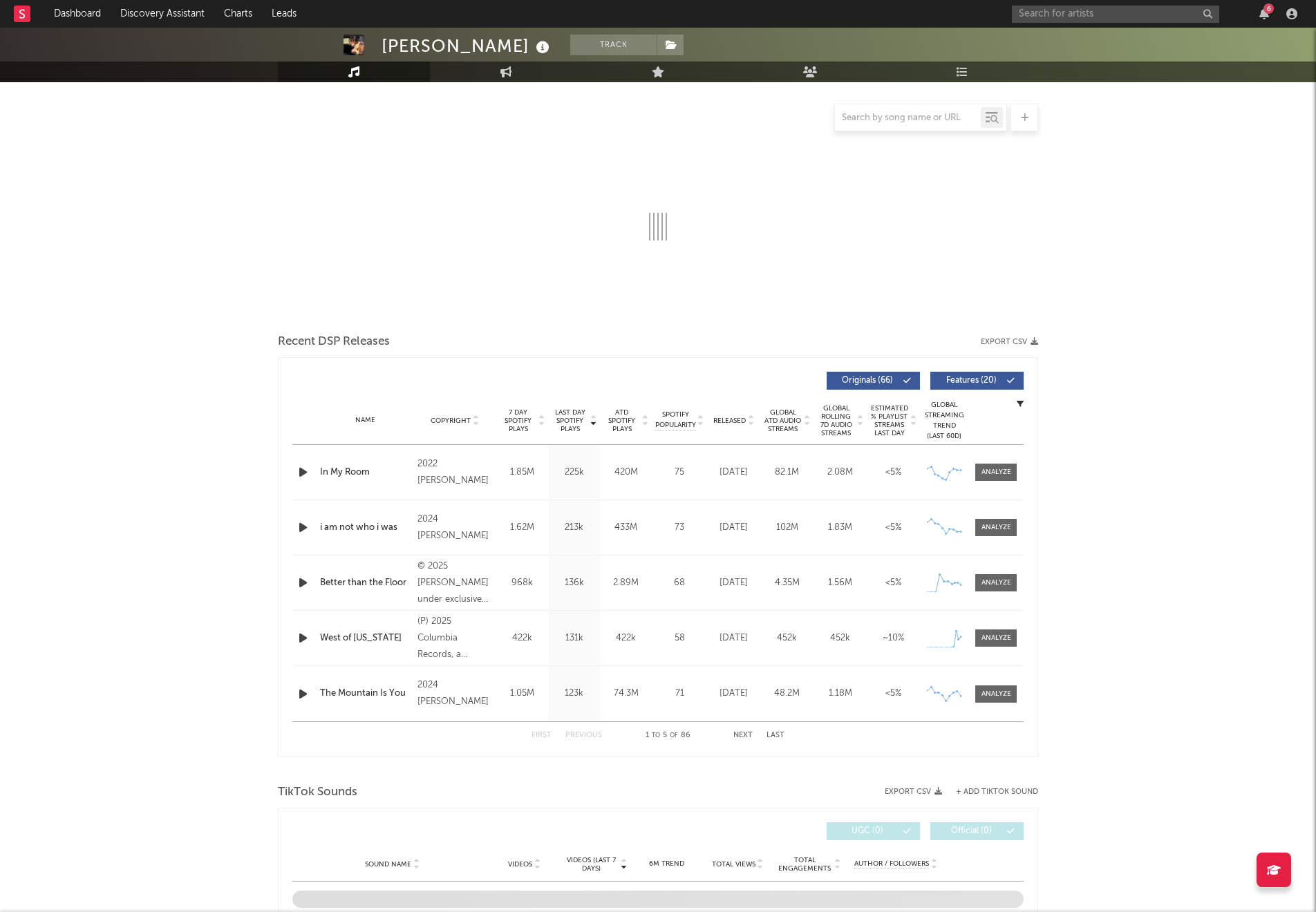
scroll to position [167, 0]
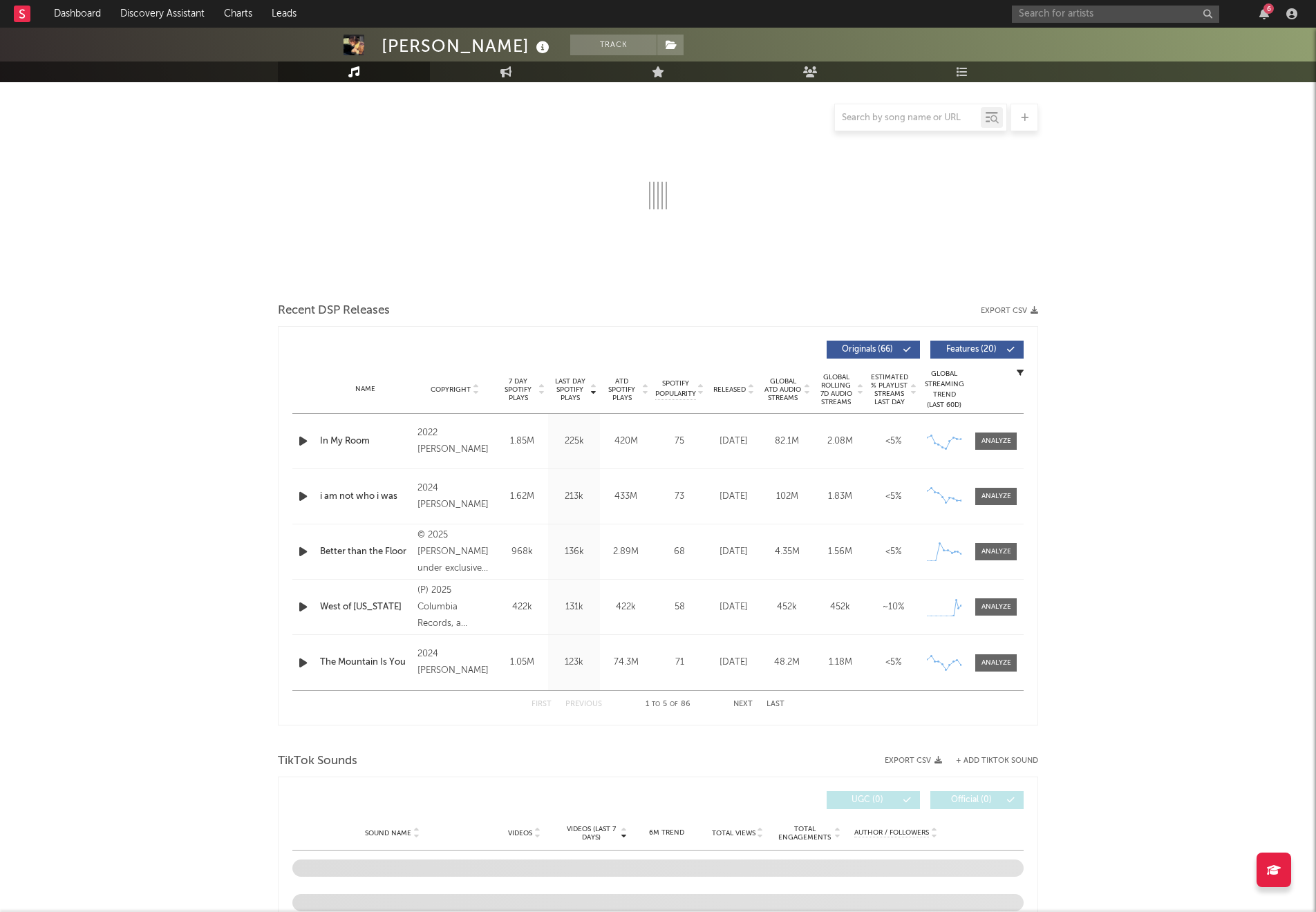
select select "6m"
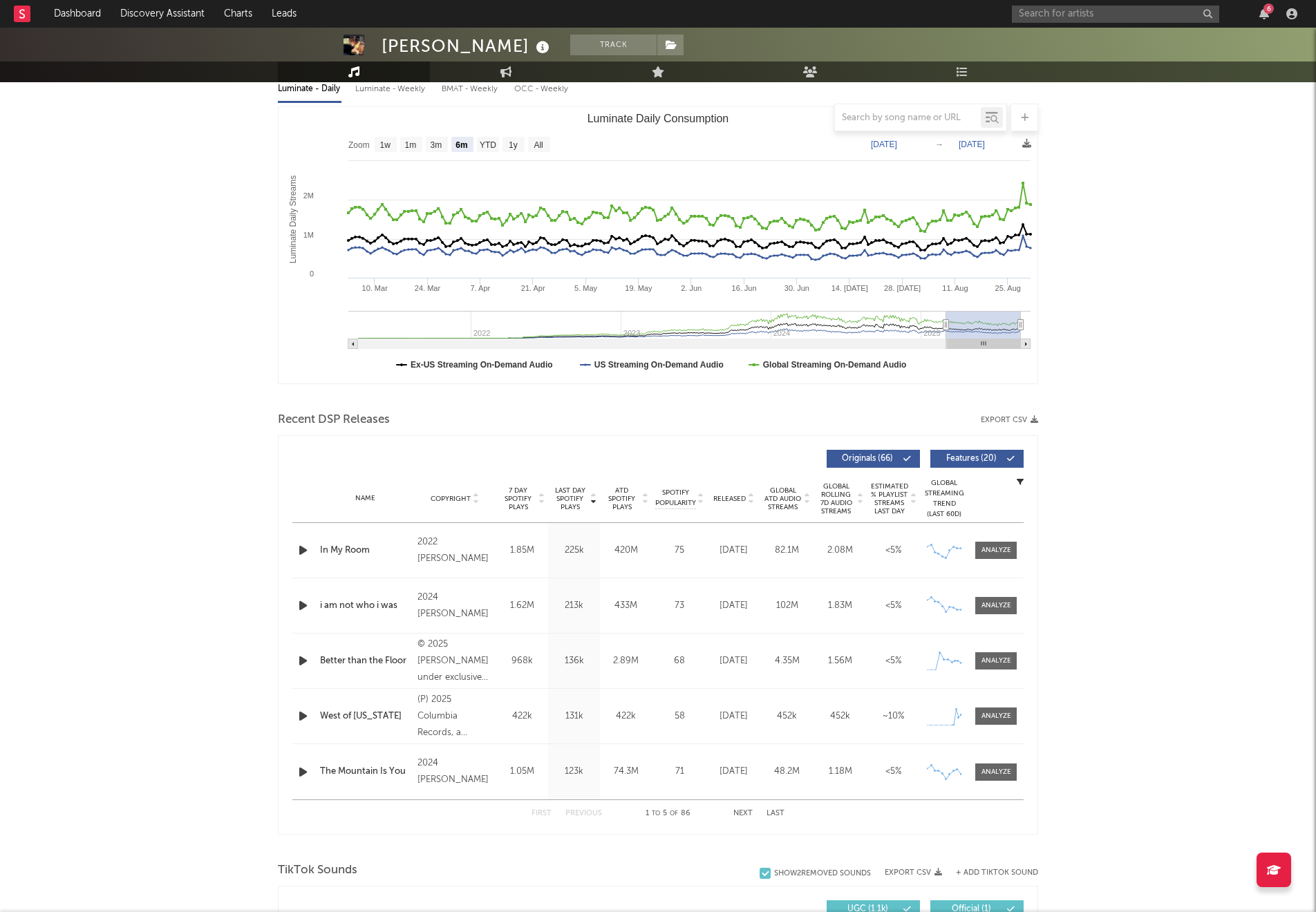
click at [746, 813] on button "Next" at bounding box center [742, 814] width 19 height 7
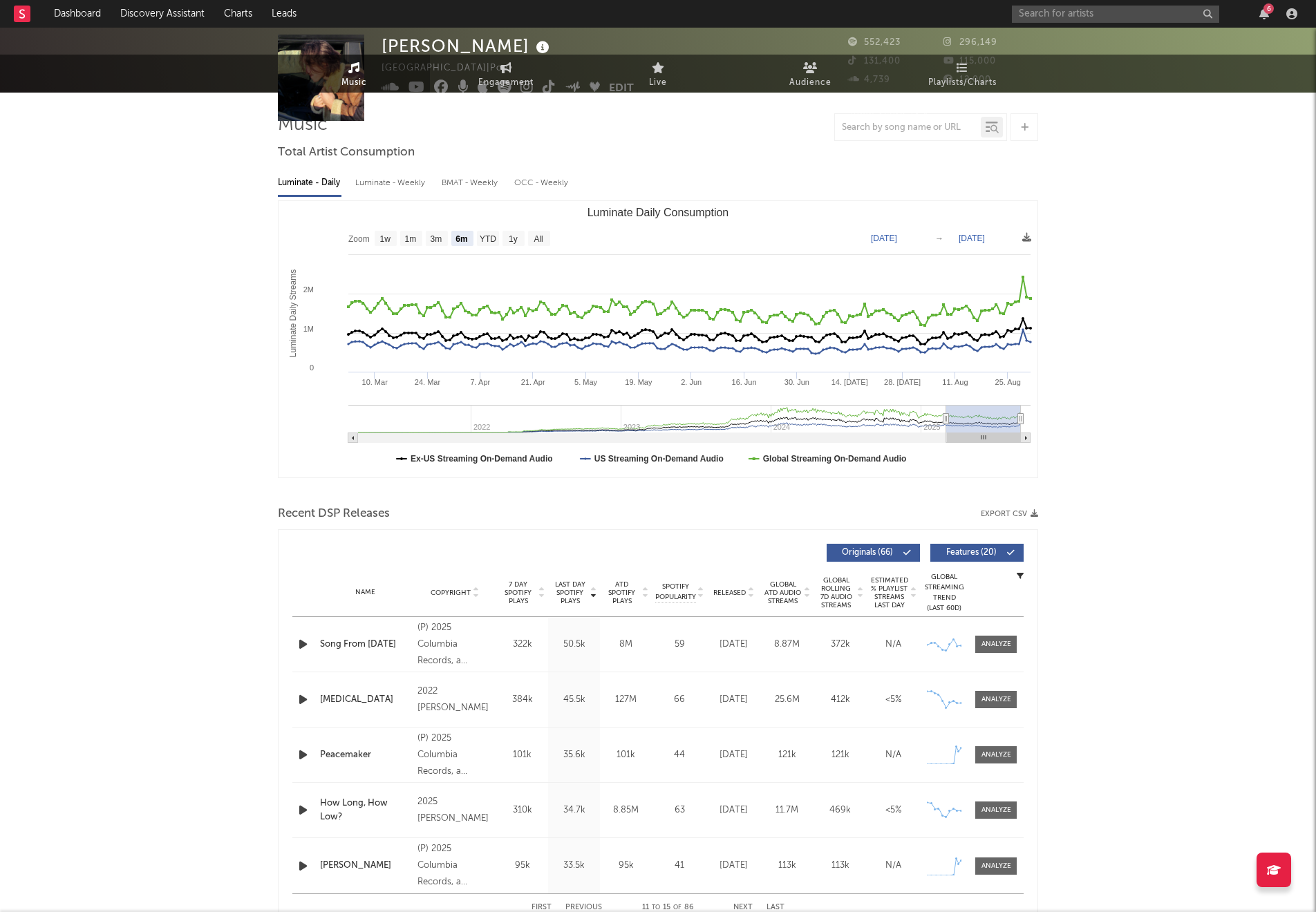
scroll to position [0, 0]
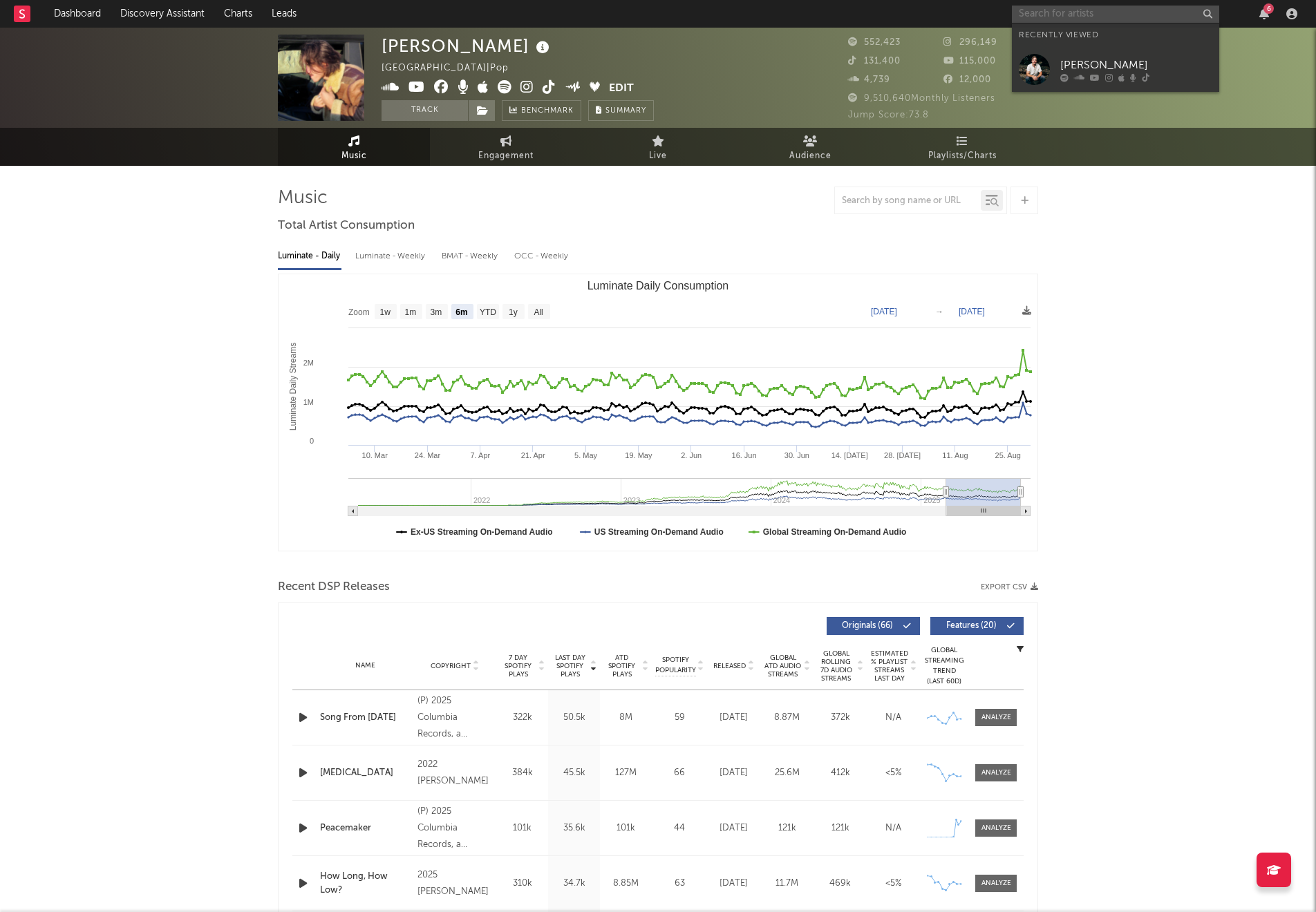
click at [1050, 13] on input "text" at bounding box center [1115, 14] width 208 height 17
click at [1032, 74] on div at bounding box center [1034, 70] width 31 height 31
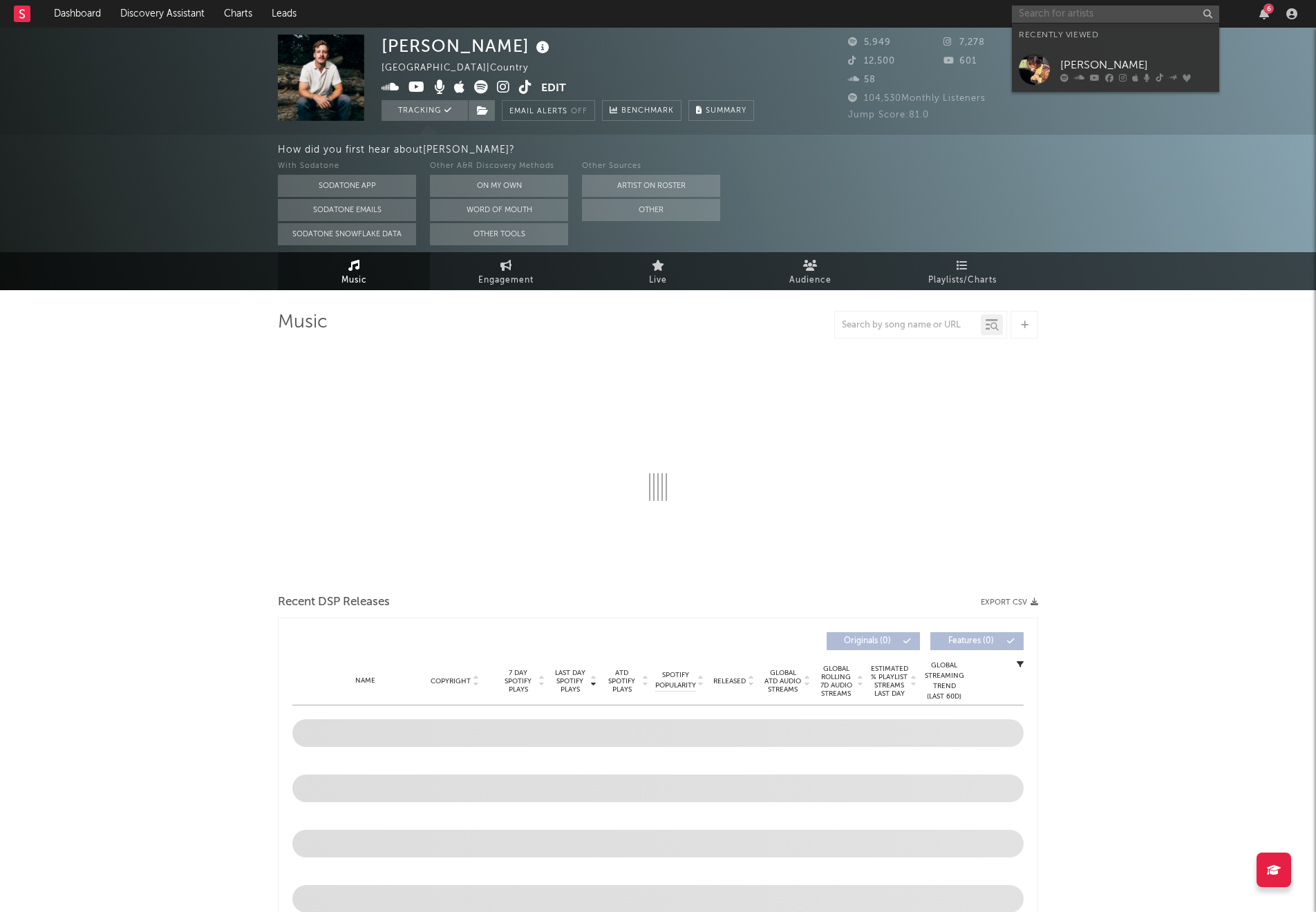
click at [1083, 13] on input "text" at bounding box center [1115, 14] width 208 height 17
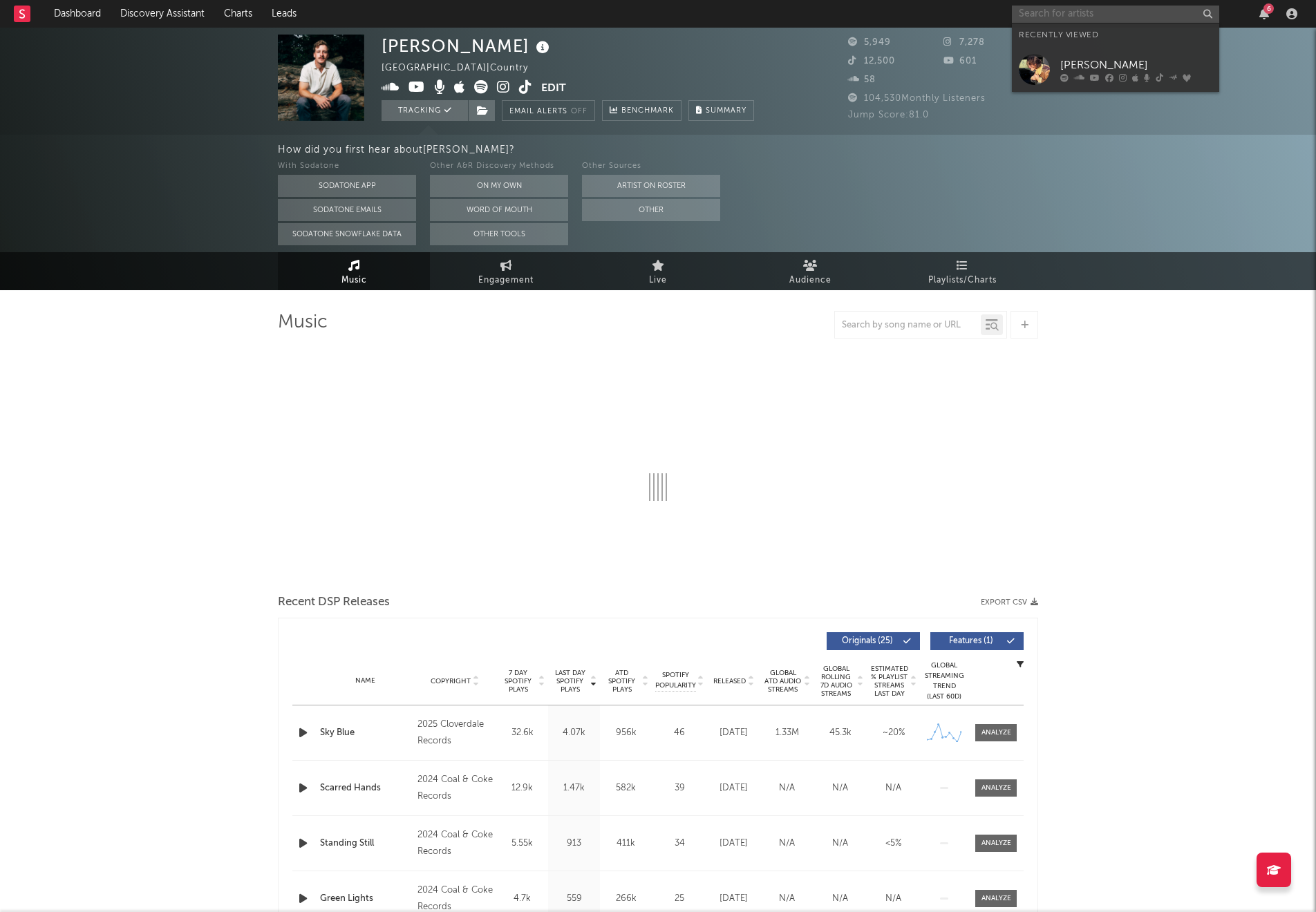
select select "6m"
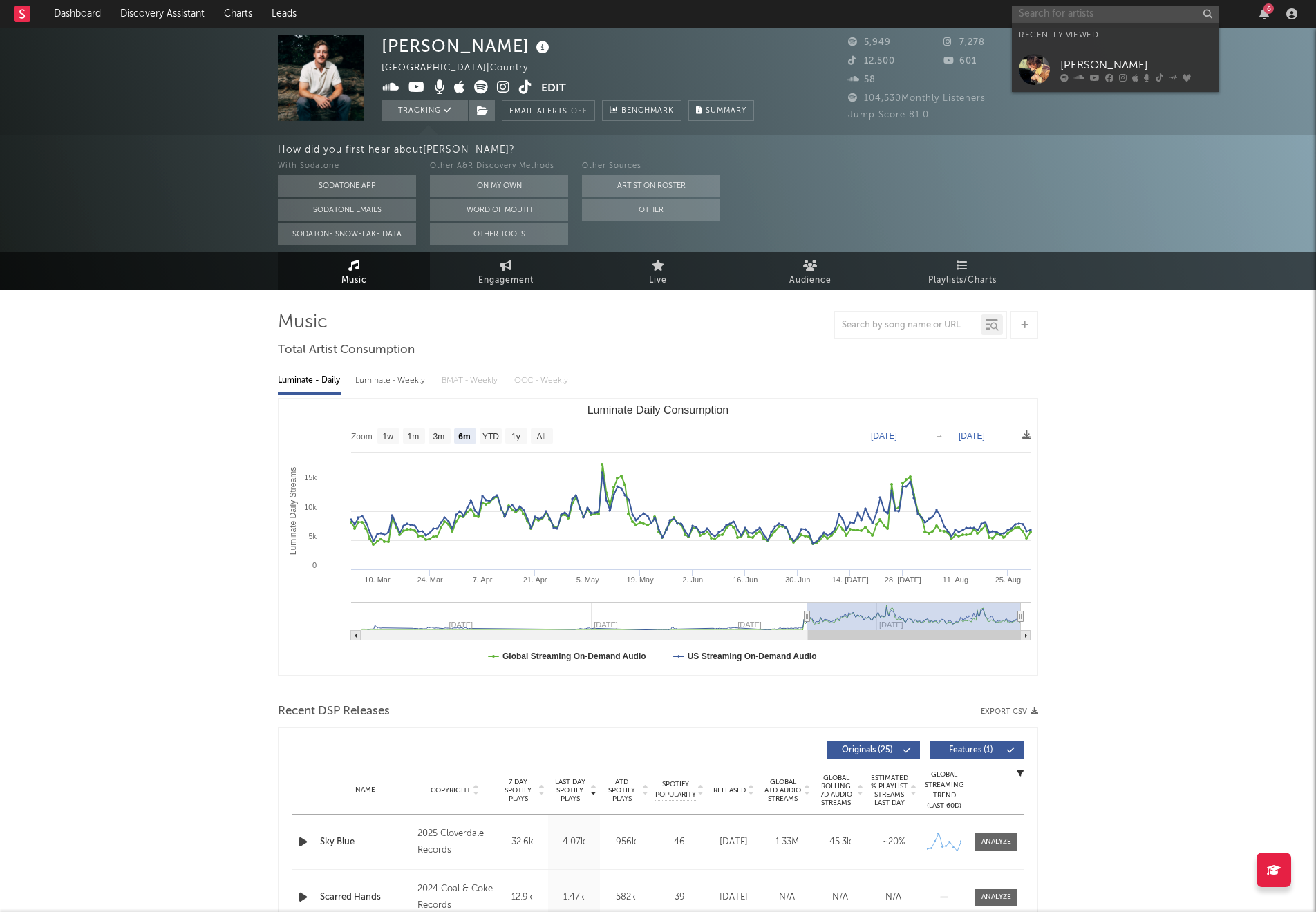
click at [1083, 13] on input "text" at bounding box center [1115, 14] width 208 height 17
type input "junkyard cat"
click at [1129, 36] on div "Junkyard Cat" at bounding box center [1136, 42] width 152 height 16
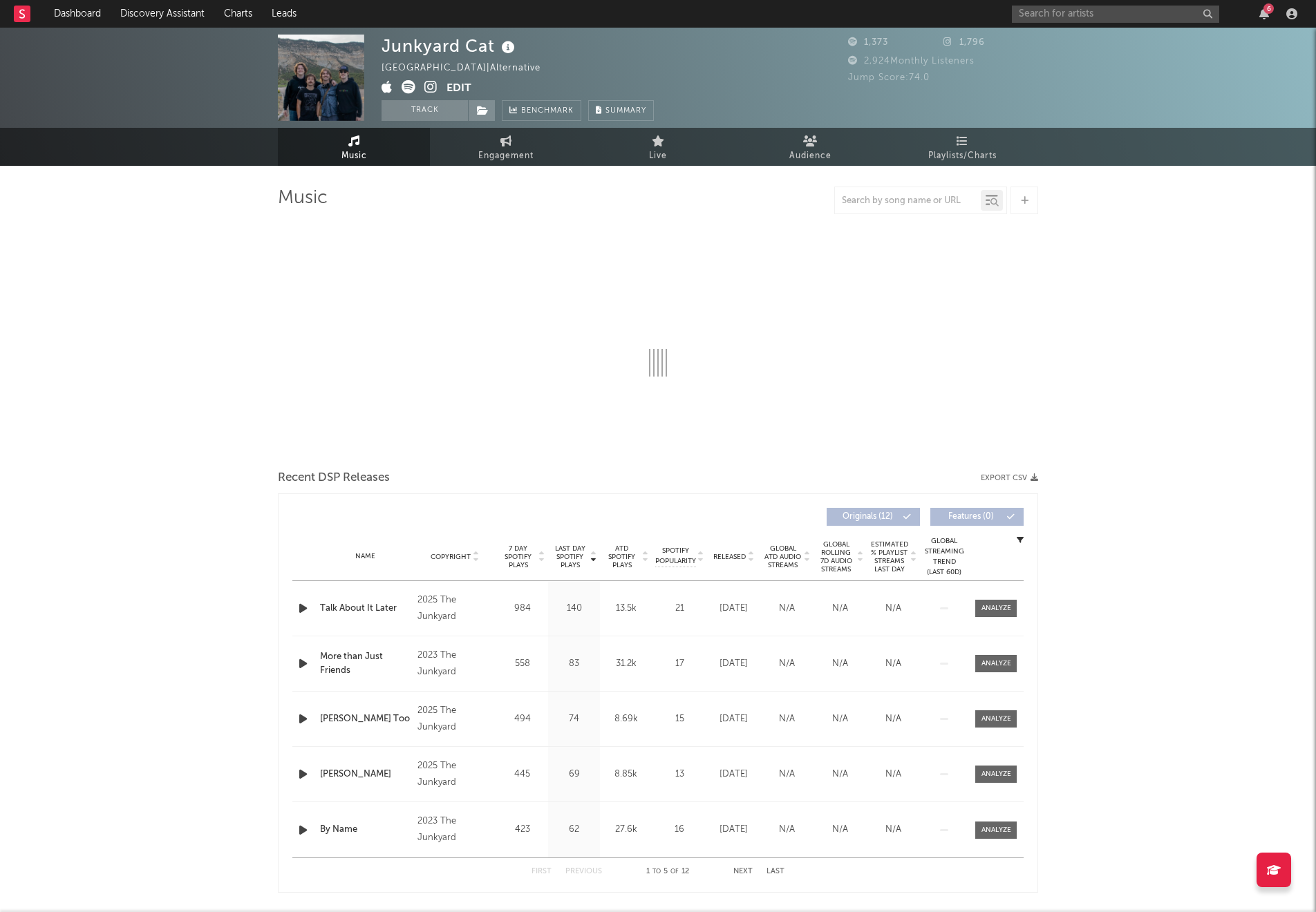
select select "6m"
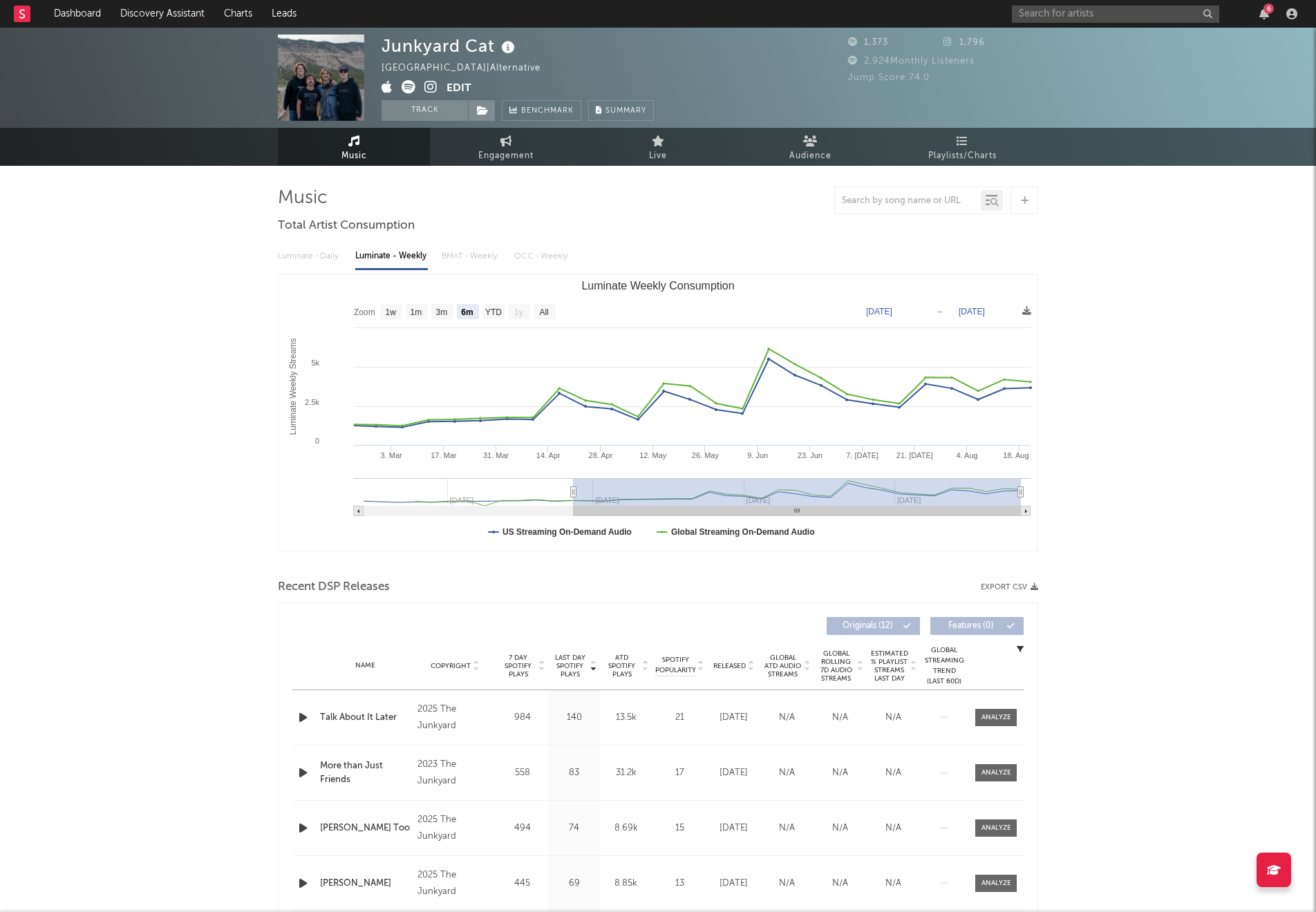
click at [1120, 3] on div "6" at bounding box center [1156, 14] width 290 height 28
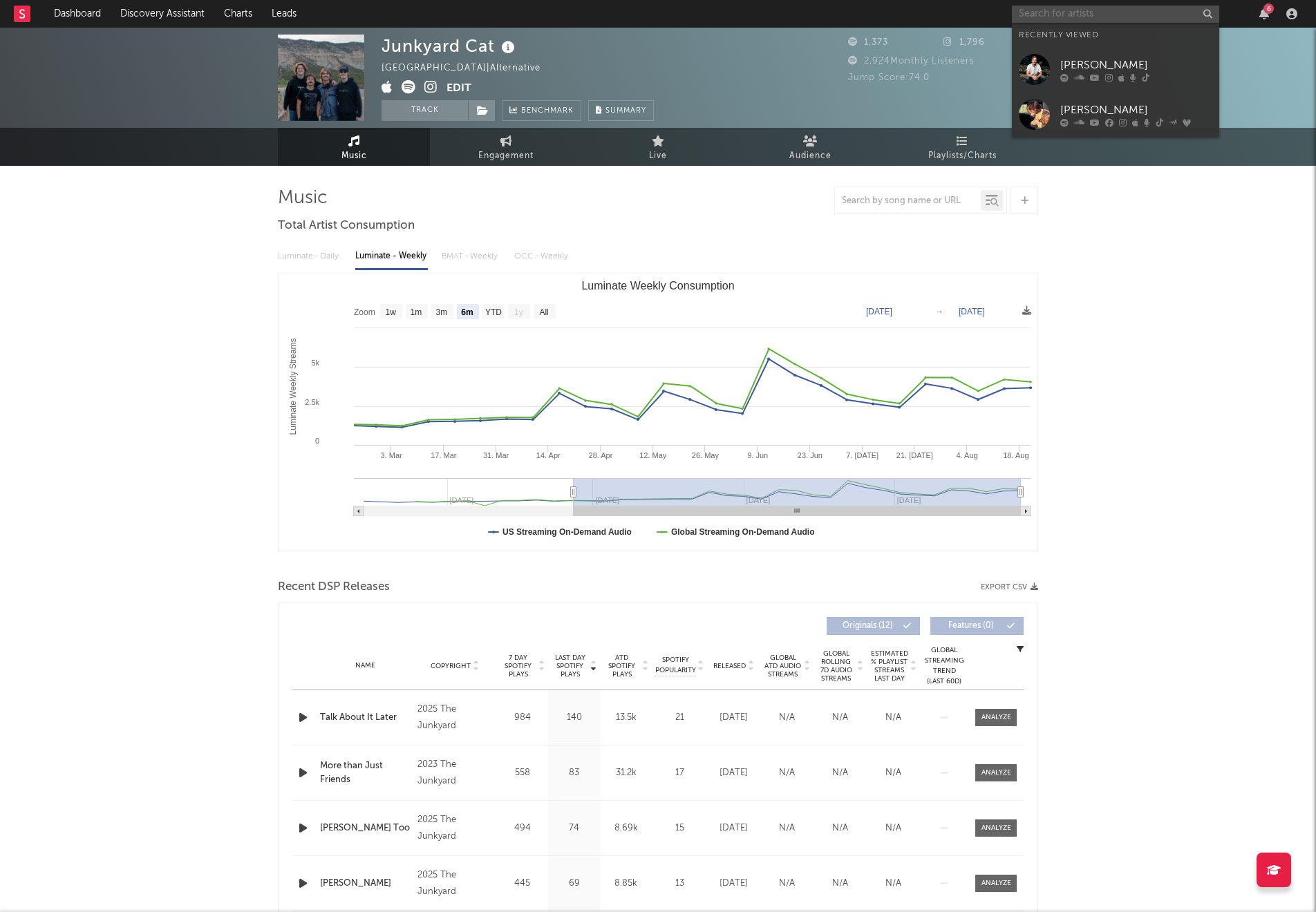
click at [1120, 16] on input "text" at bounding box center [1115, 14] width 208 height 17
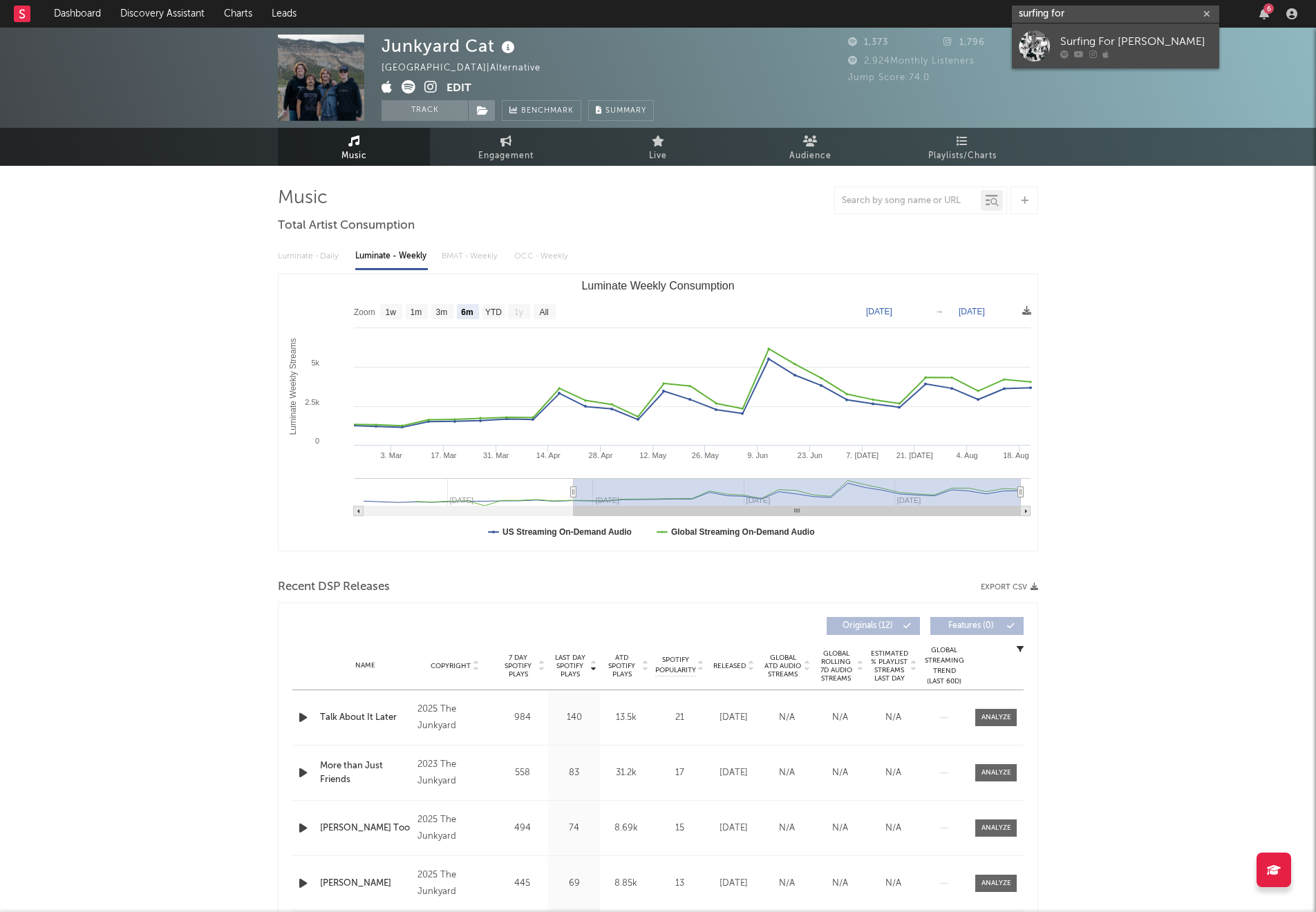
type input "surfing for"
click at [1121, 37] on div "Surfing For [PERSON_NAME]" at bounding box center [1136, 42] width 152 height 16
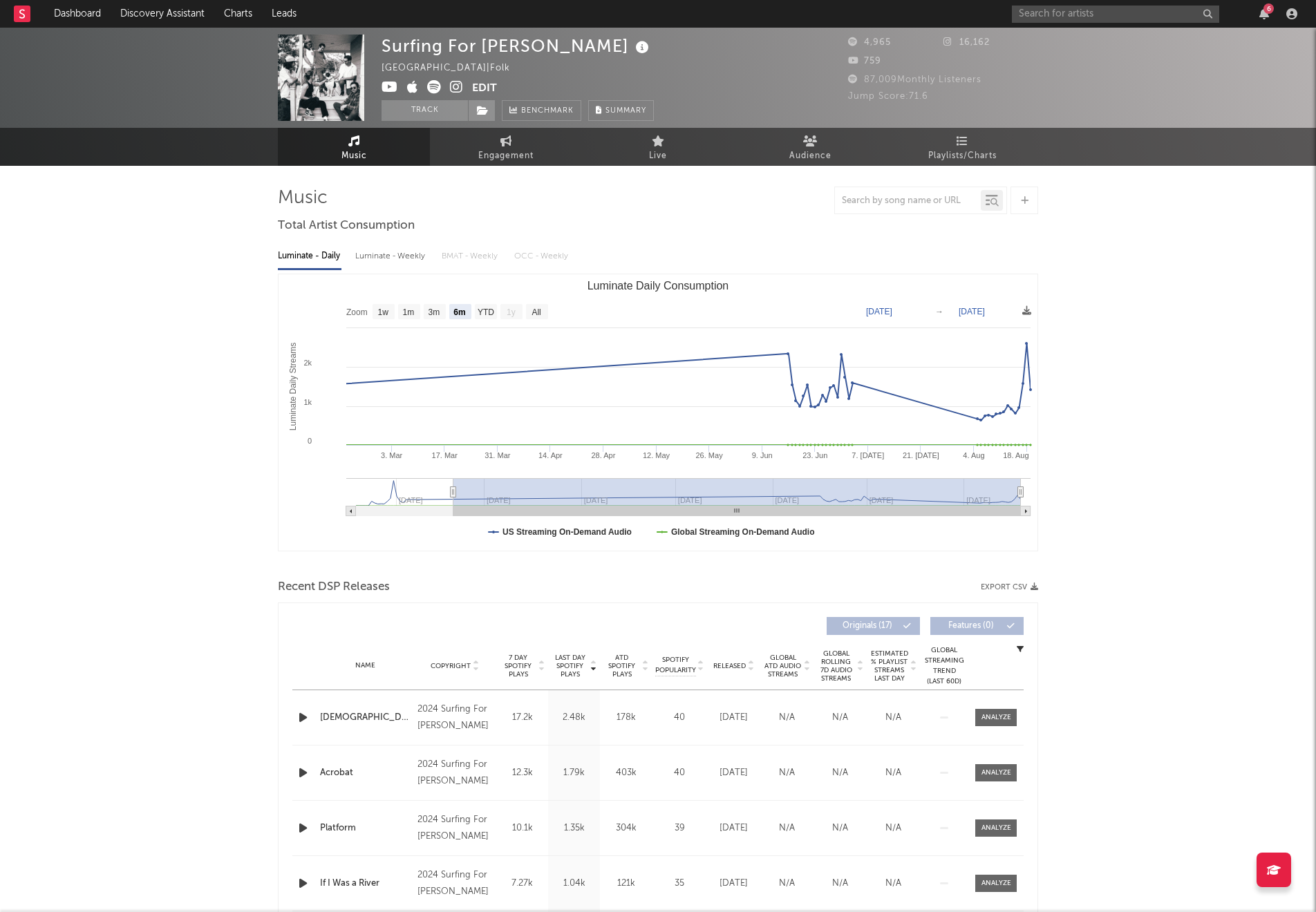
click at [570, 667] on span "Last Day Spotify Plays" at bounding box center [570, 666] width 37 height 25
click at [572, 667] on span "Last Day Spotify Plays" at bounding box center [570, 666] width 37 height 25
click at [480, 312] on text "YTD" at bounding box center [486, 312] width 16 height 10
select select "YTD"
type input "[DATE]"
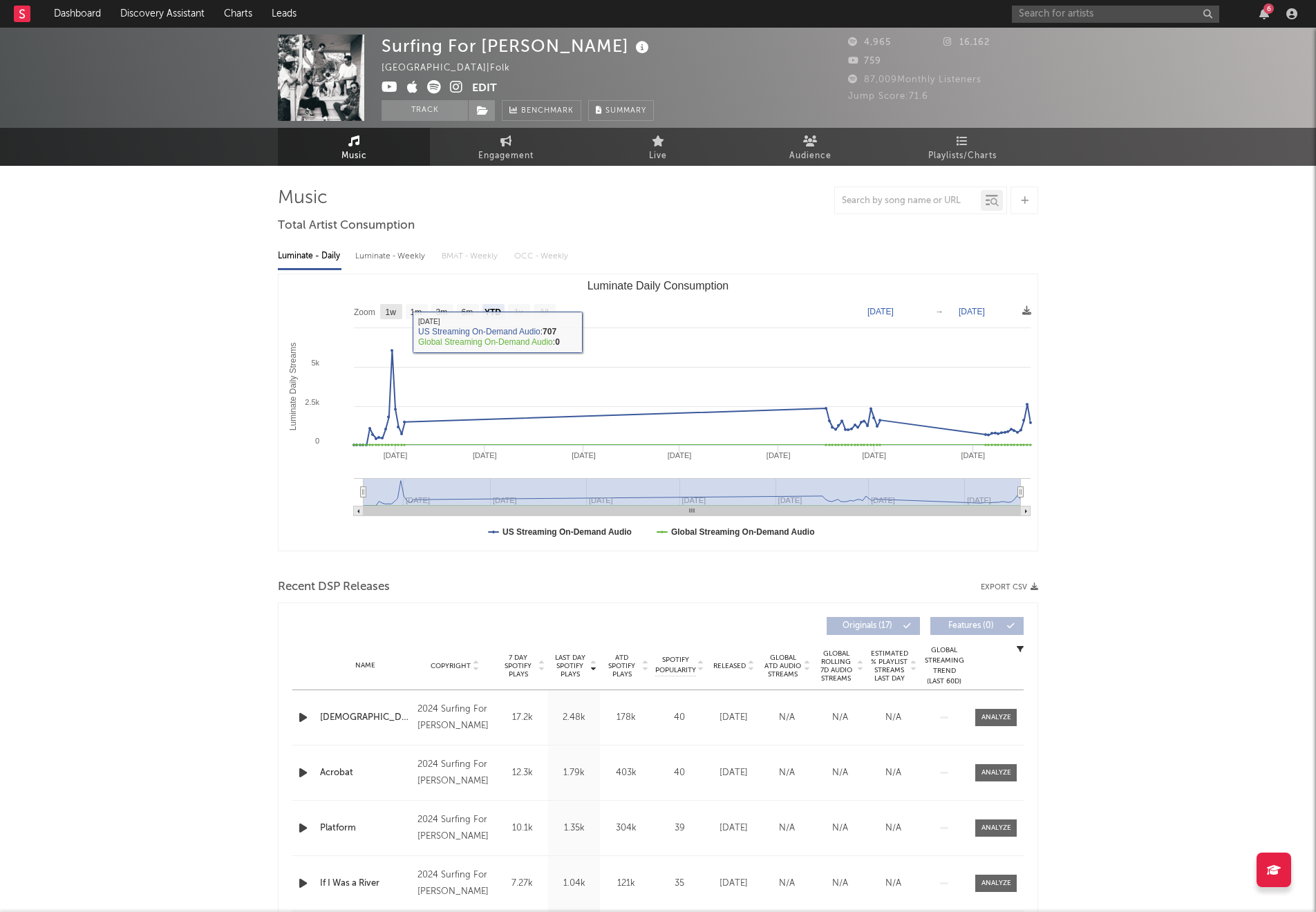
click at [389, 313] on text "1w" at bounding box center [391, 312] width 11 height 10
select select "1w"
type input "[DATE]"
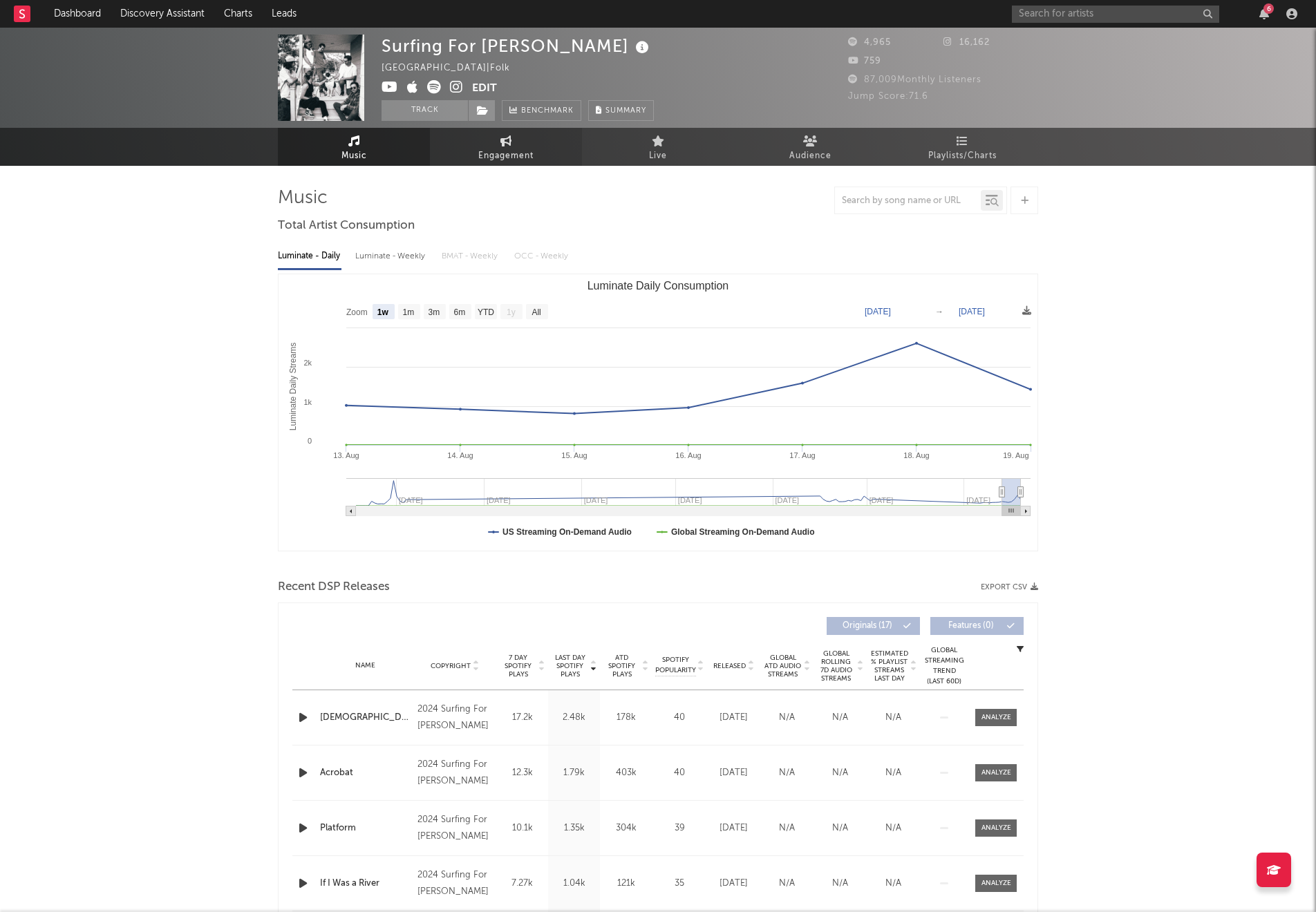
click at [498, 135] on link "Engagement" at bounding box center [506, 147] width 152 height 38
select select "1w"
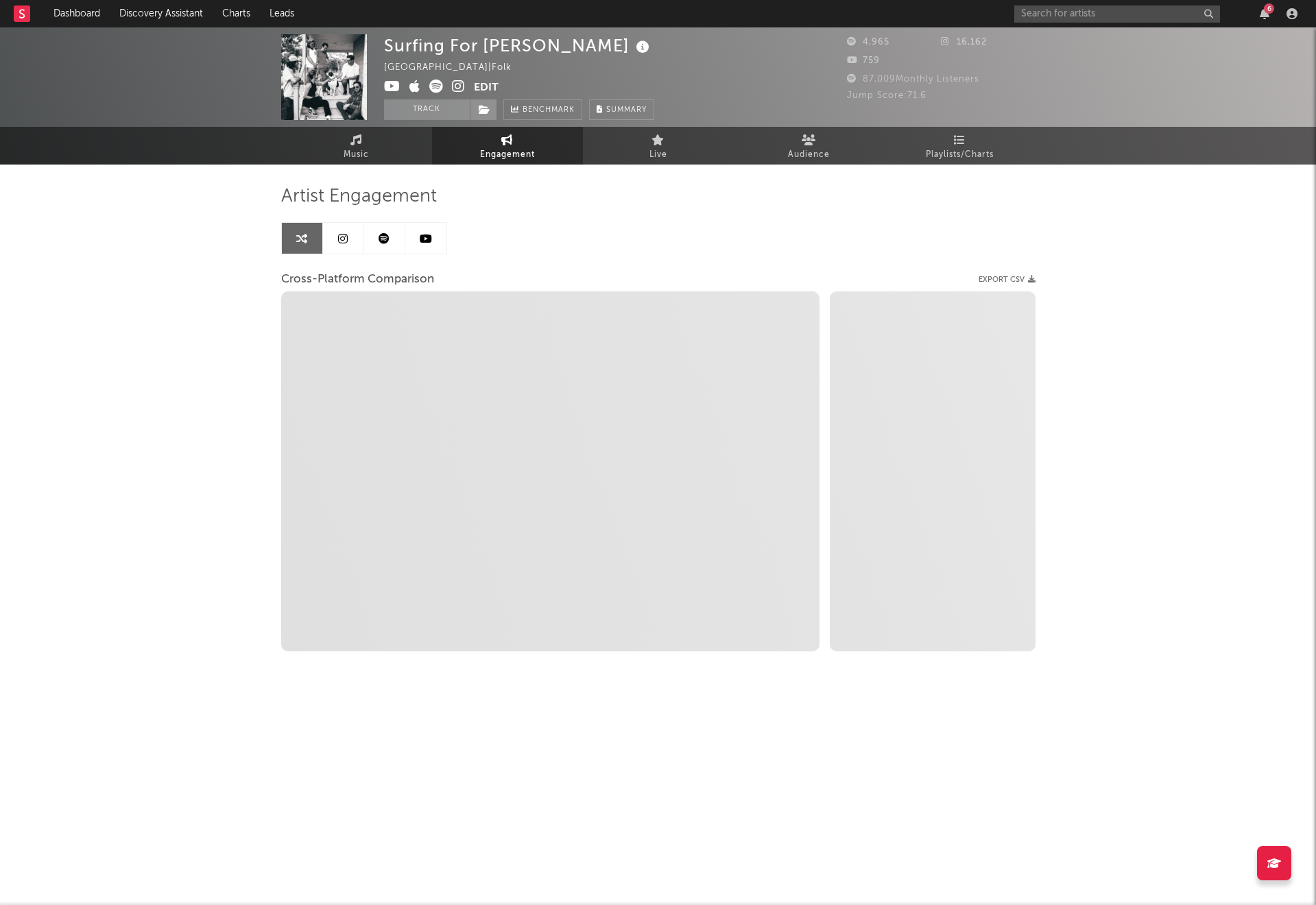
select select "1m"
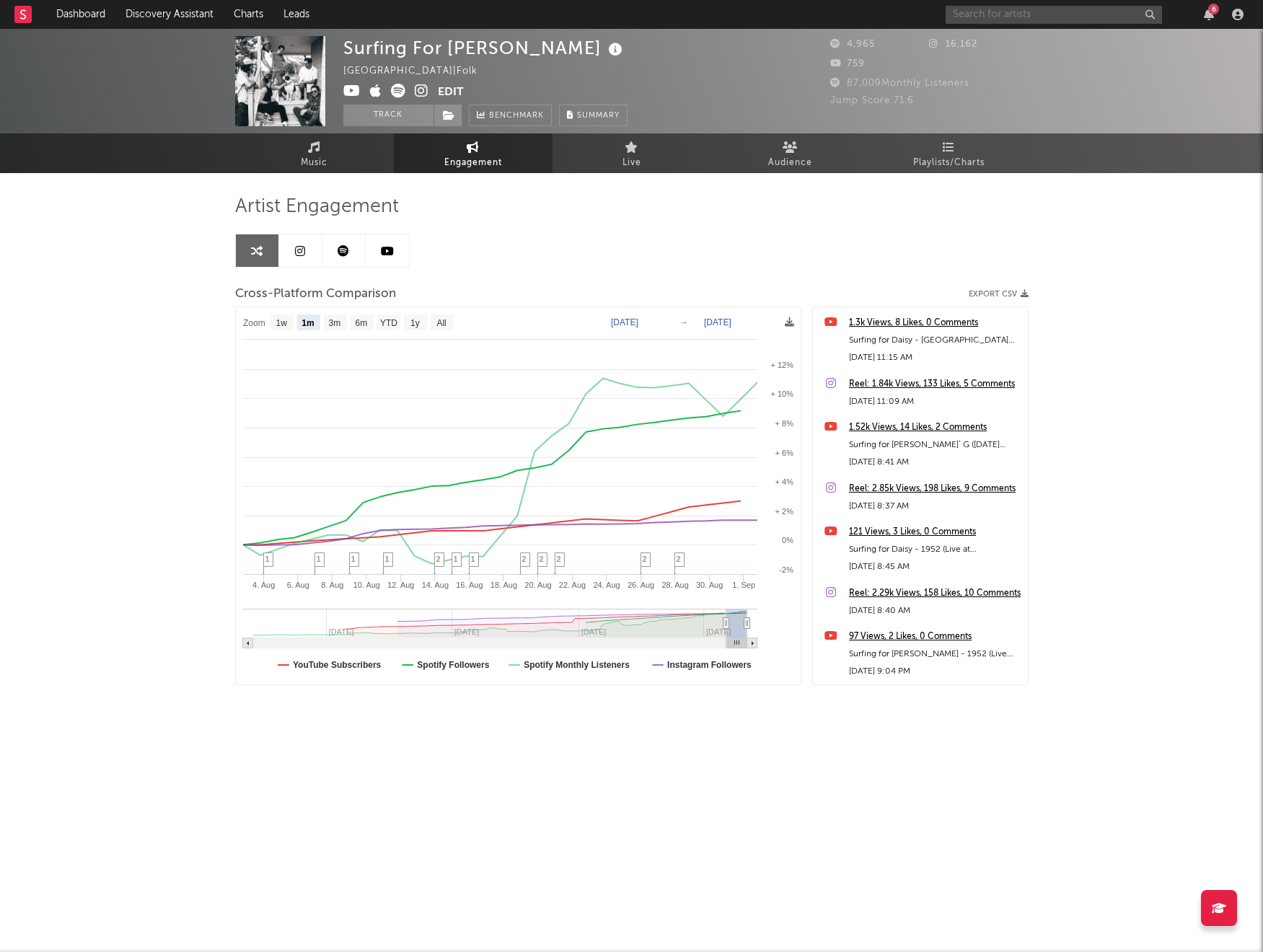
click at [992, 20] on input "text" at bounding box center [1054, 14] width 217 height 18
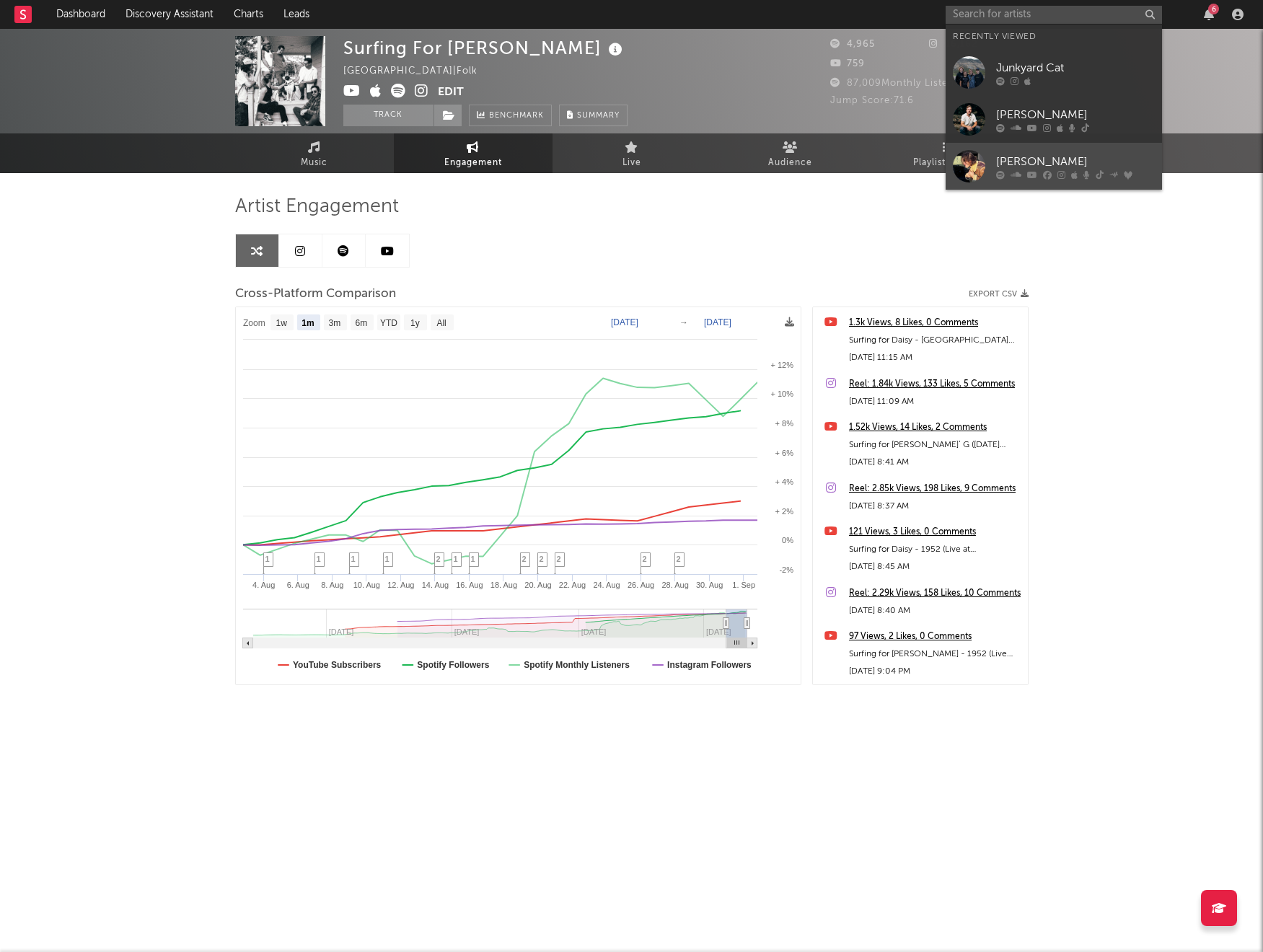
click at [955, 167] on div at bounding box center [969, 166] width 32 height 32
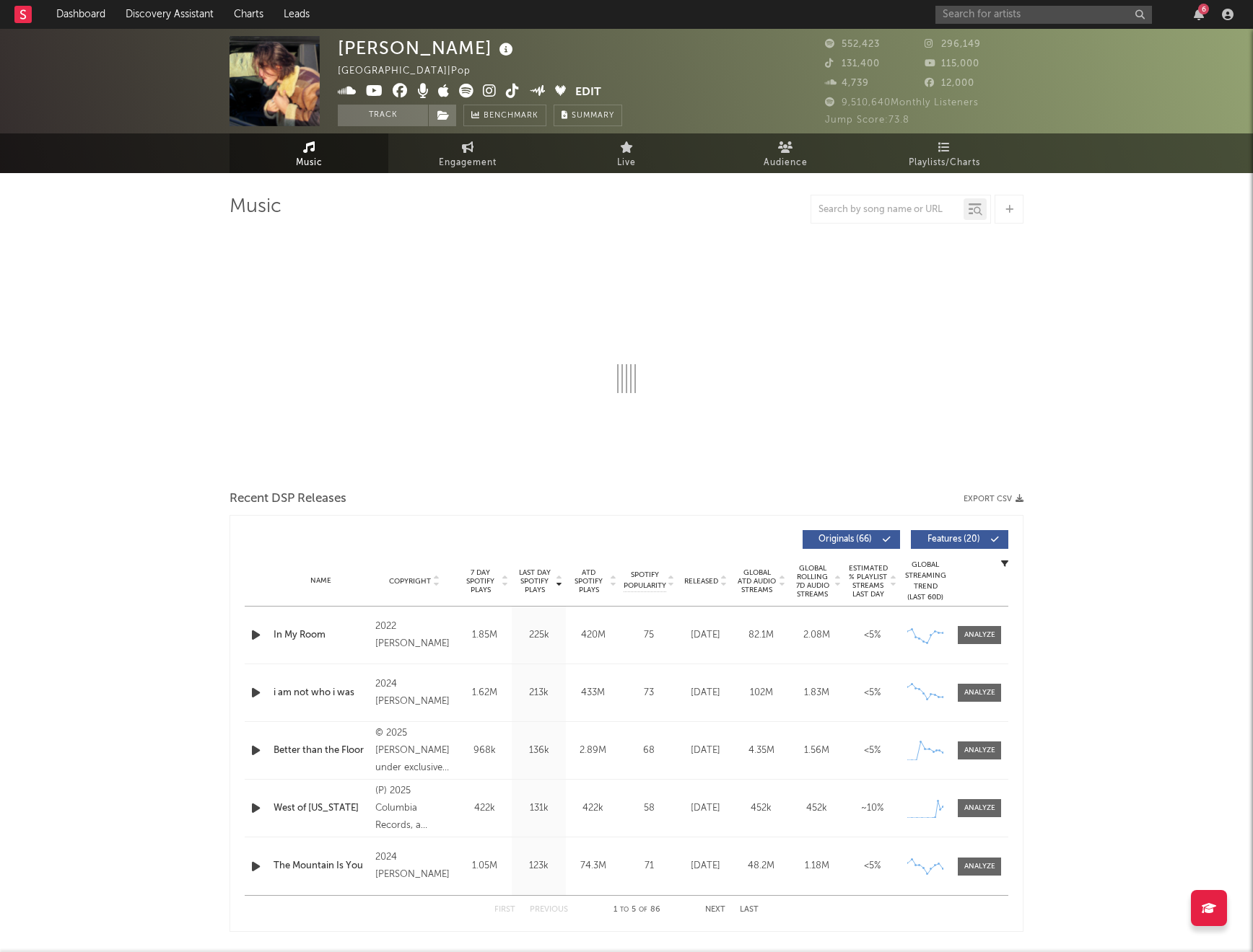
select select "6m"
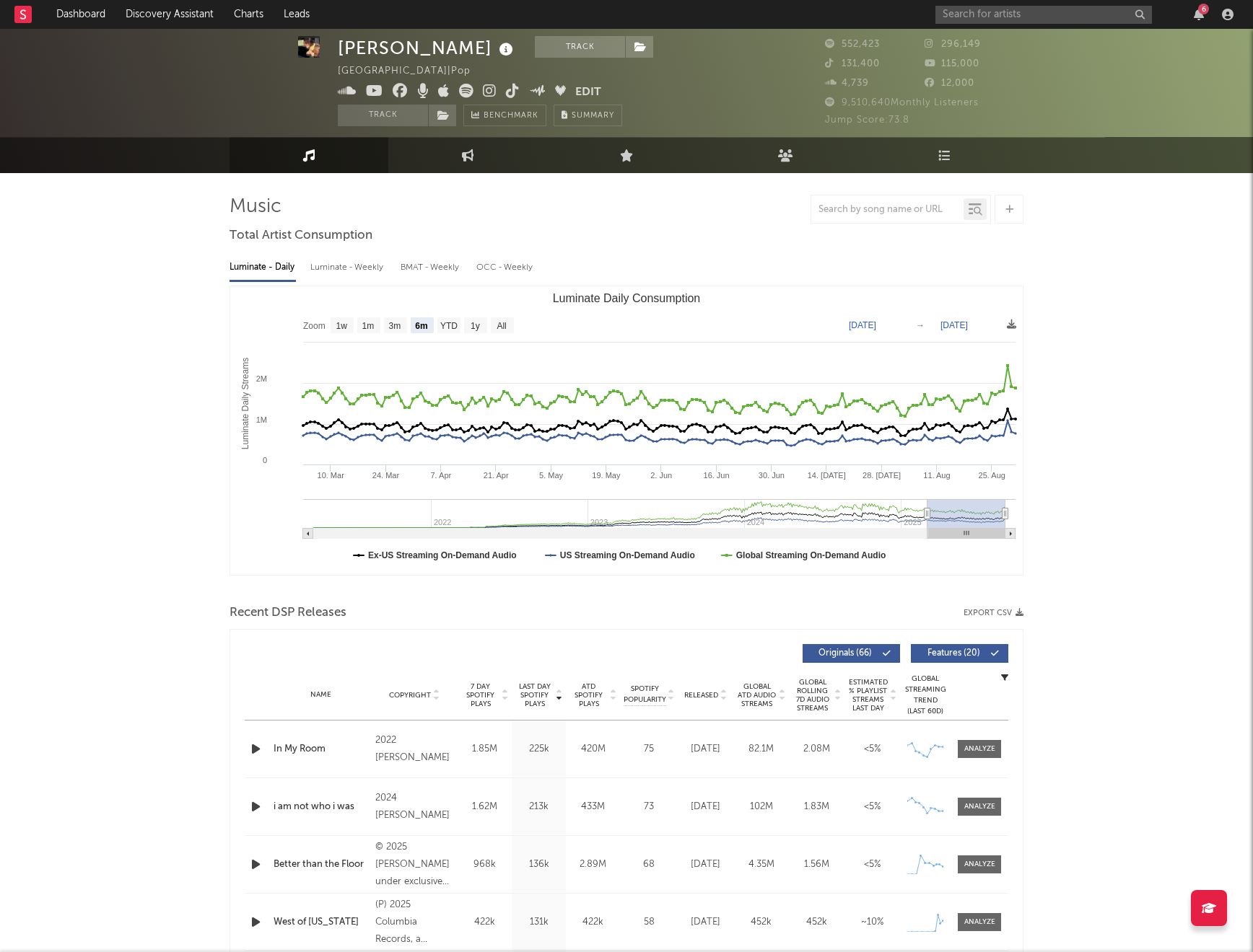
scroll to position [36, 0]
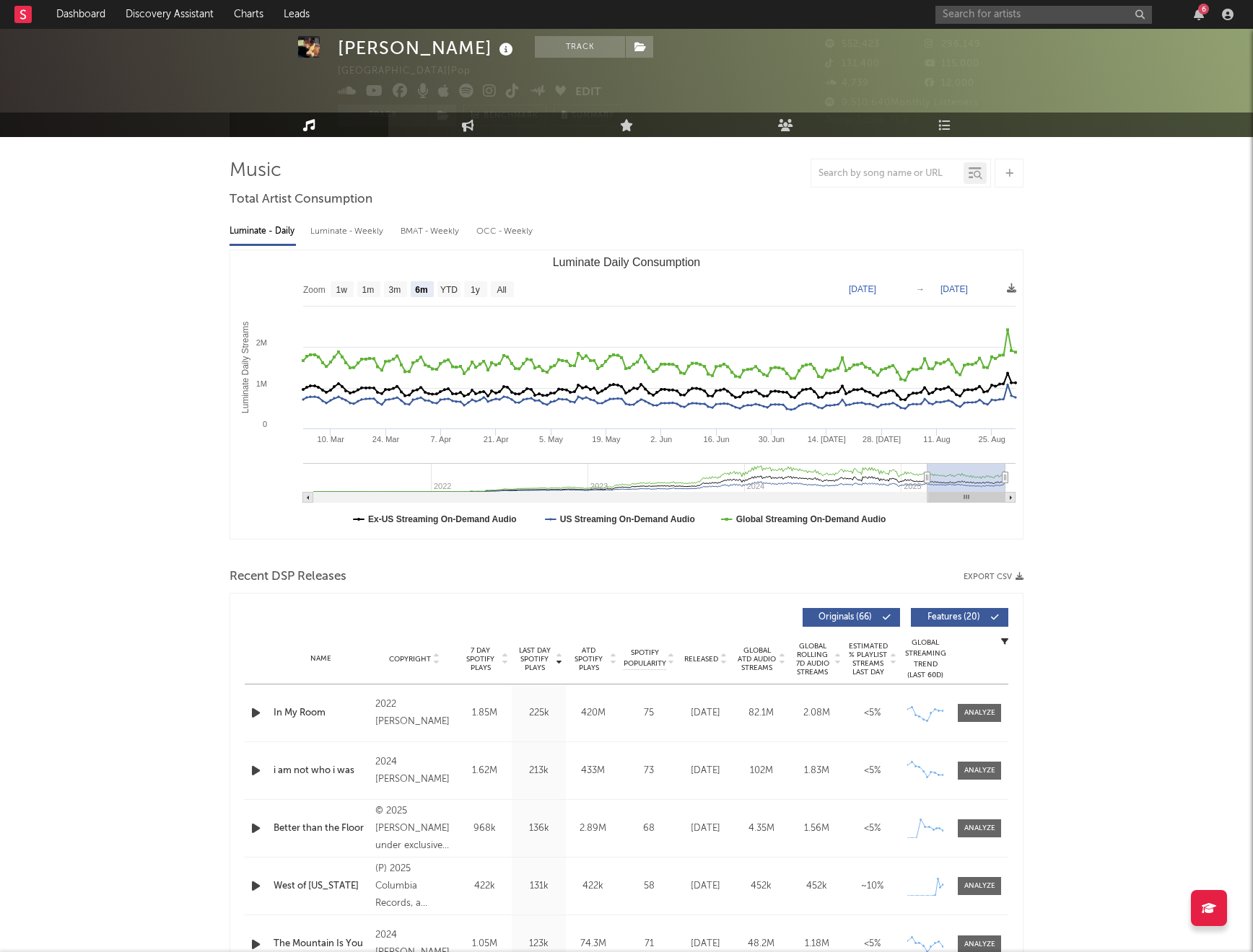
click at [708, 590] on div "Recent DSP Releases Export CSV Last Day Spotify Plays Copyright 7 Day Spotify P…" at bounding box center [626, 787] width 794 height 445
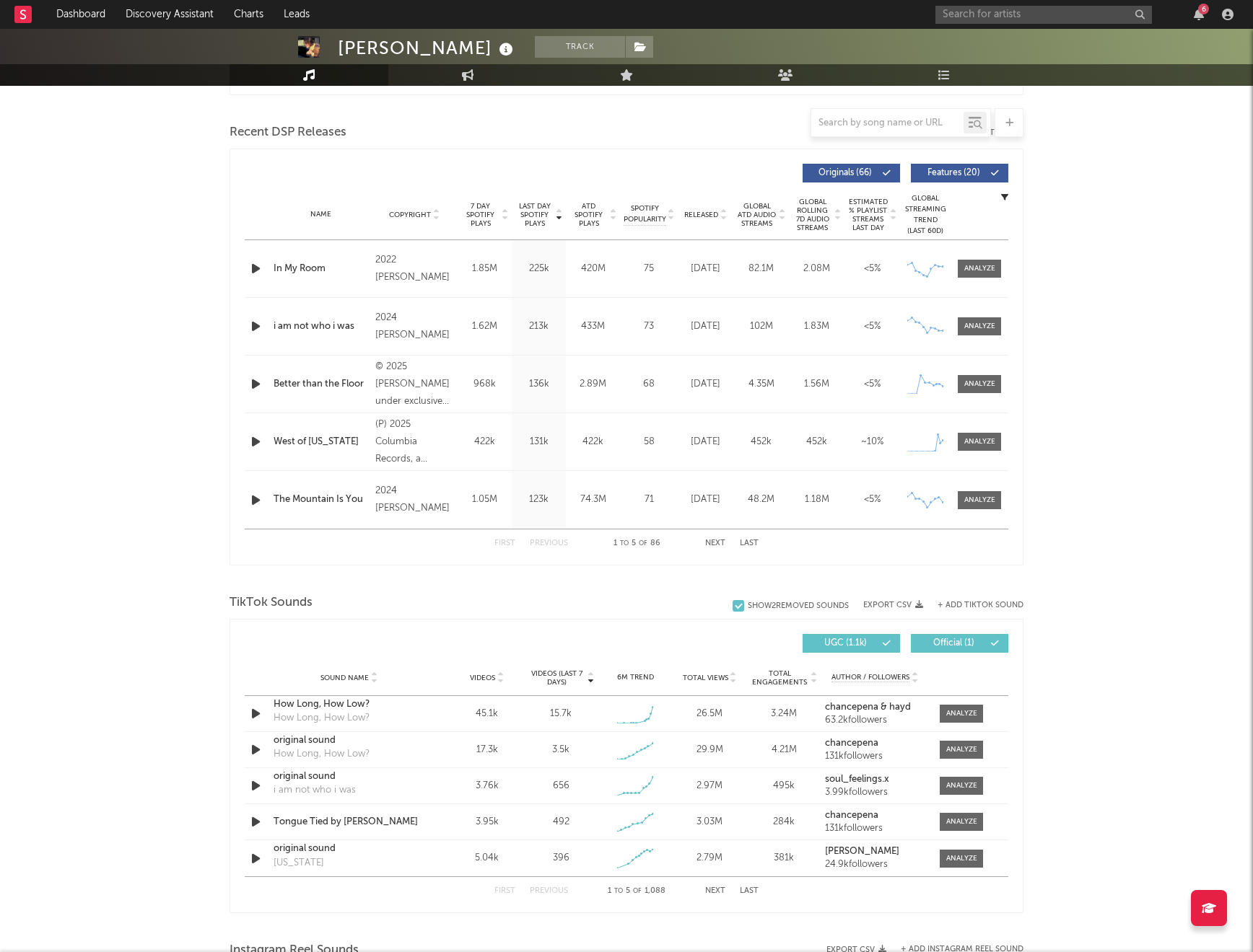
scroll to position [507, 0]
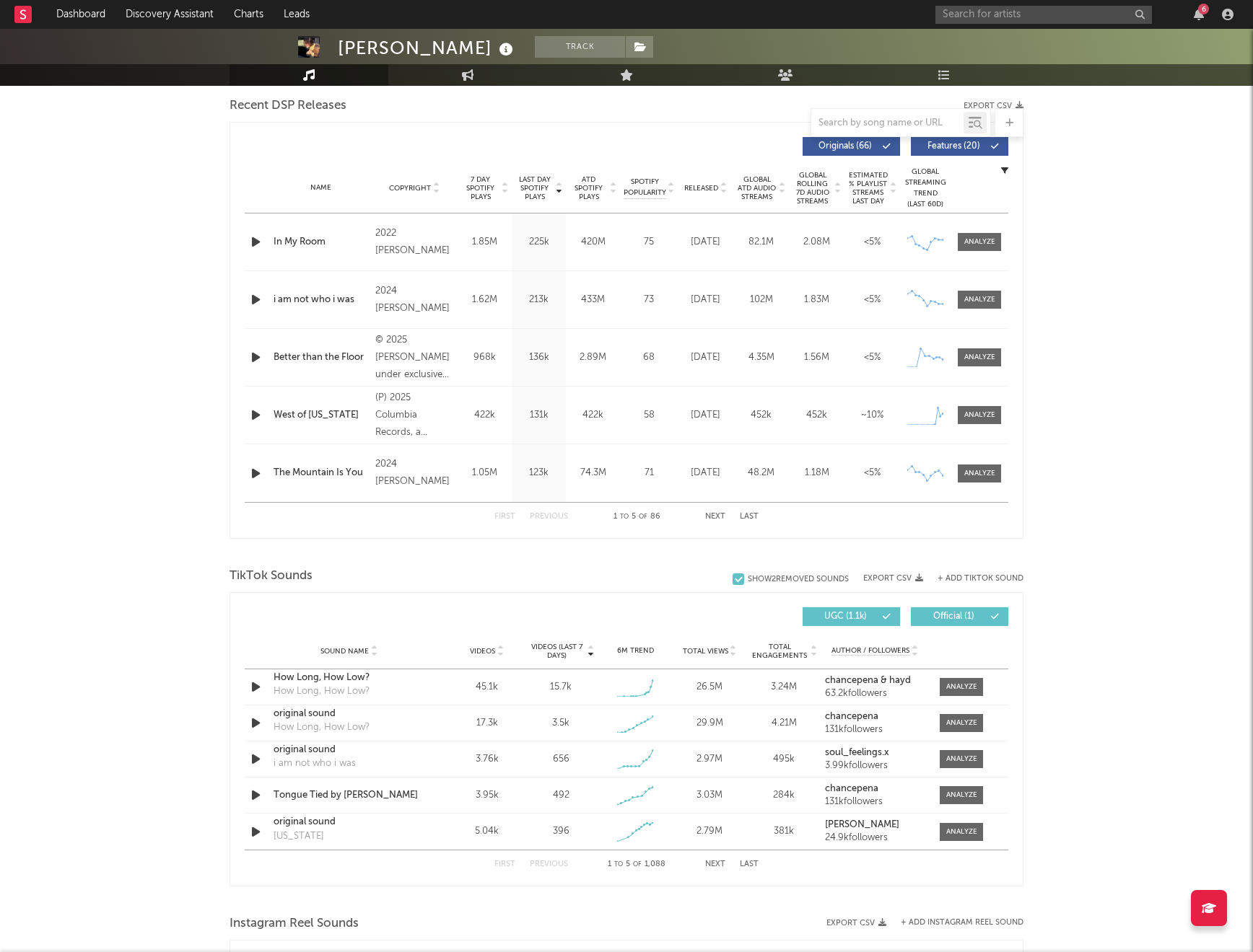
click at [712, 517] on button "Next" at bounding box center [715, 517] width 20 height 8
click at [559, 517] on button "Previous" at bounding box center [549, 517] width 39 height 8
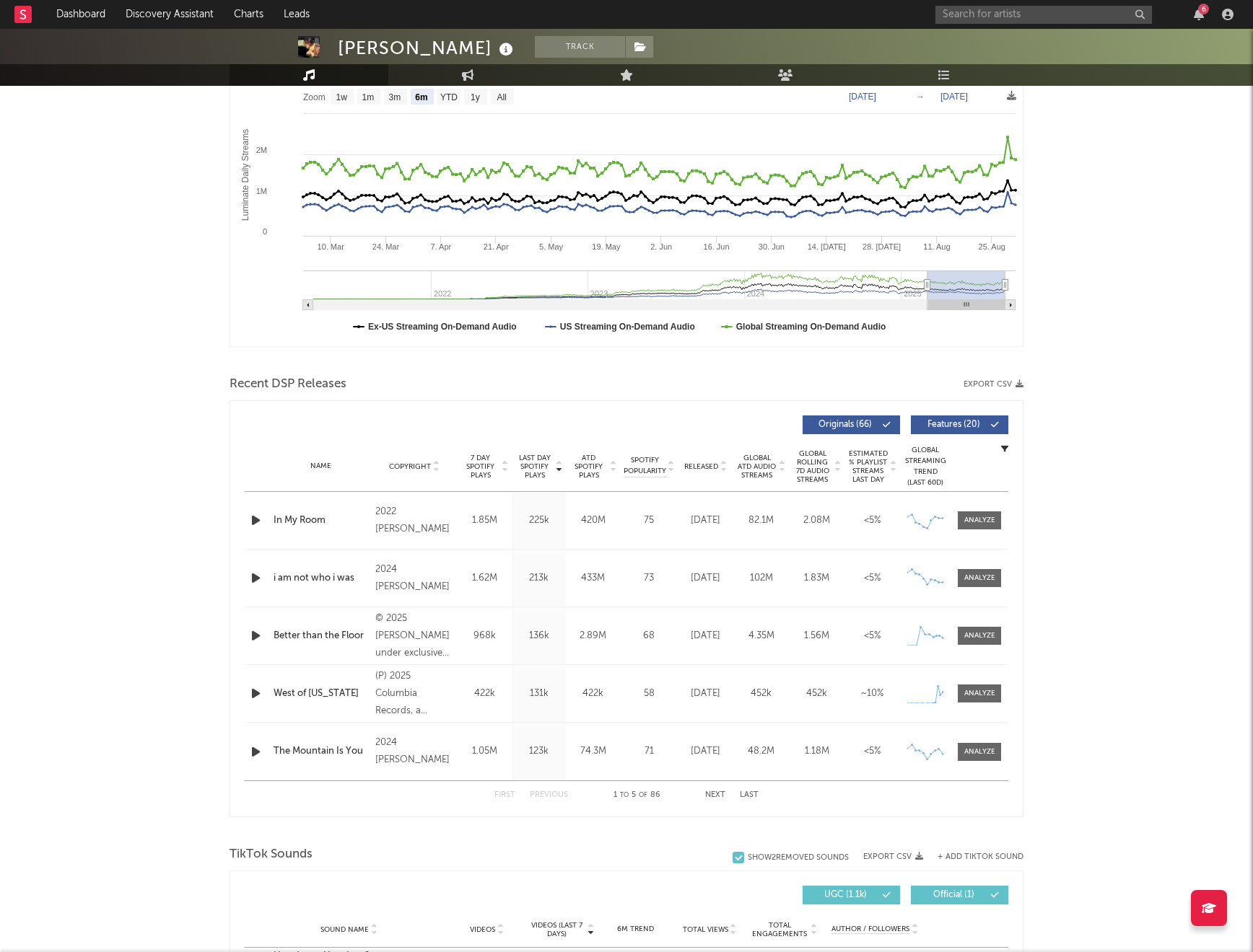
scroll to position [0, 0]
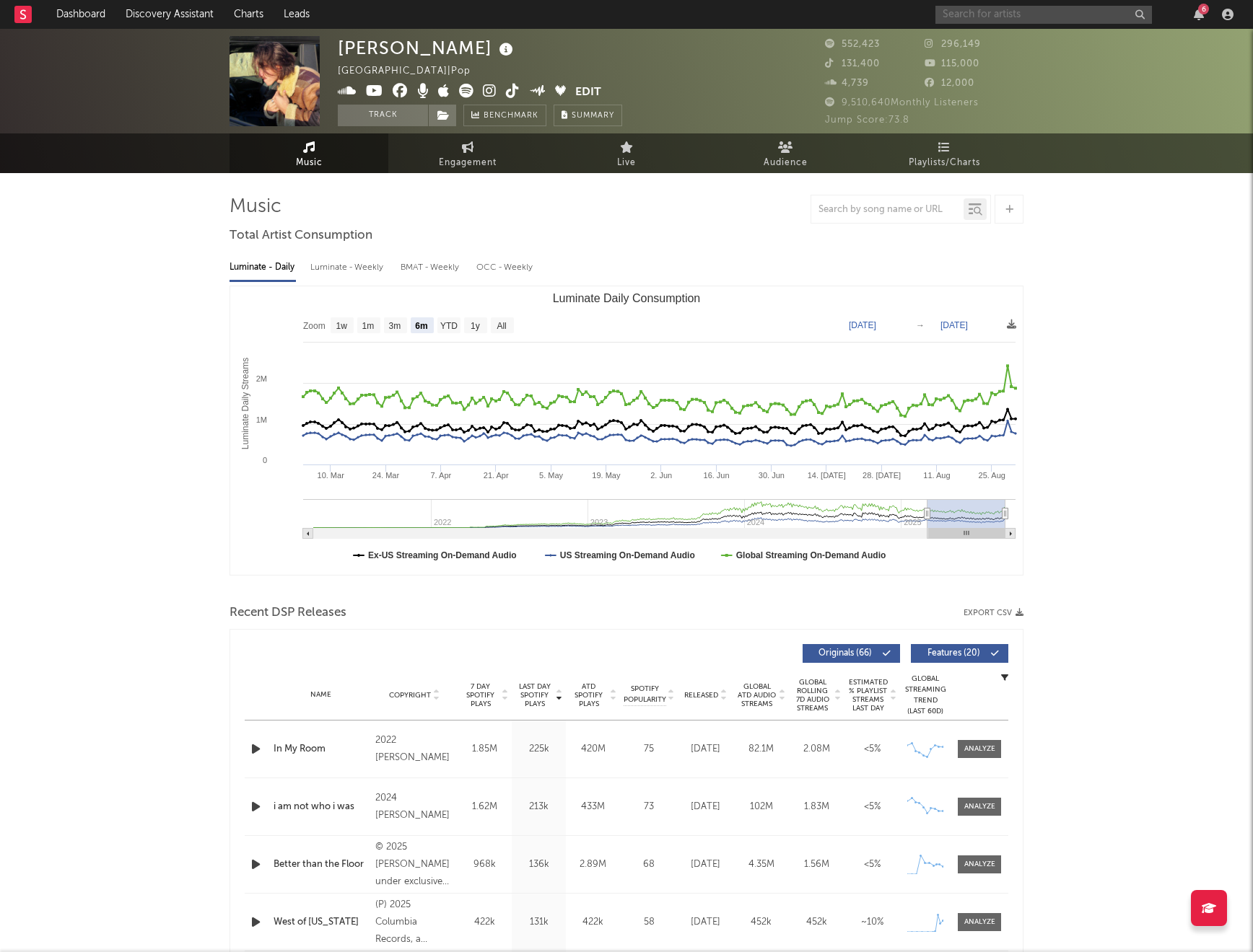
click at [1039, 14] on input "text" at bounding box center [1044, 14] width 217 height 18
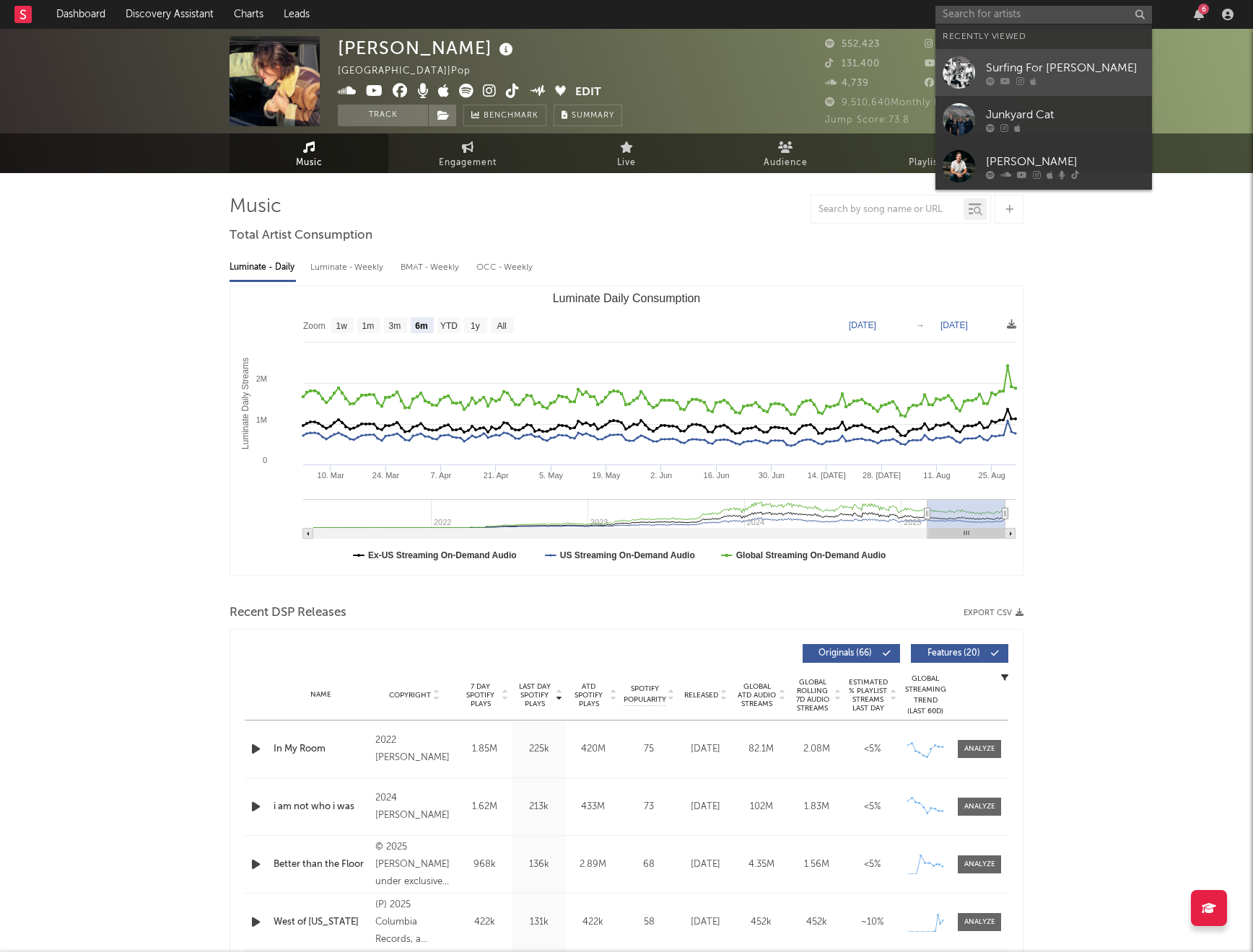
click at [1067, 71] on div "Surfing For [PERSON_NAME]" at bounding box center [1064, 68] width 158 height 17
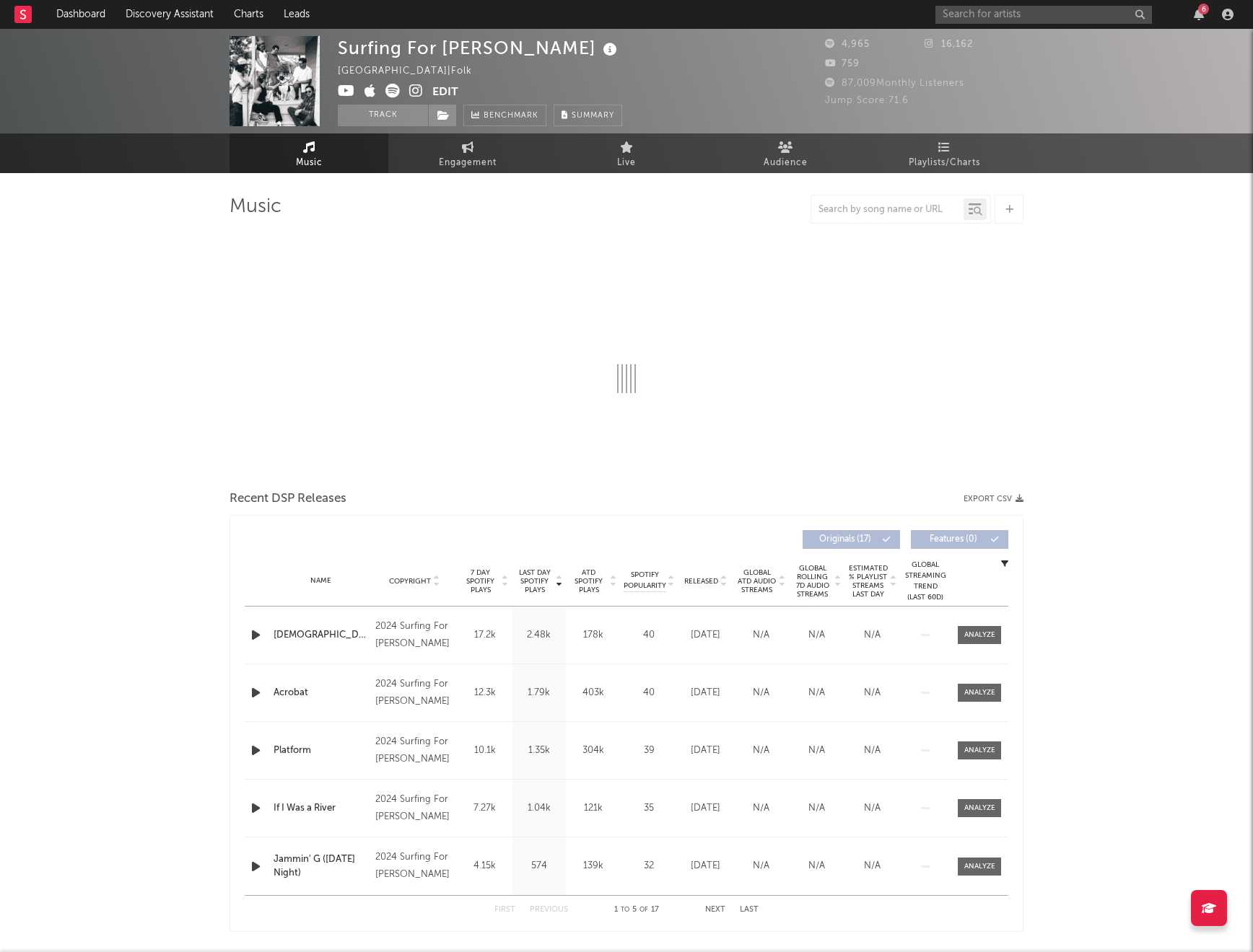
select select "6m"
